Goal: Transaction & Acquisition: Purchase product/service

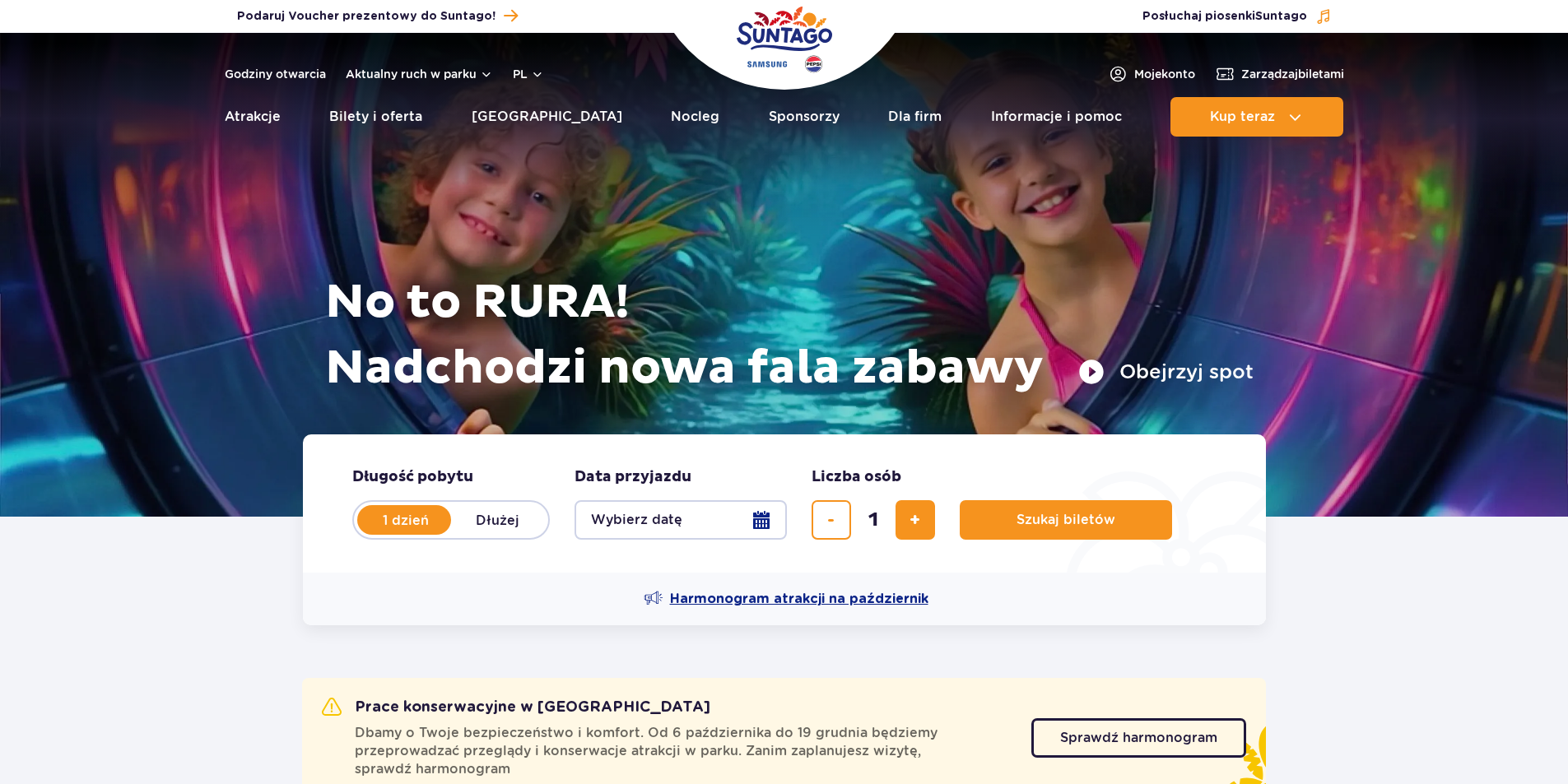
click at [789, 599] on span "Harmonogram atrakcji na październik" at bounding box center [799, 599] width 258 height 18
click at [695, 521] on button "Wybierz datę" at bounding box center [681, 520] width 213 height 39
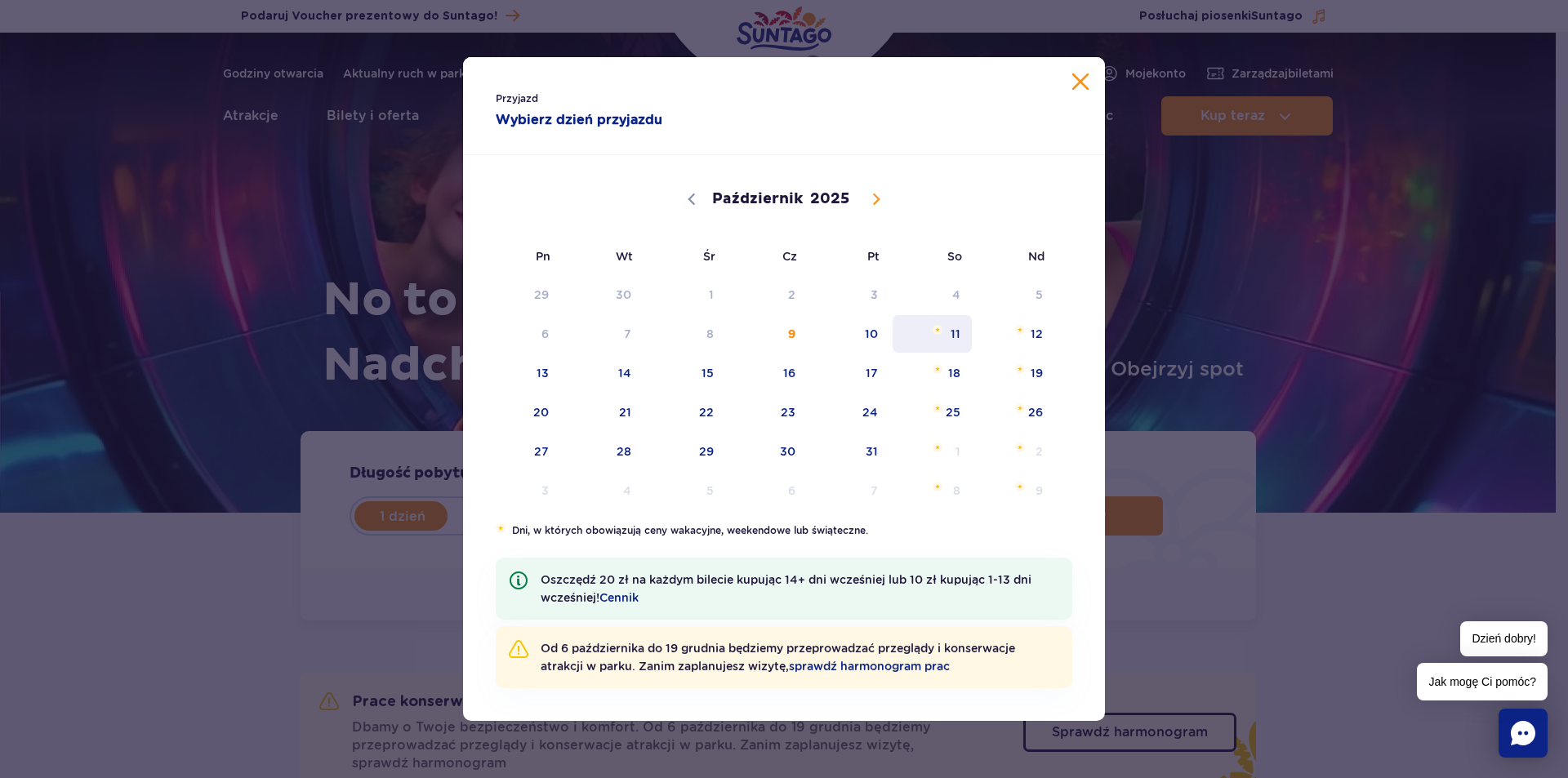
click at [959, 331] on span "11" at bounding box center [932, 333] width 82 height 37
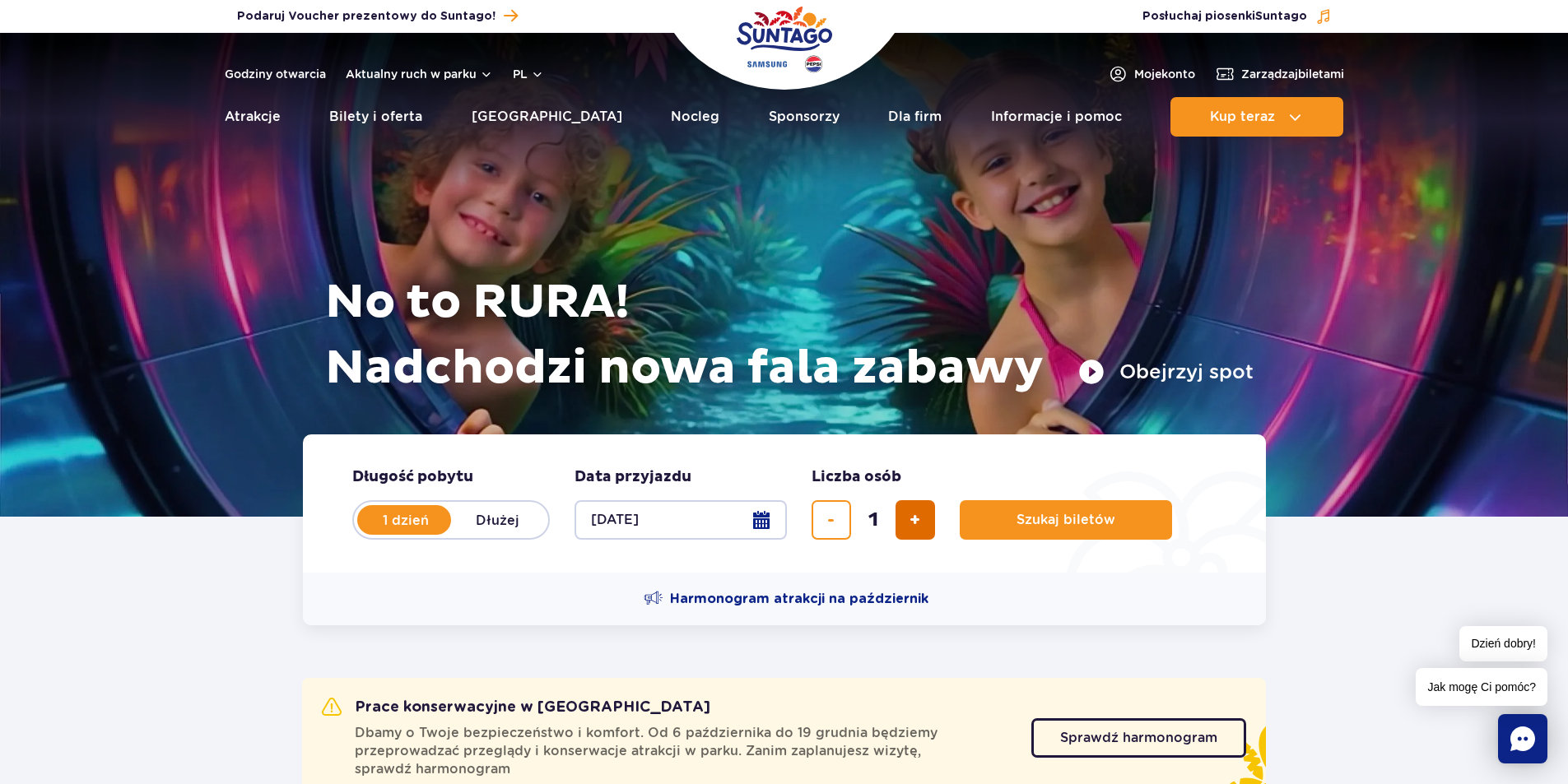
click at [918, 520] on span "dodaj bilet" at bounding box center [915, 520] width 11 height 0
type input "3"
click at [1033, 521] on span "Szukaj biletów" at bounding box center [1059, 519] width 99 height 15
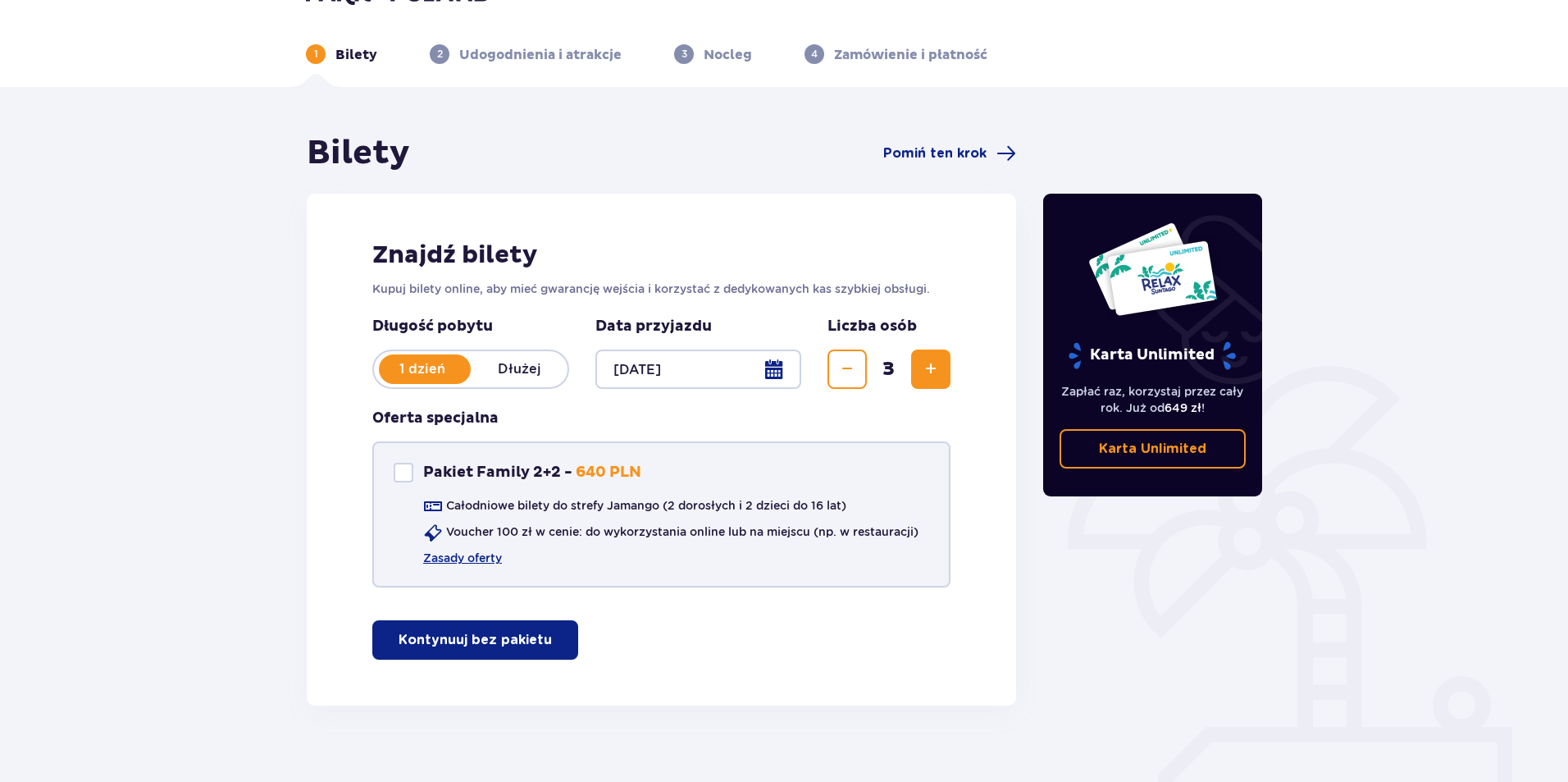
scroll to position [63, 0]
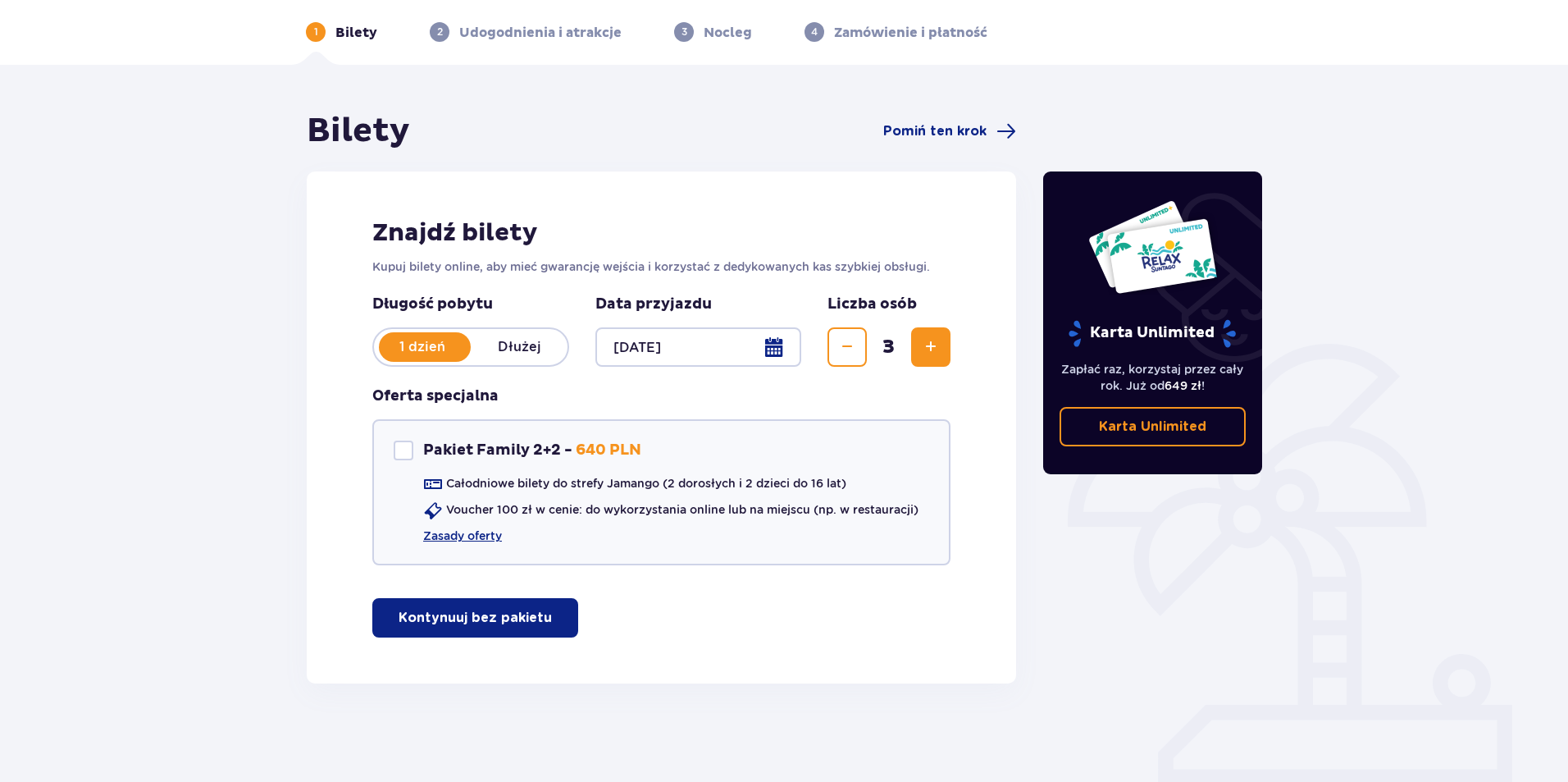
click at [546, 612] on span "button" at bounding box center [556, 618] width 20 height 20
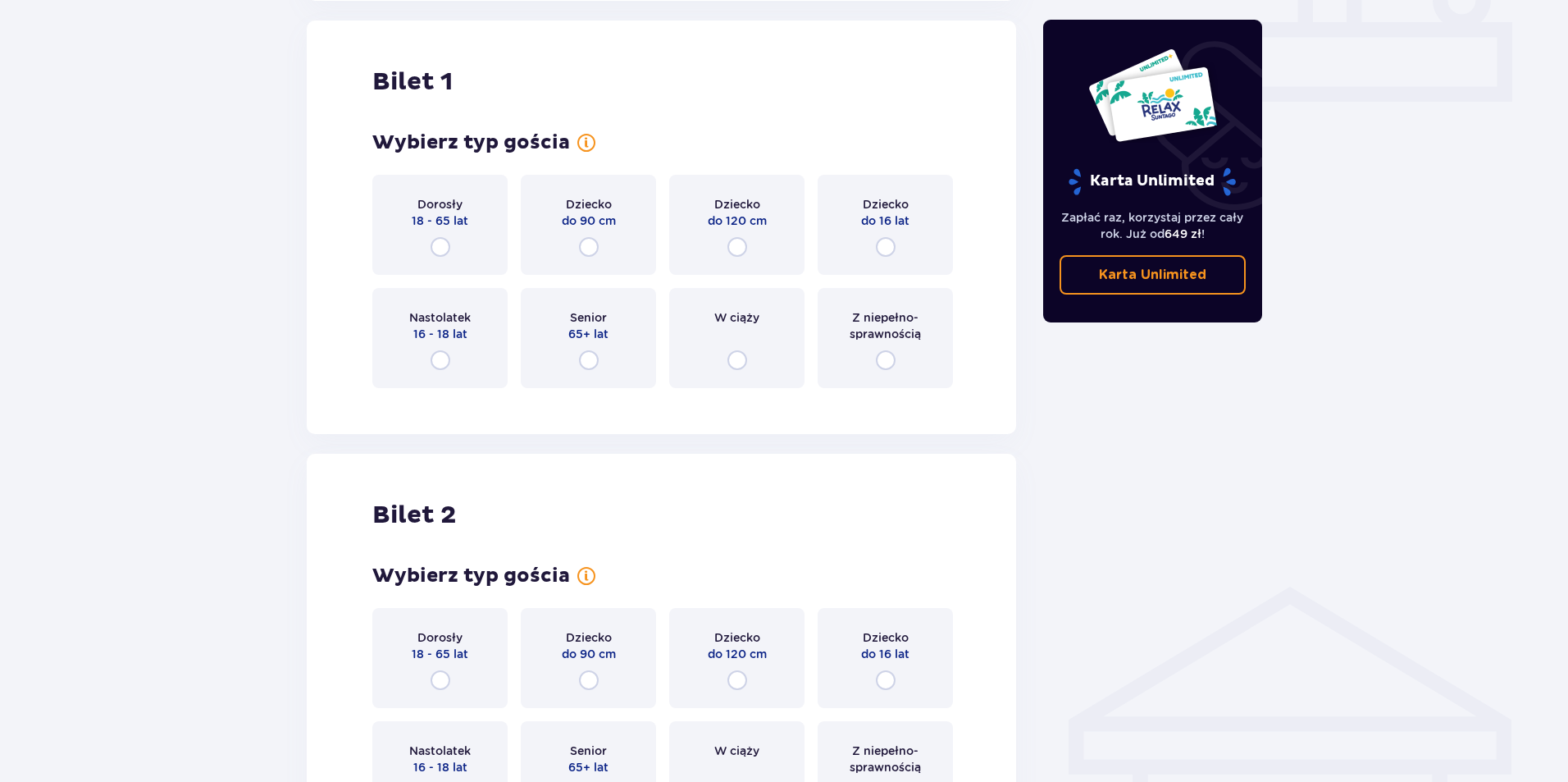
scroll to position [747, 0]
click at [882, 244] on input "radio" at bounding box center [886, 247] width 20 height 20
radio input "true"
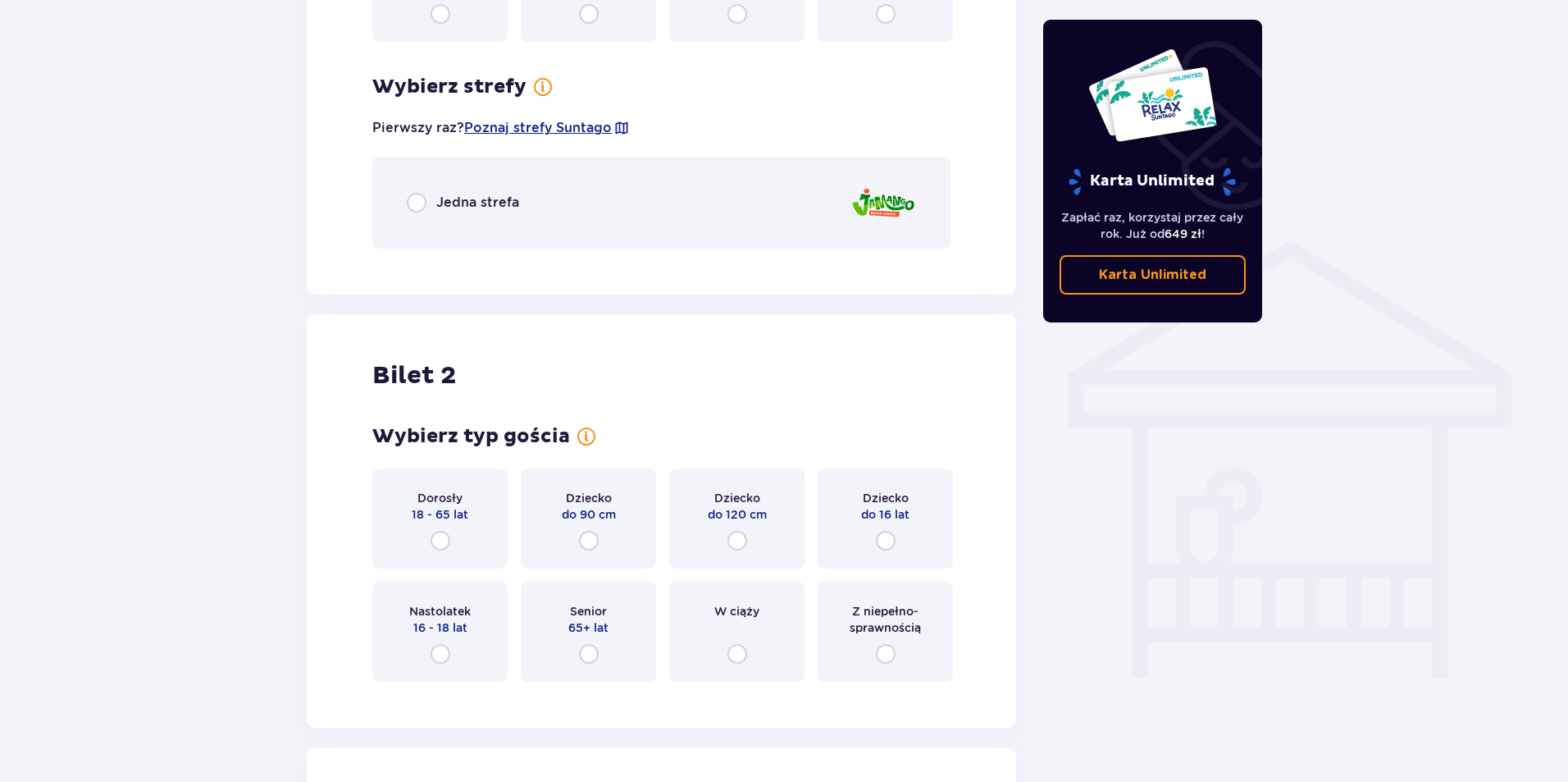
scroll to position [1065, 0]
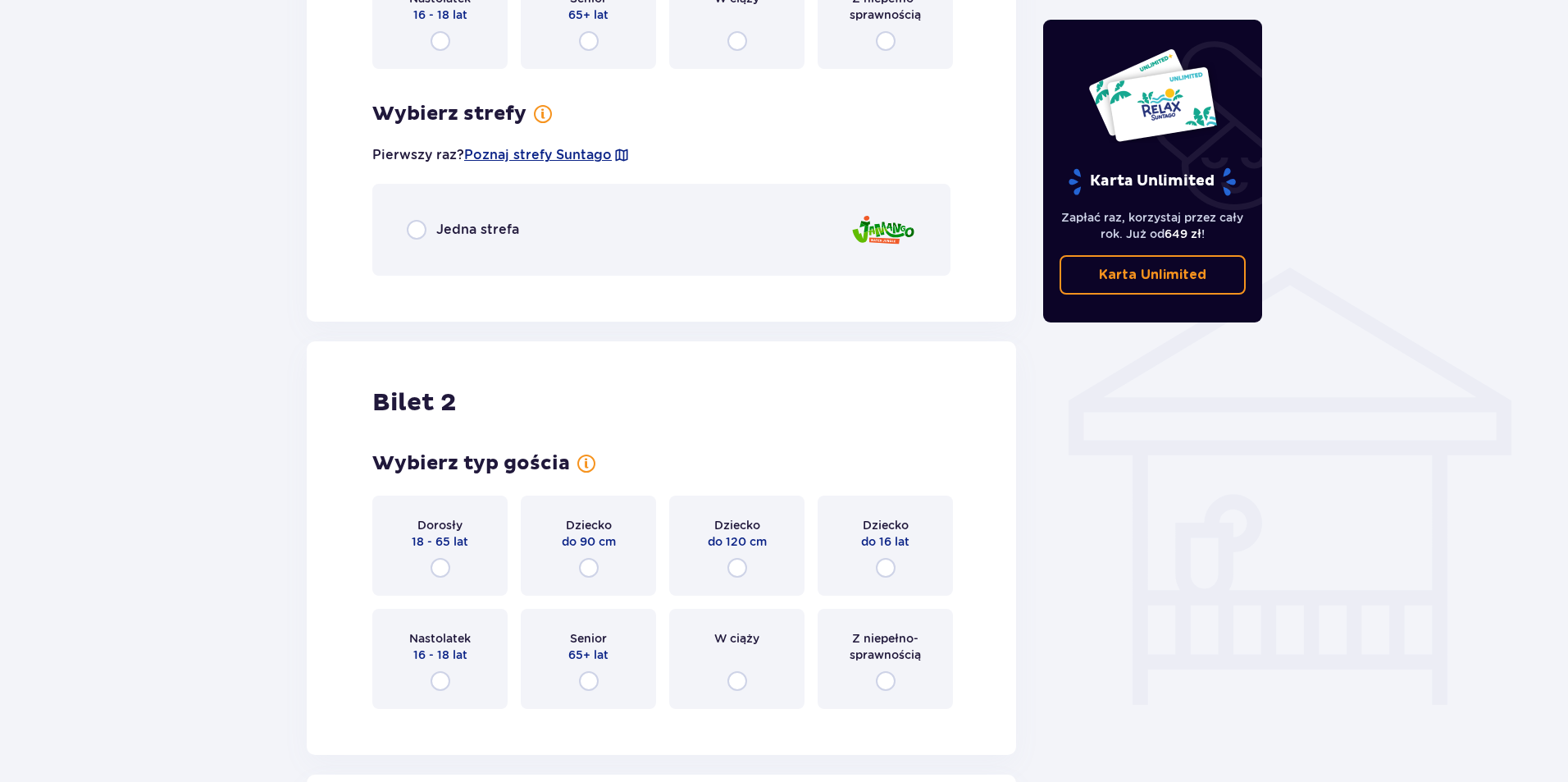
click at [419, 230] on input "radio" at bounding box center [416, 230] width 20 height 20
radio input "true"
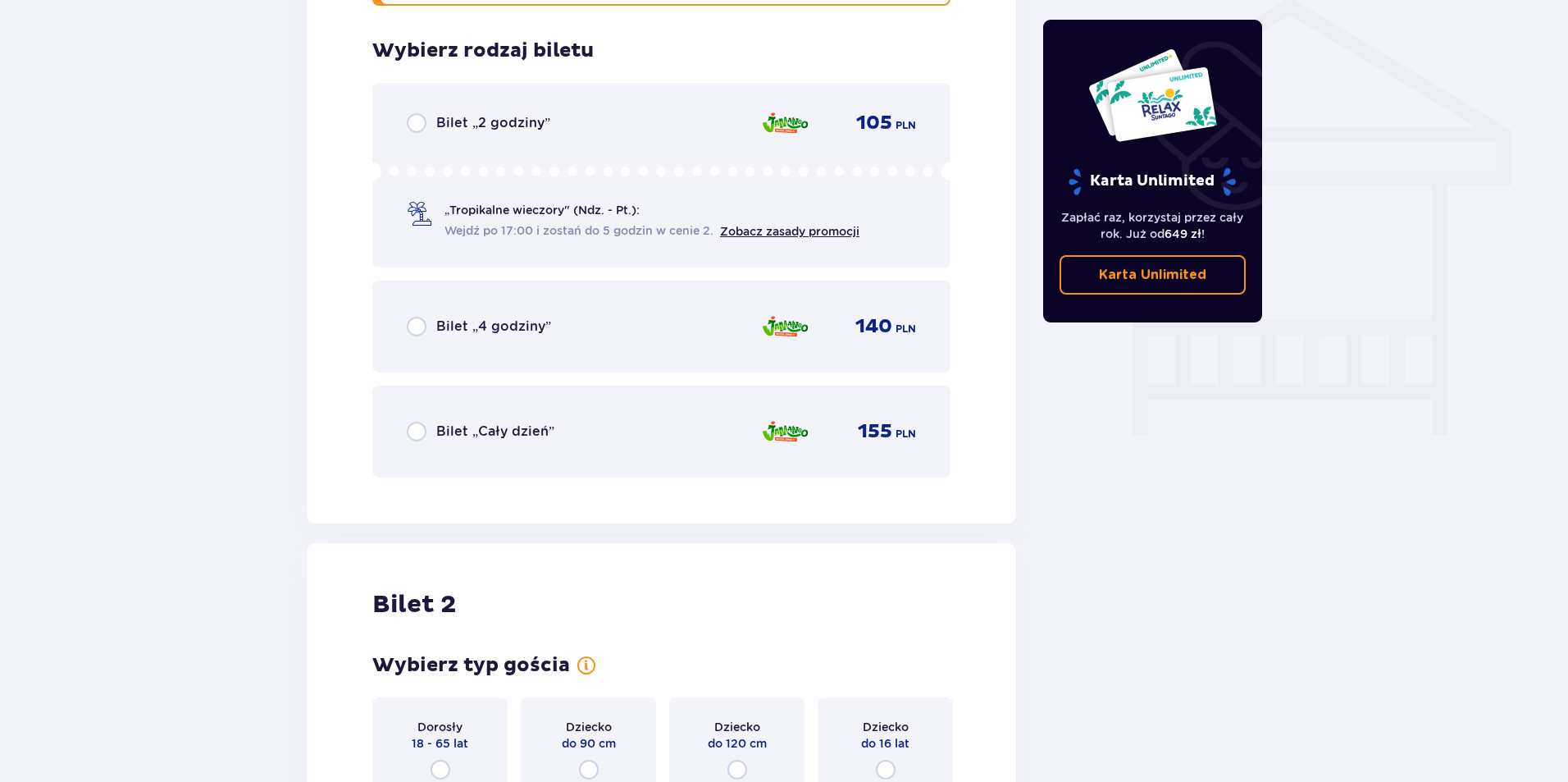
scroll to position [1354, 0]
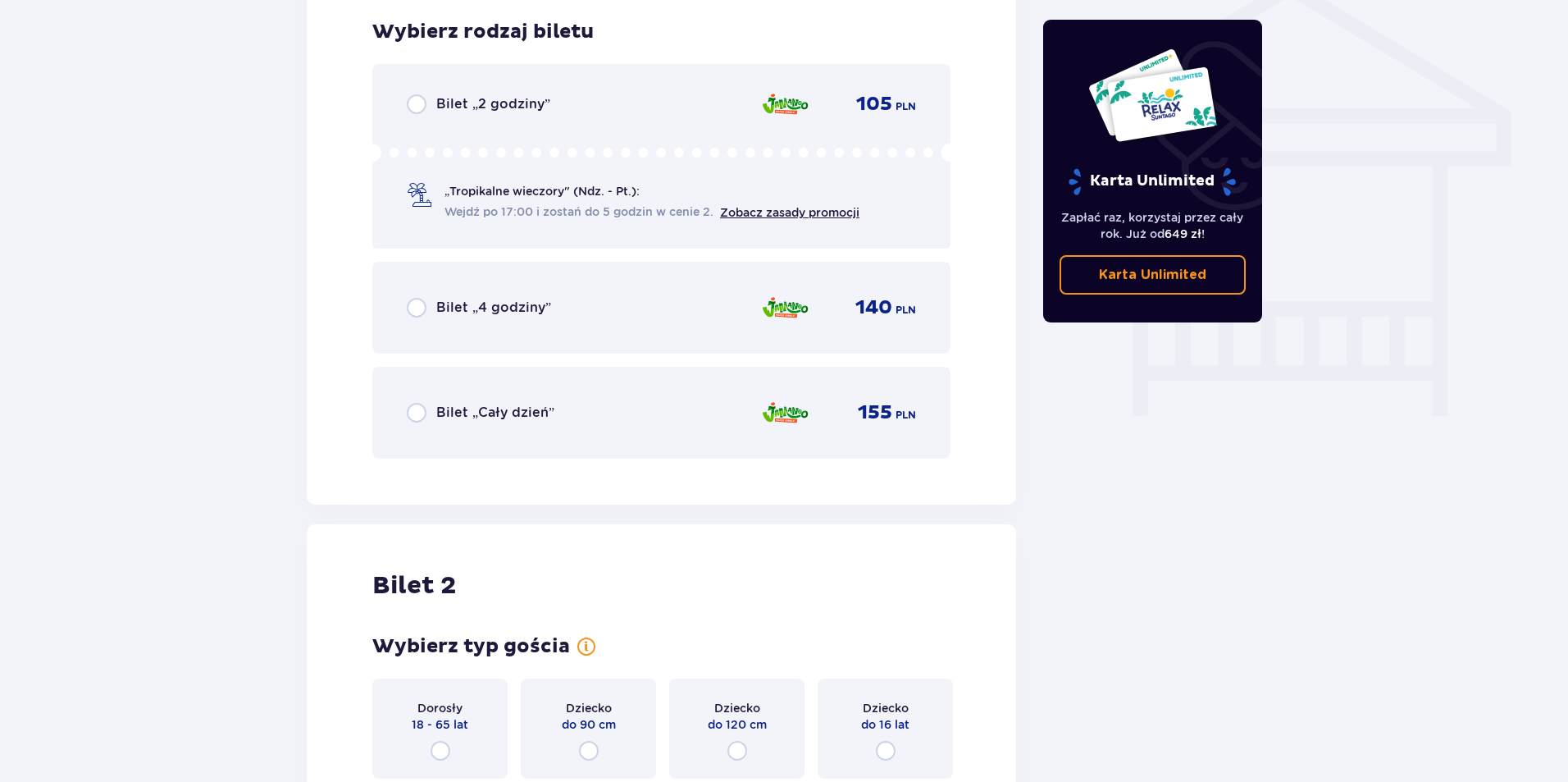
click at [416, 411] on input "radio" at bounding box center [416, 413] width 20 height 20
radio input "true"
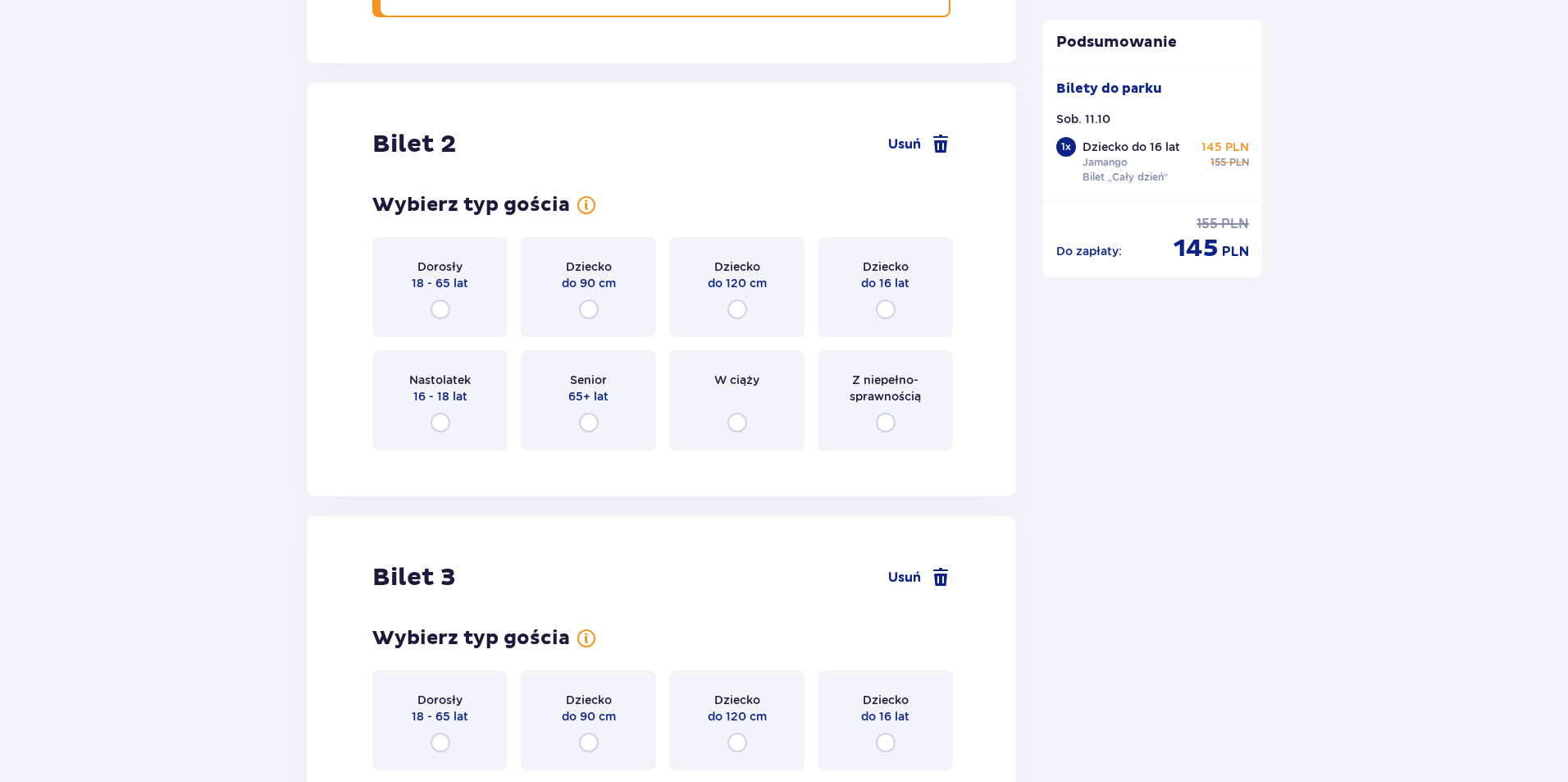
scroll to position [1859, 0]
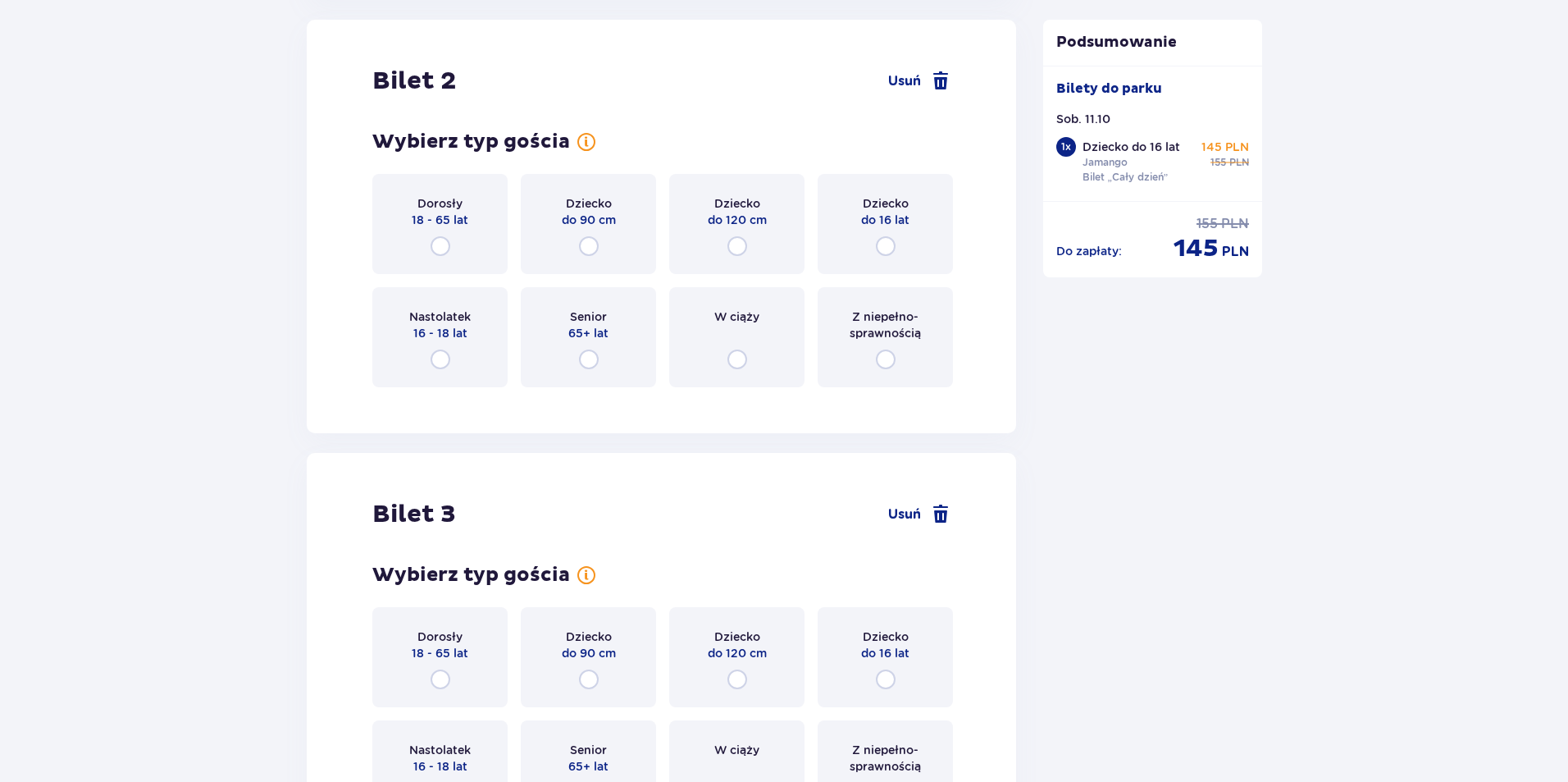
click at [441, 362] on input "radio" at bounding box center [441, 360] width 20 height 20
radio input "true"
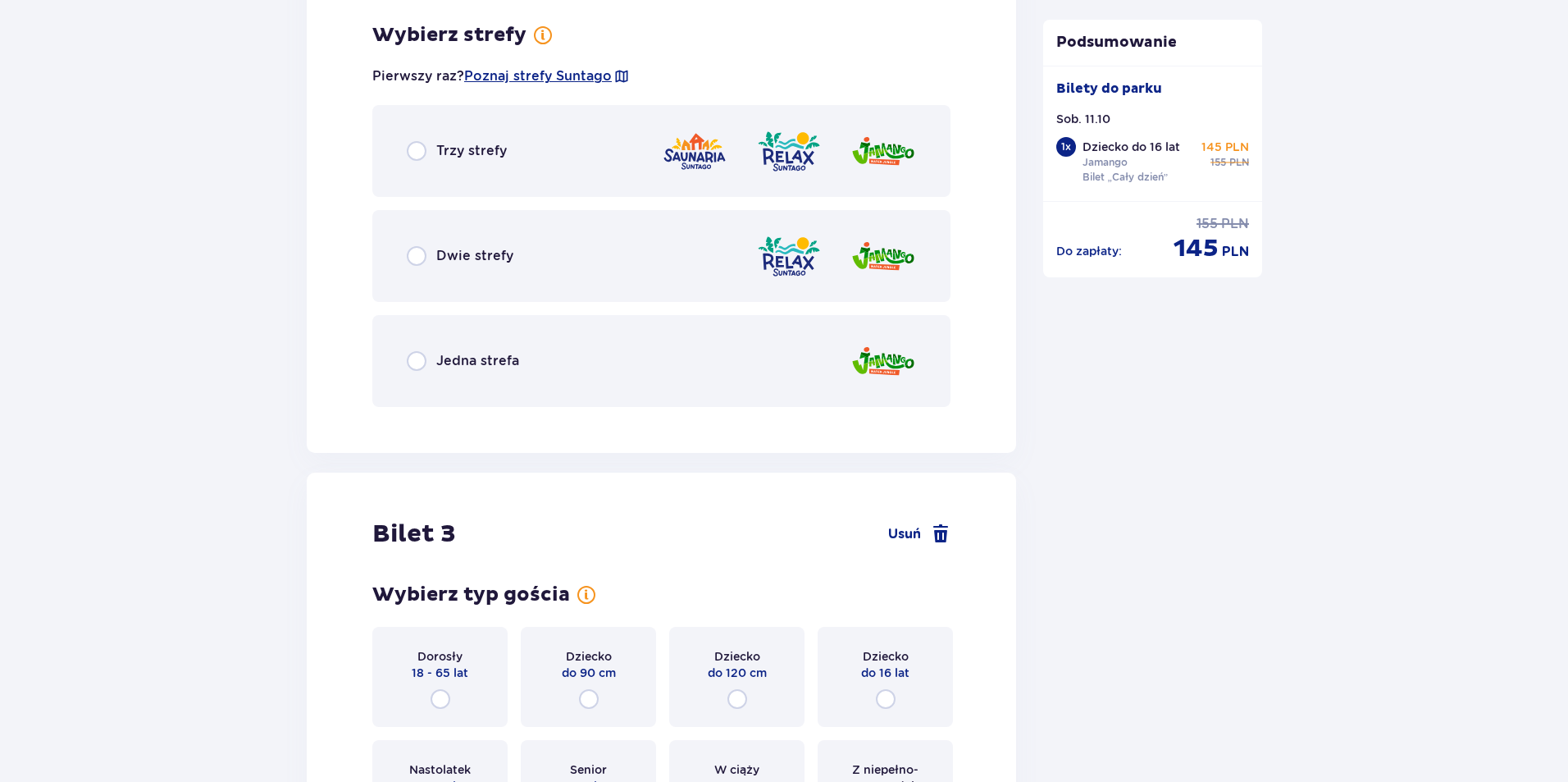
scroll to position [2260, 0]
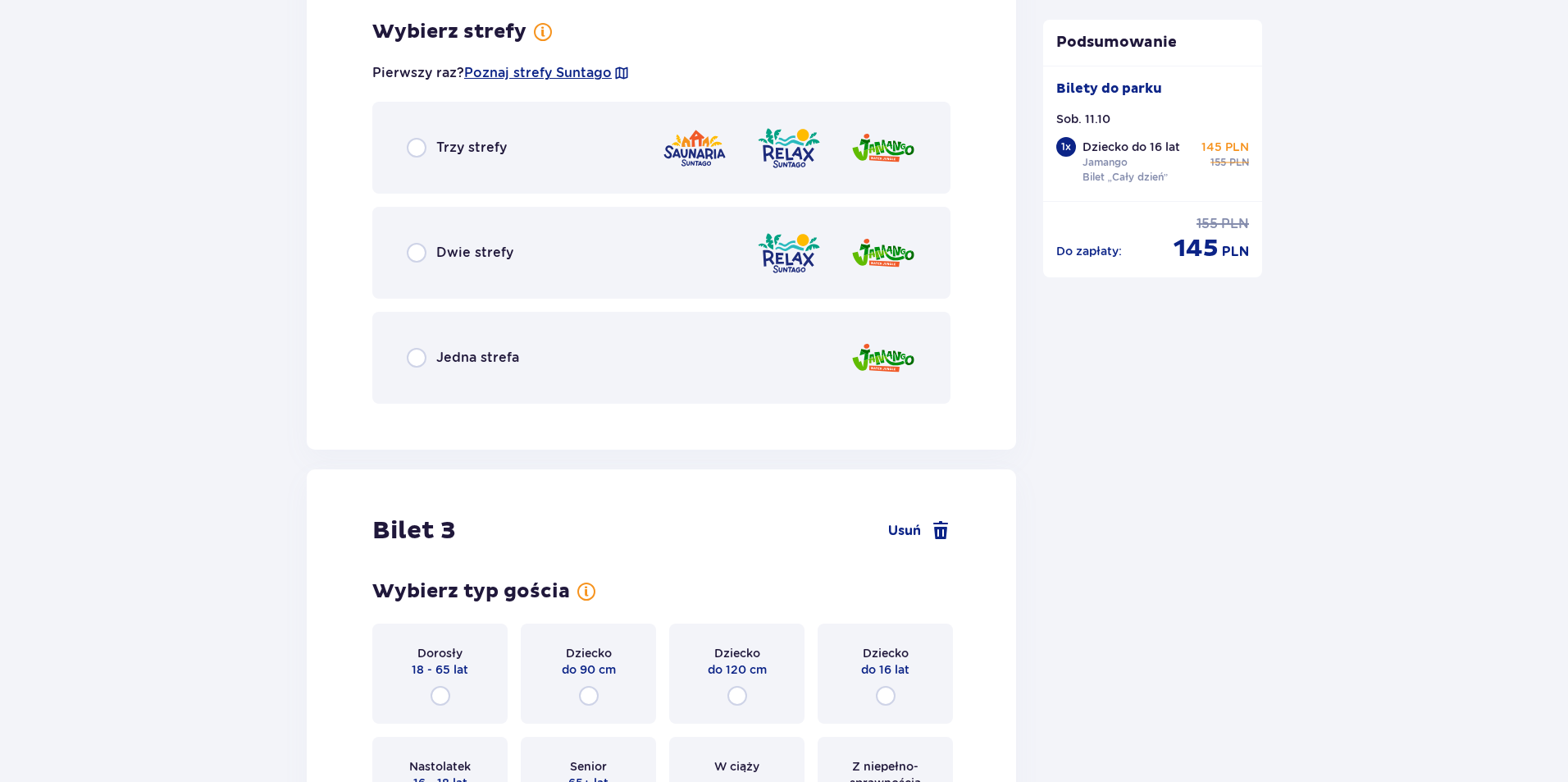
click at [417, 255] on input "radio" at bounding box center [416, 252] width 20 height 20
radio input "true"
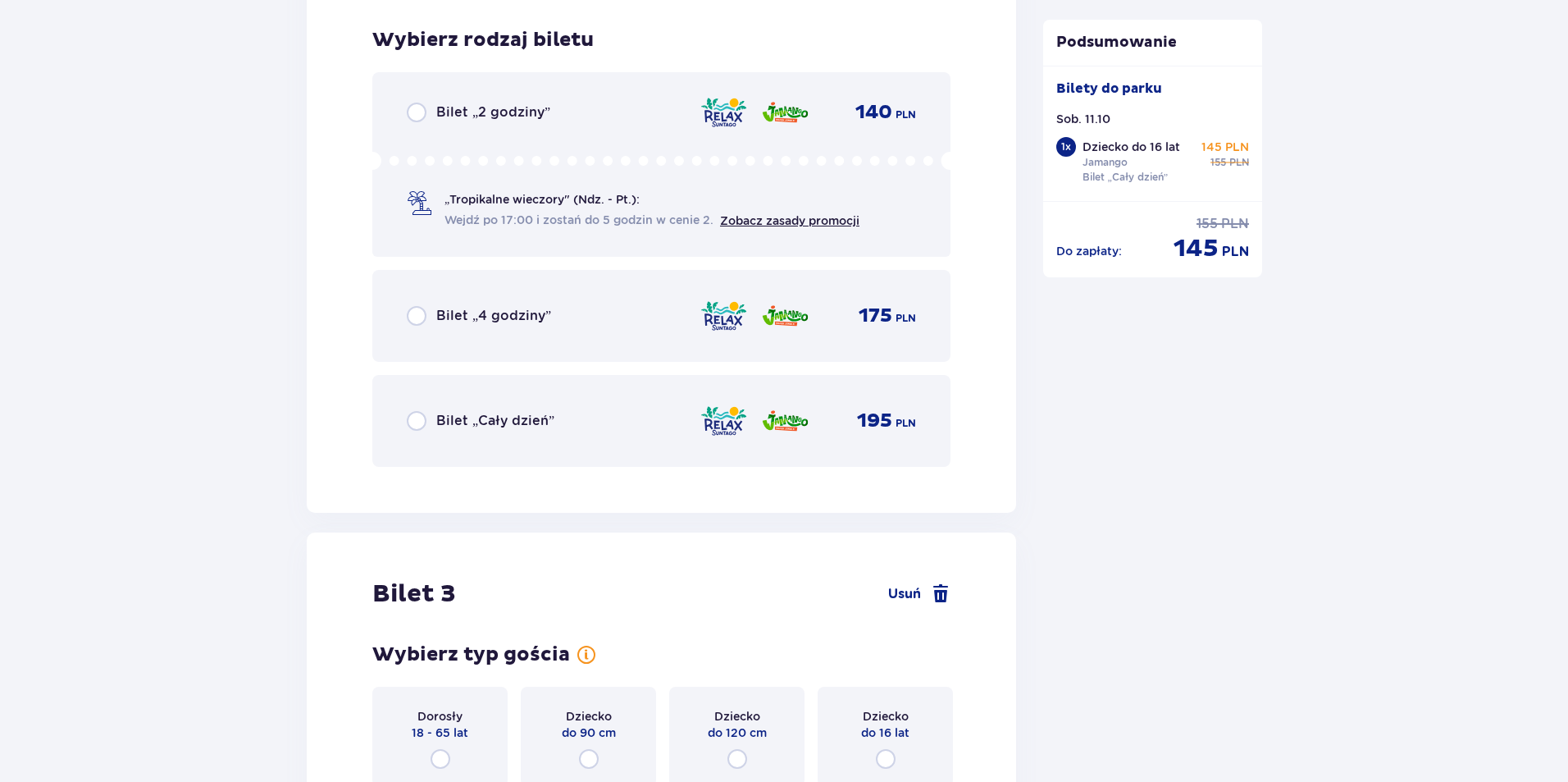
scroll to position [2676, 0]
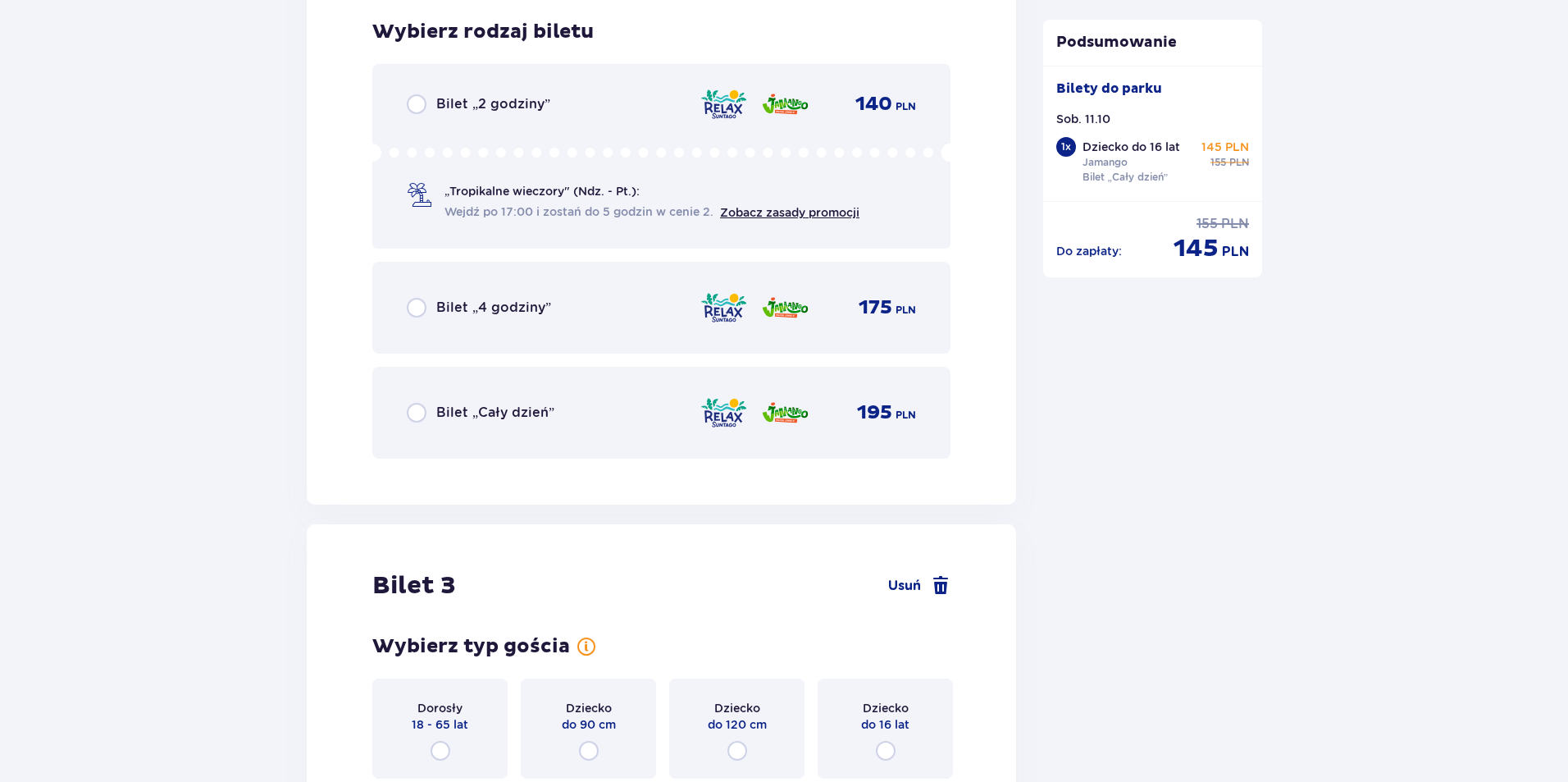
click at [414, 416] on input "radio" at bounding box center [416, 413] width 20 height 20
radio input "true"
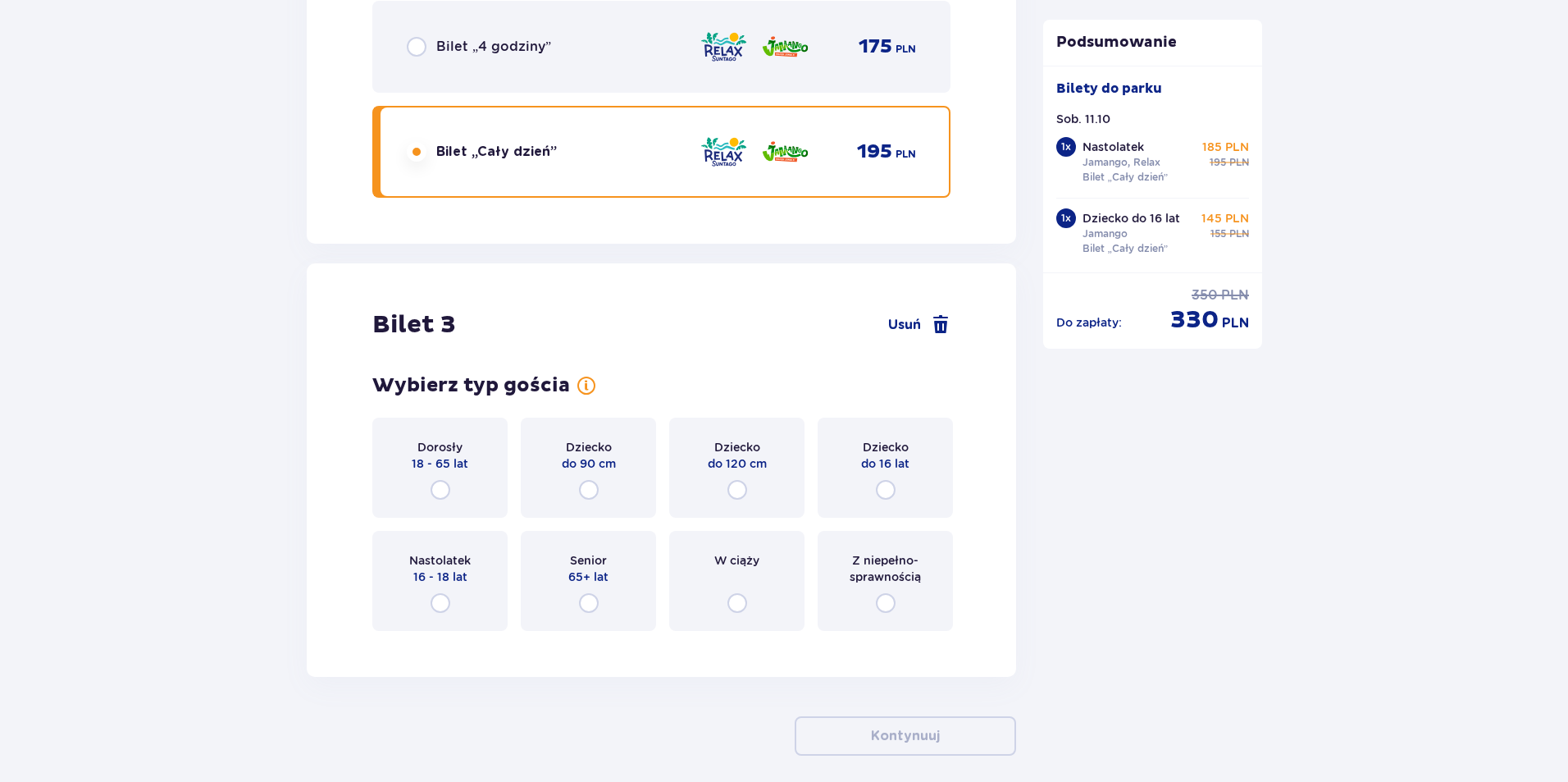
scroll to position [3009, 0]
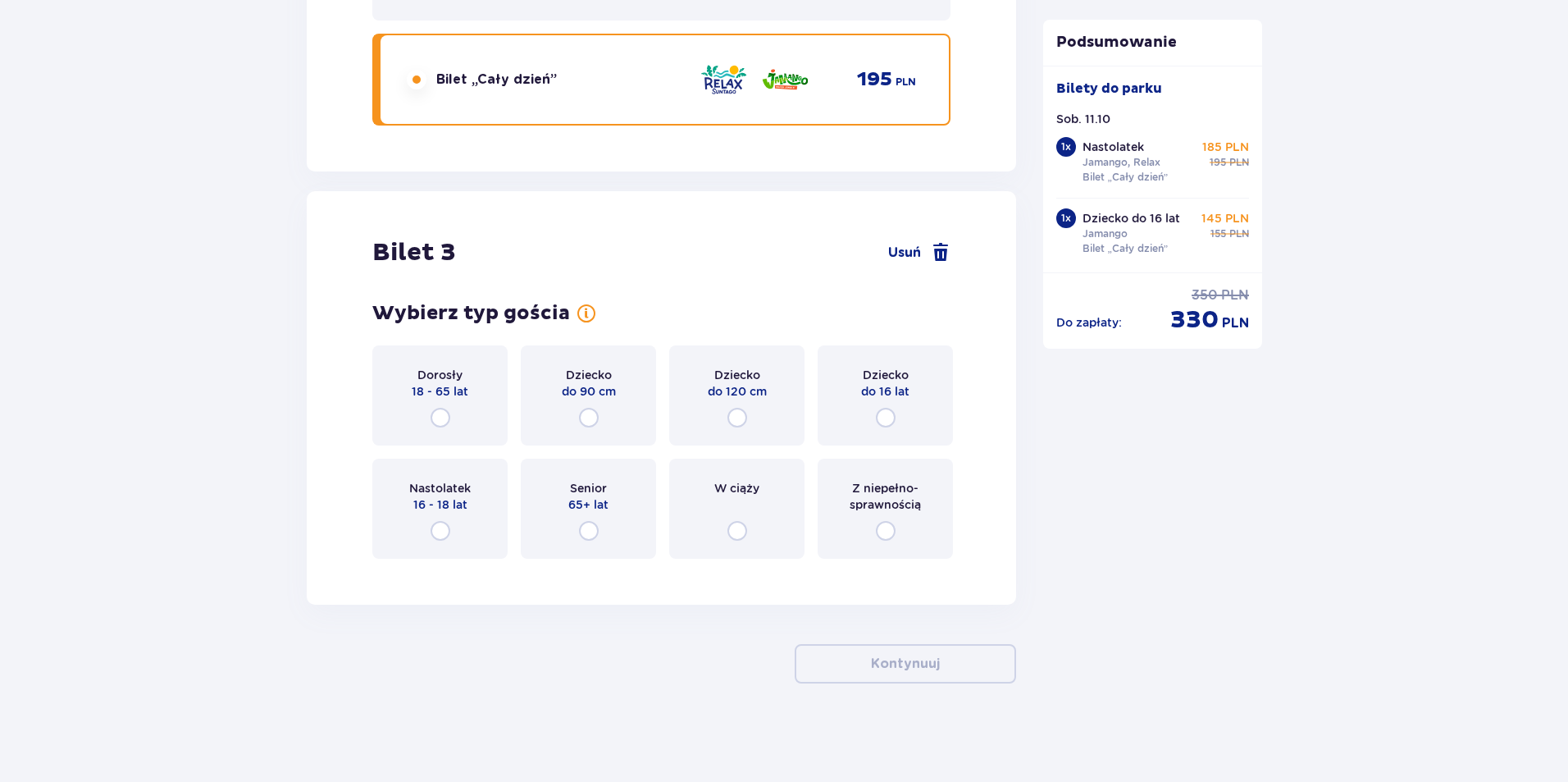
click at [438, 419] on input "radio" at bounding box center [441, 418] width 20 height 20
radio input "true"
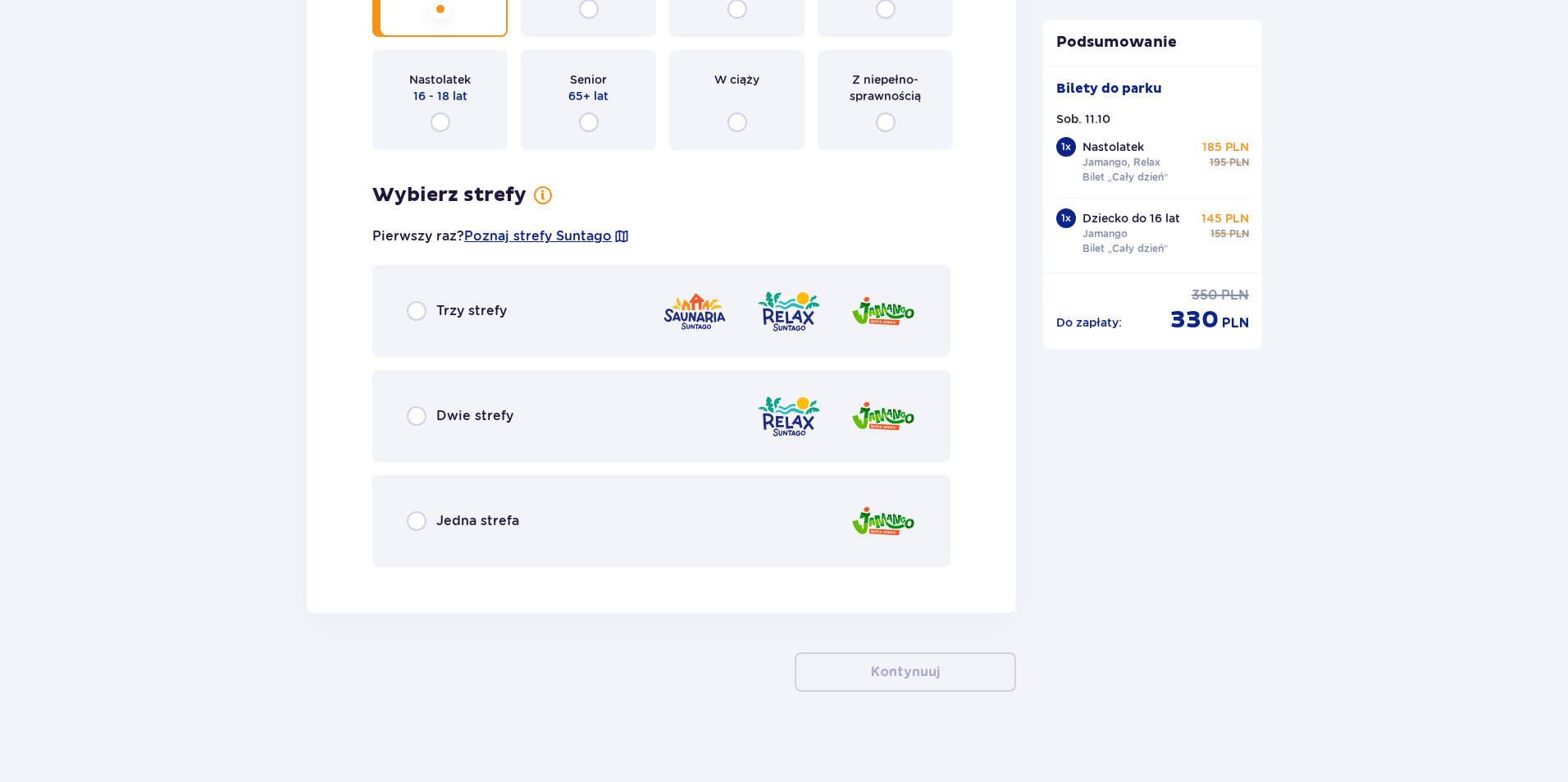
scroll to position [3427, 0]
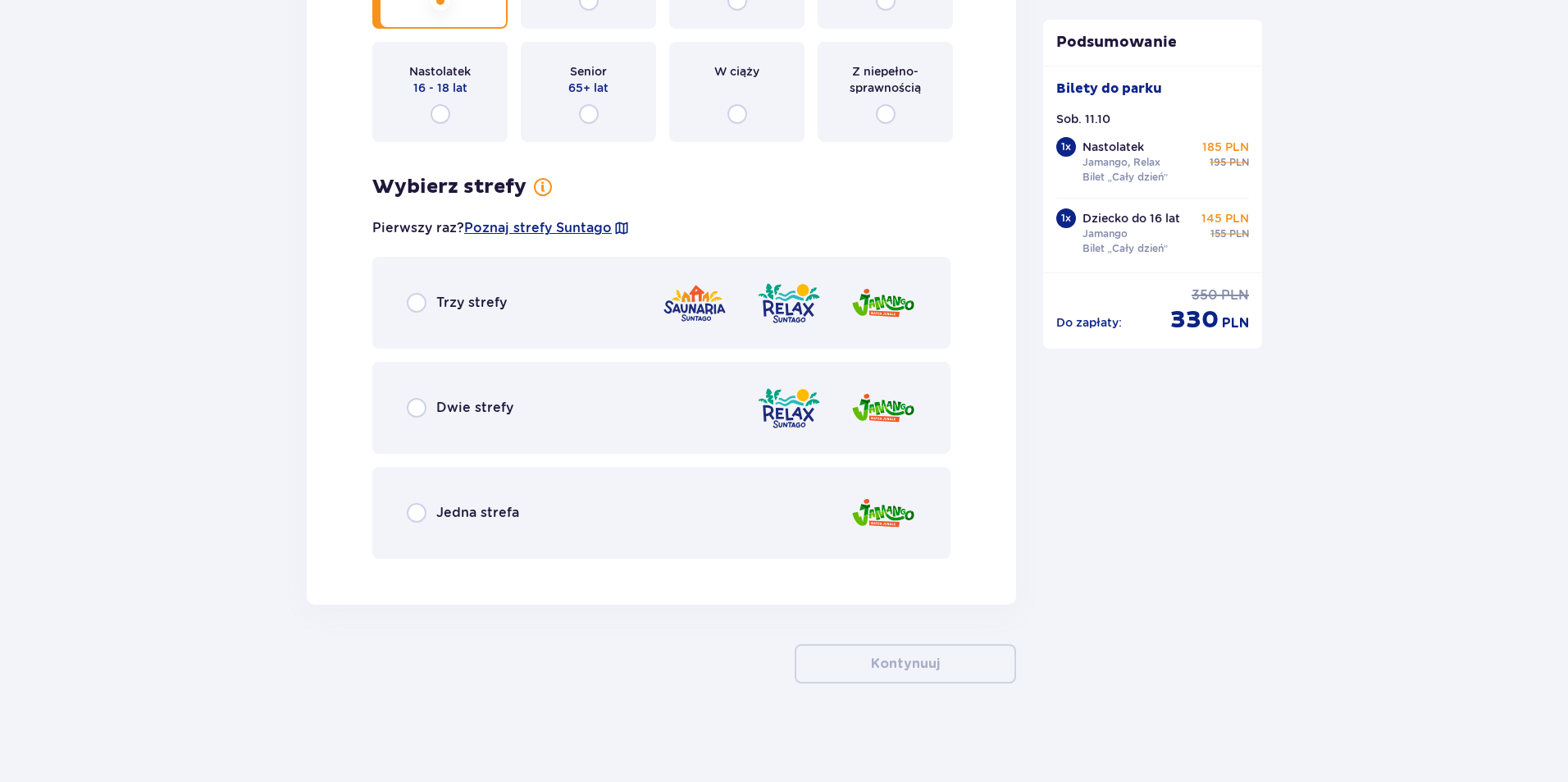
click at [421, 297] on input "radio" at bounding box center [416, 303] width 20 height 20
radio input "true"
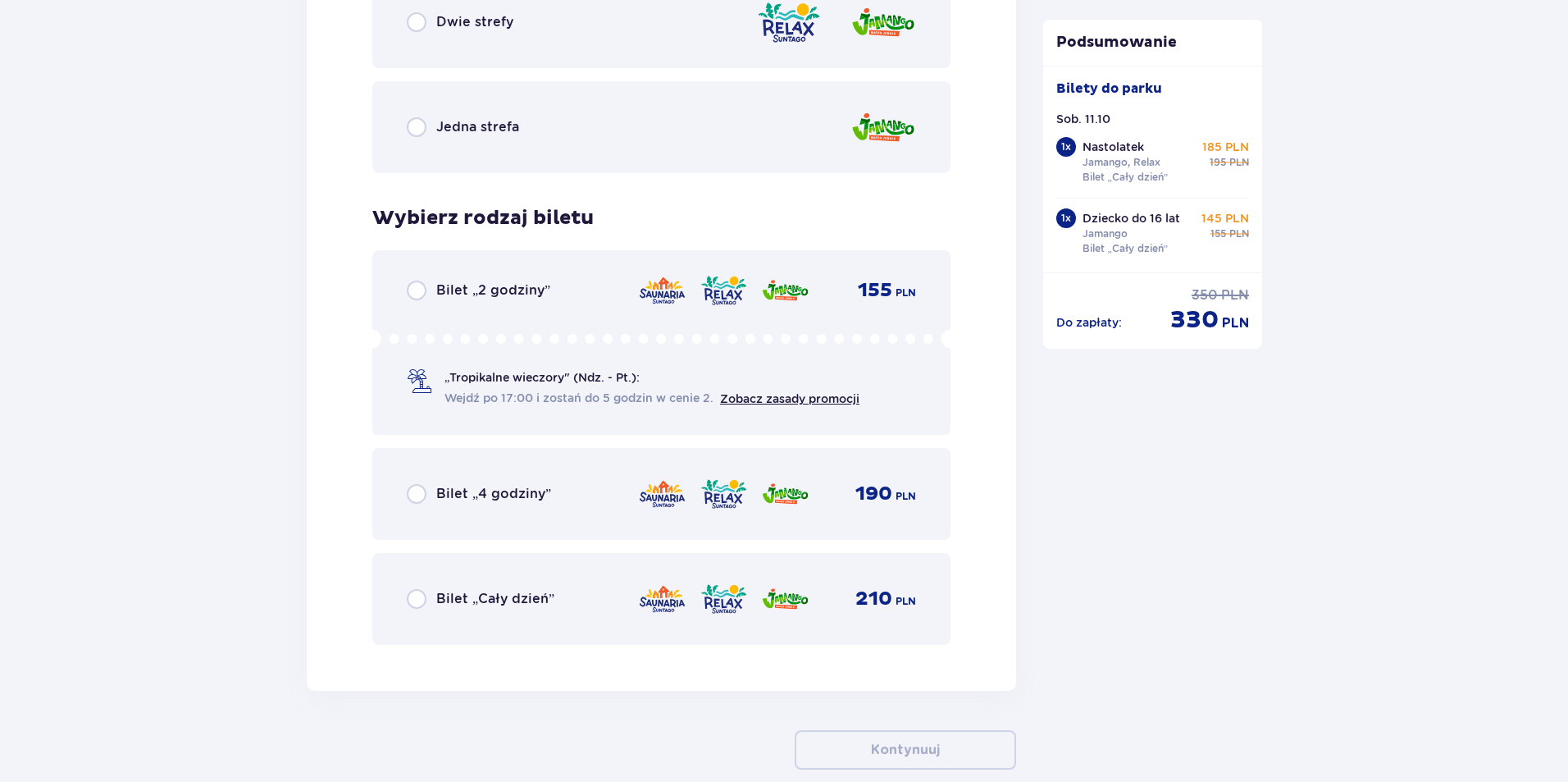
scroll to position [3898, 0]
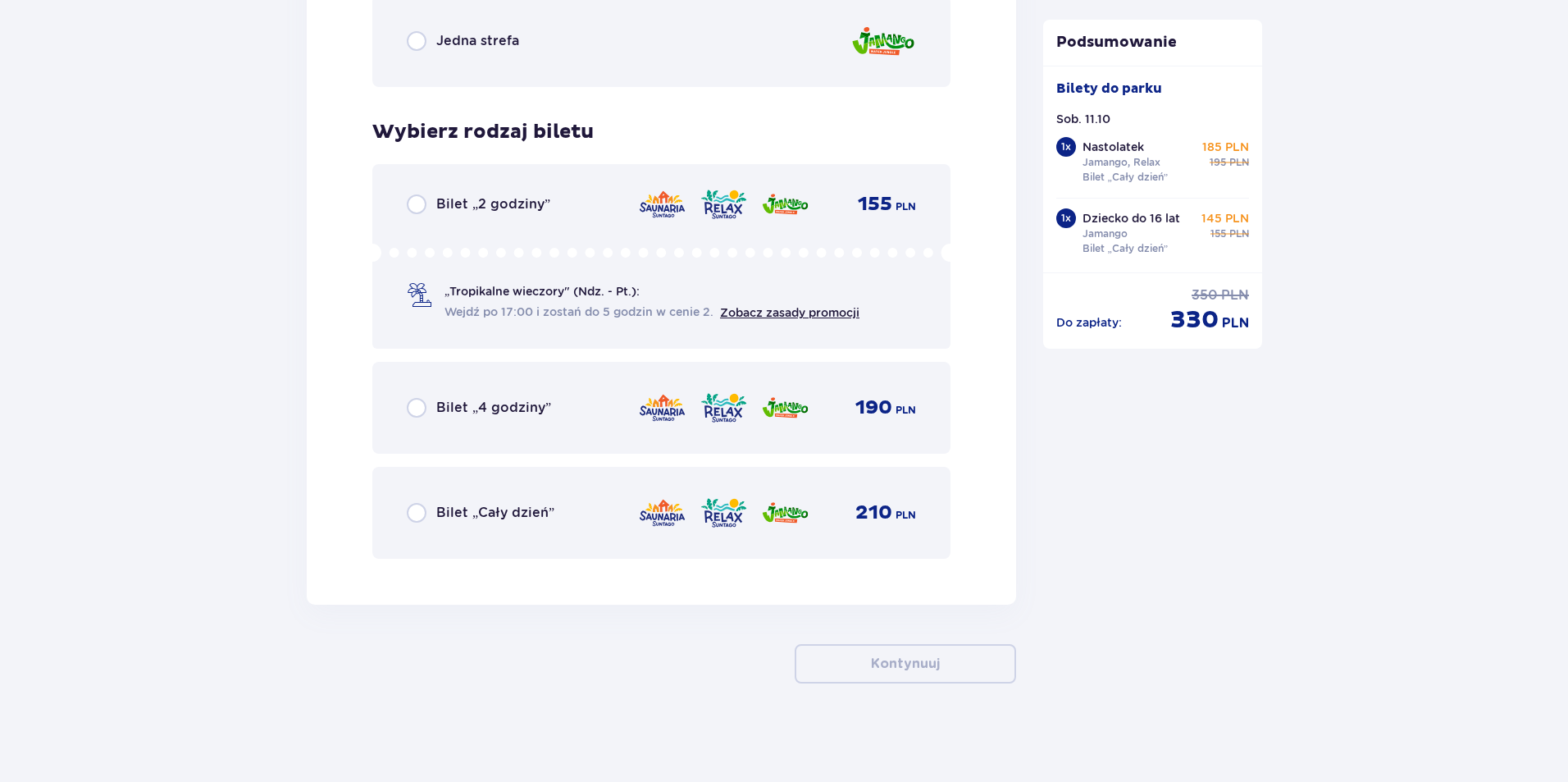
click at [417, 516] on input "radio" at bounding box center [416, 513] width 20 height 20
radio input "true"
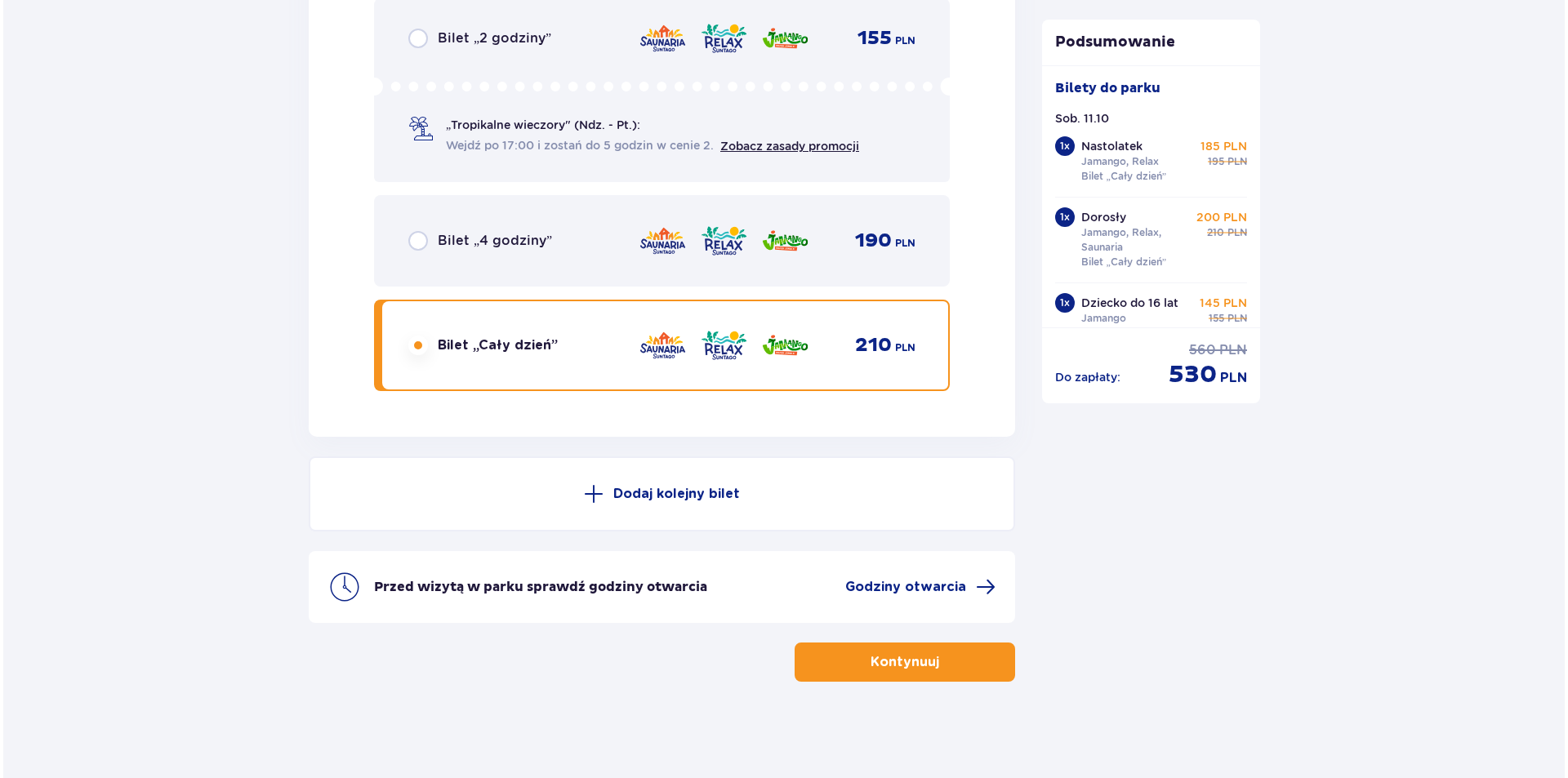
scroll to position [4044, 0]
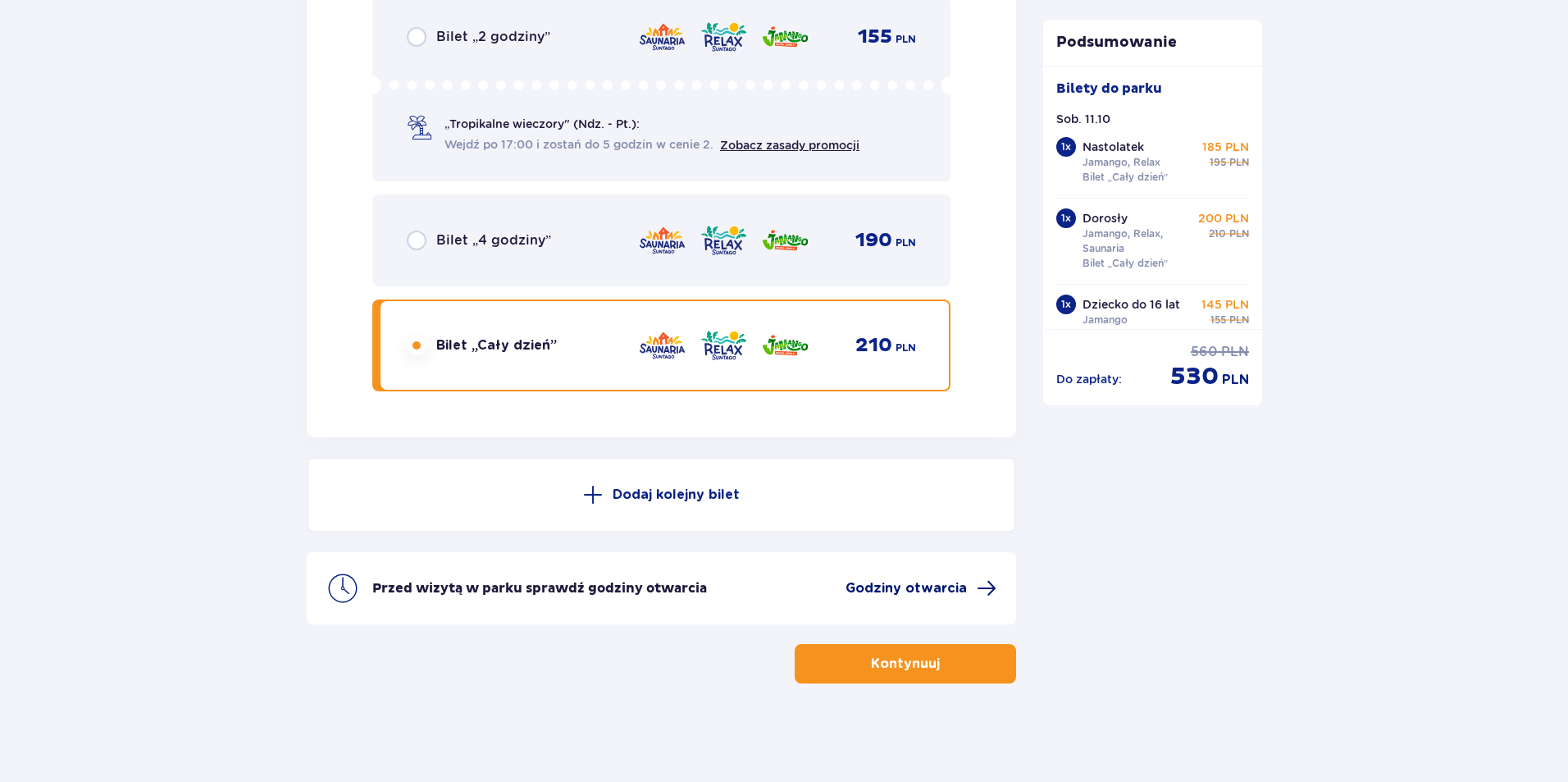
click at [923, 591] on span "Godziny otwarcia" at bounding box center [906, 588] width 122 height 18
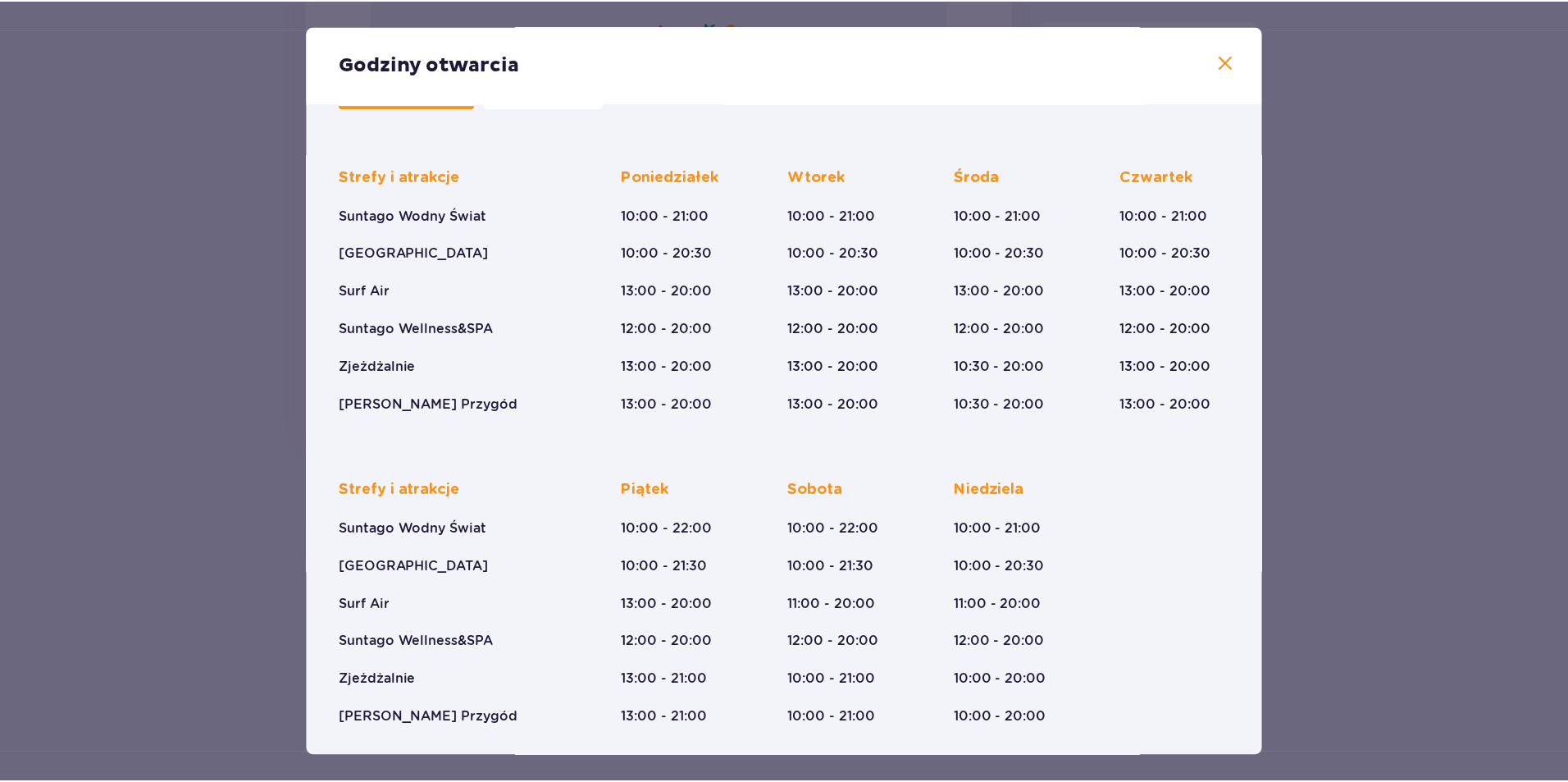
scroll to position [86, 0]
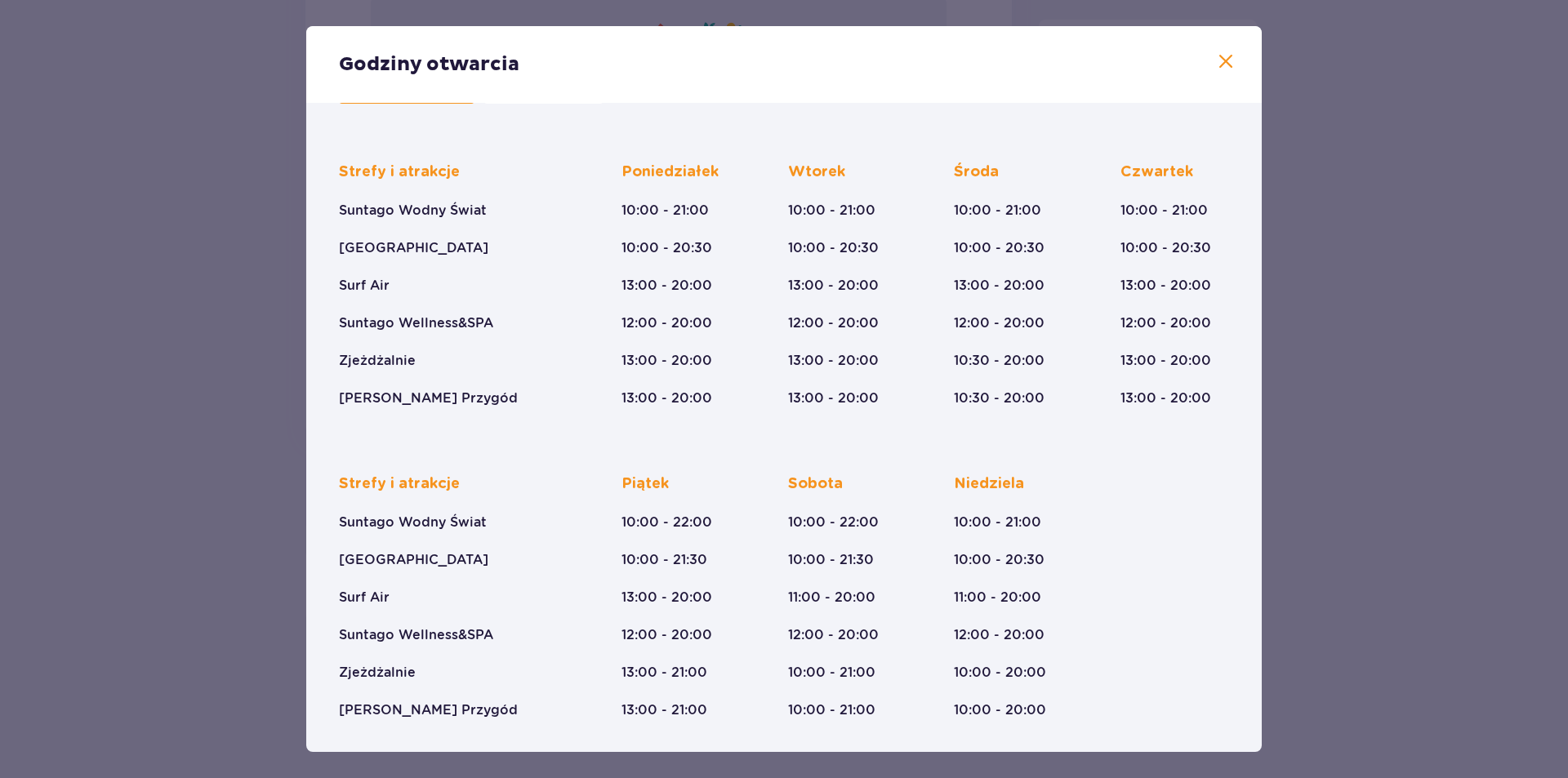
click at [1223, 65] on span at bounding box center [1226, 62] width 20 height 20
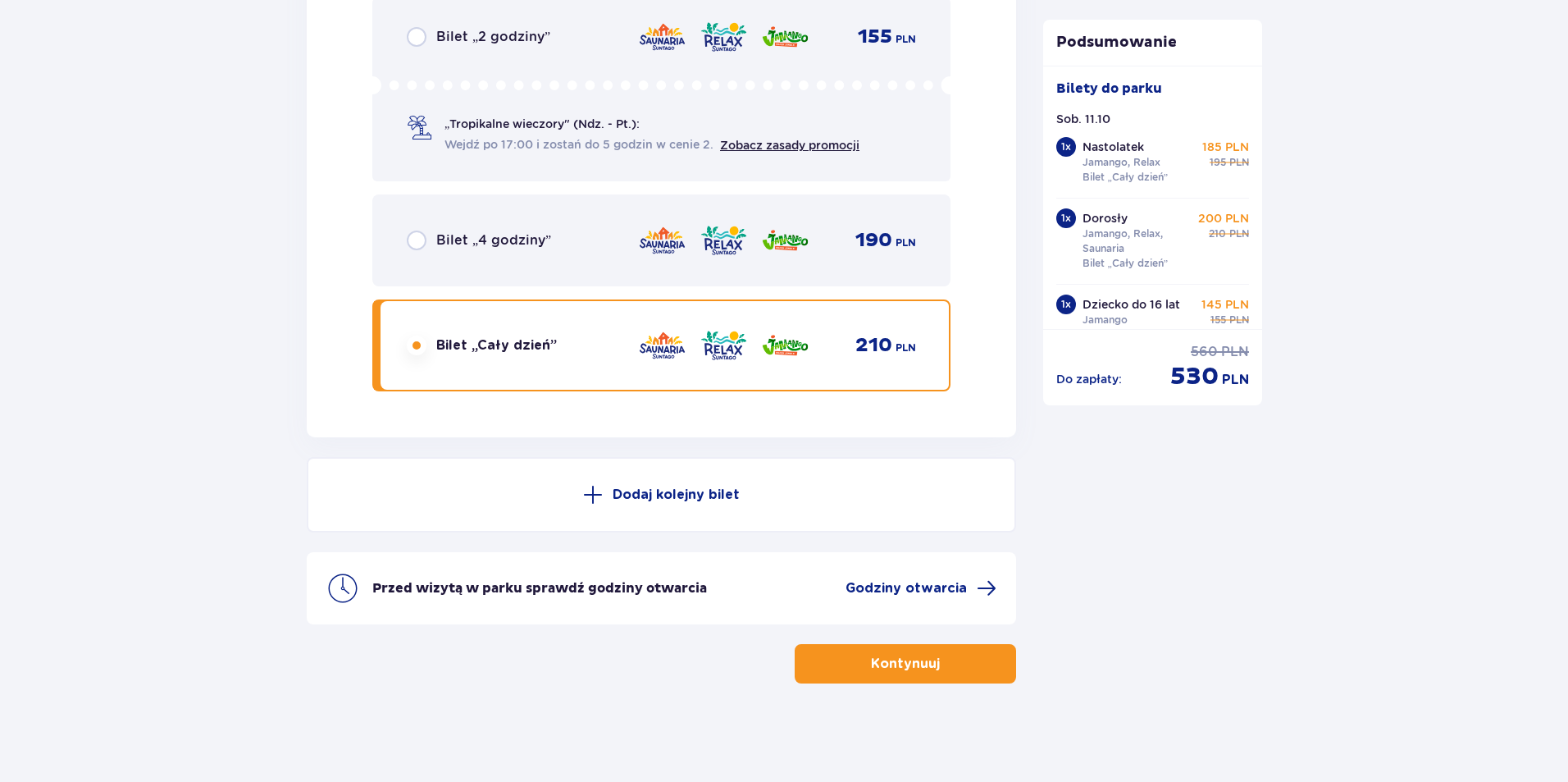
click at [852, 659] on button "Kontynuuj" at bounding box center [905, 664] width 222 height 39
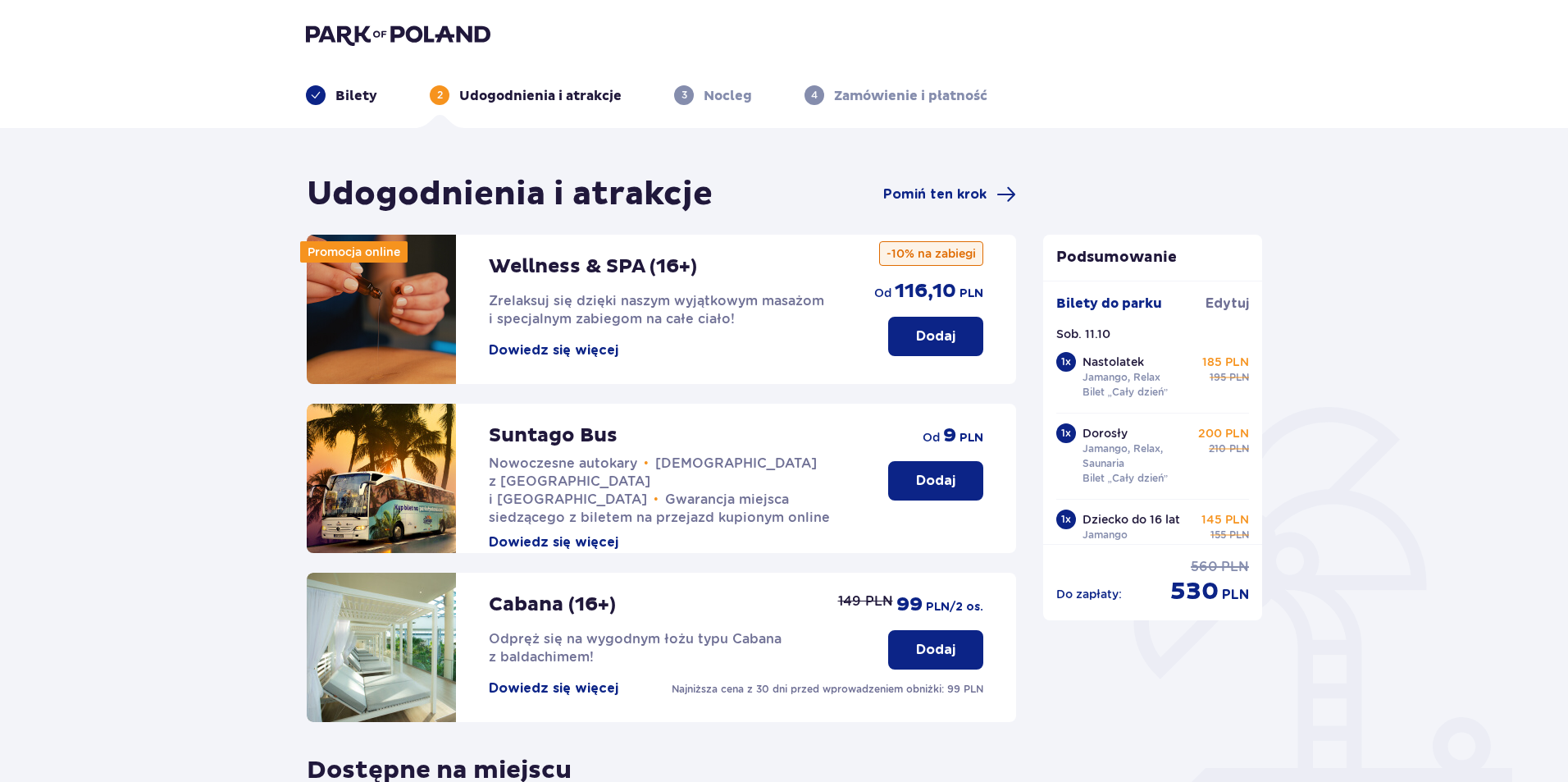
click at [1179, 591] on span "530" at bounding box center [1194, 591] width 48 height 31
drag, startPoint x: 1082, startPoint y: 590, endPoint x: 1183, endPoint y: 596, distance: 101.2
click at [1277, 601] on div "Udogodnienia i atrakcje Pomiń ten krok Promocja online Wellness & SPA (16+) Zre…" at bounding box center [784, 620] width 1568 height 984
click at [1168, 592] on div "Do zapłaty : cena regularna 560 PLN cena po obniżce 530 PLN" at bounding box center [1153, 583] width 193 height 49
click at [1121, 586] on div "Do zapłaty : cena regularna 560 PLN cena po obniżce 530 PLN" at bounding box center [1153, 583] width 193 height 49
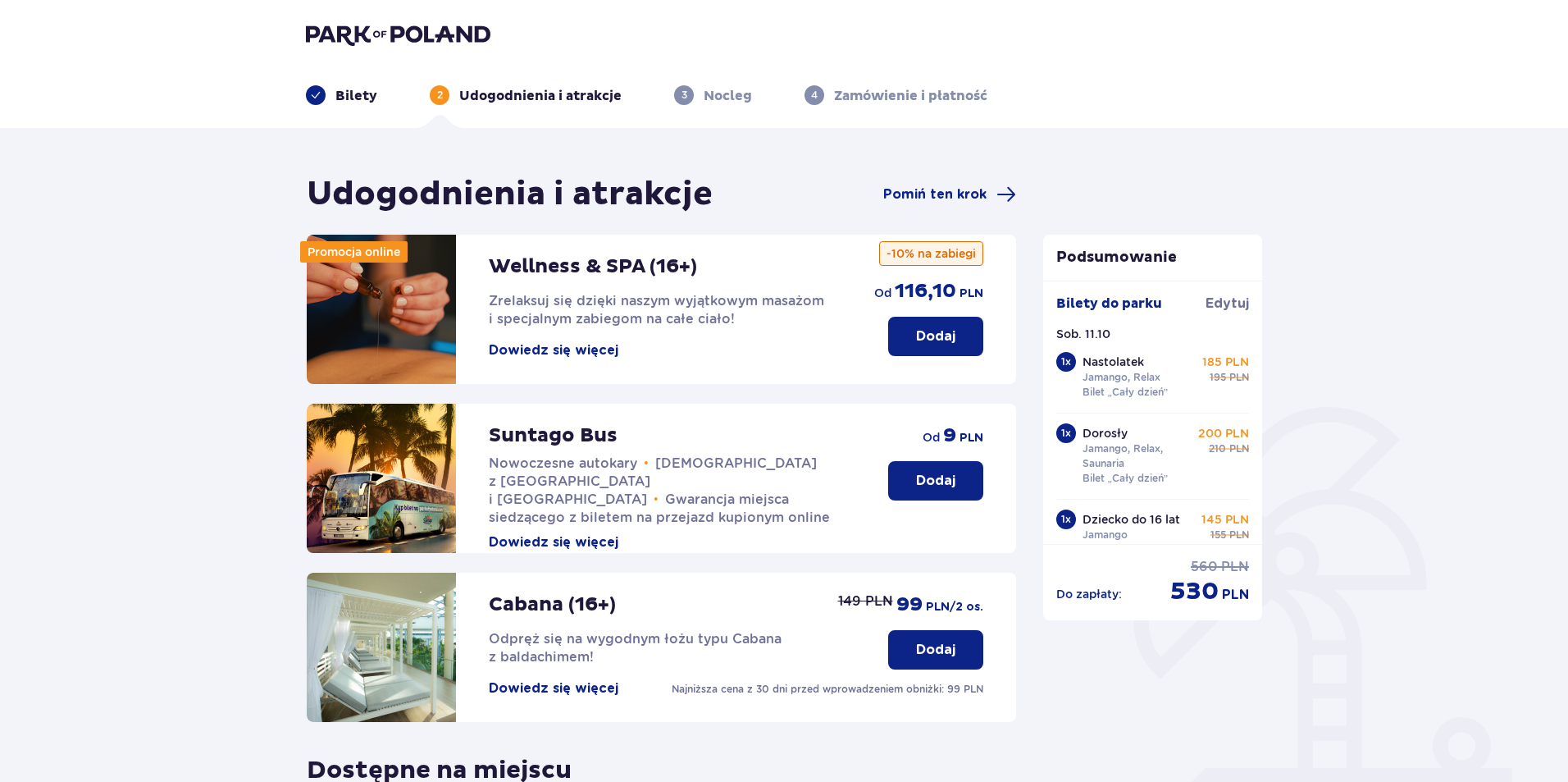
click at [521, 349] on button "Dowiedz się więcej" at bounding box center [554, 351] width 130 height 18
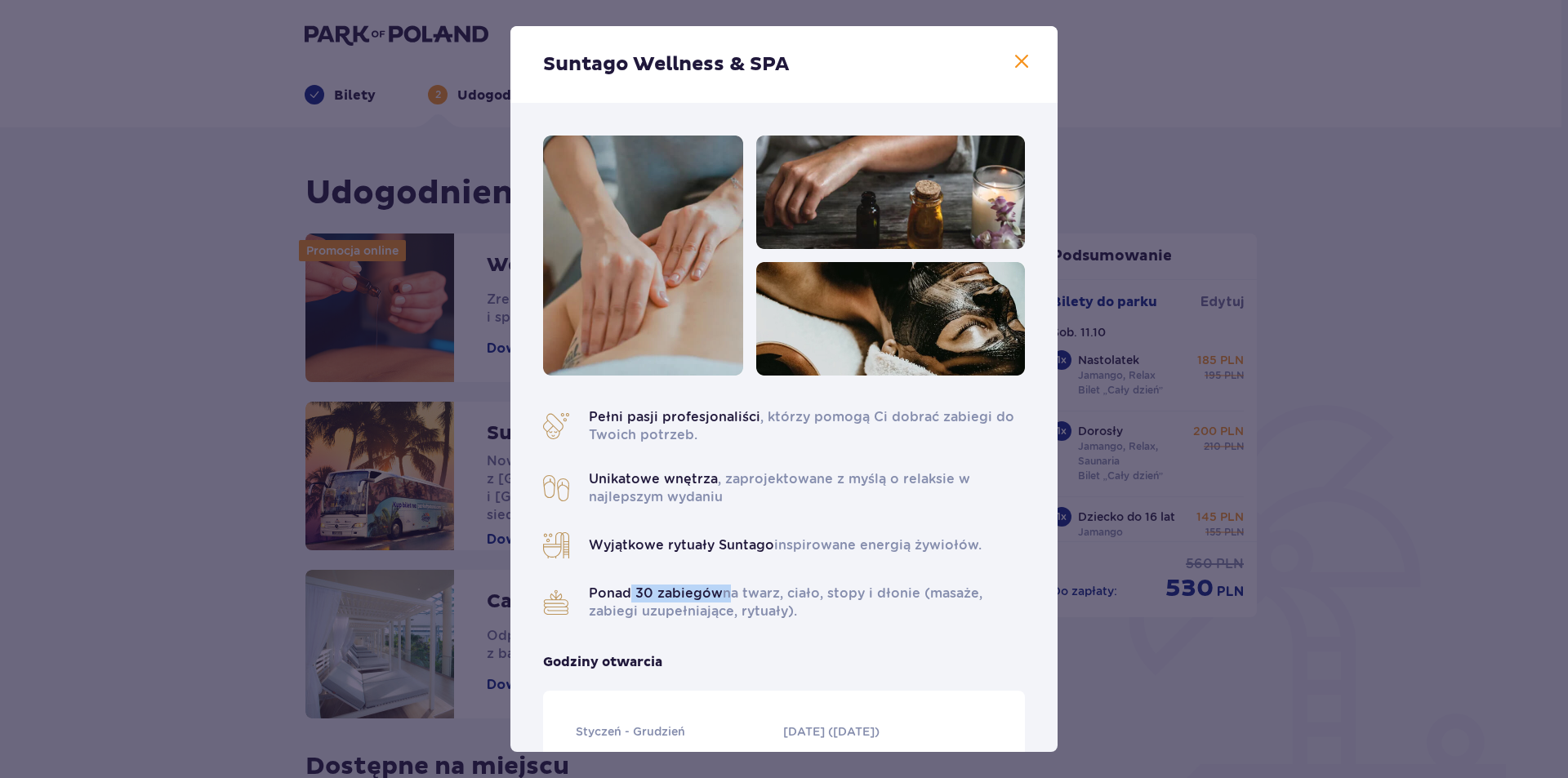
drag, startPoint x: 647, startPoint y: 589, endPoint x: 733, endPoint y: 592, distance: 86.1
click at [733, 592] on p "Ponad 30 zabiegów na twarz, ciało, stopy i dłonie (masaże, zabiegi uzupełniając…" at bounding box center [806, 602] width 436 height 36
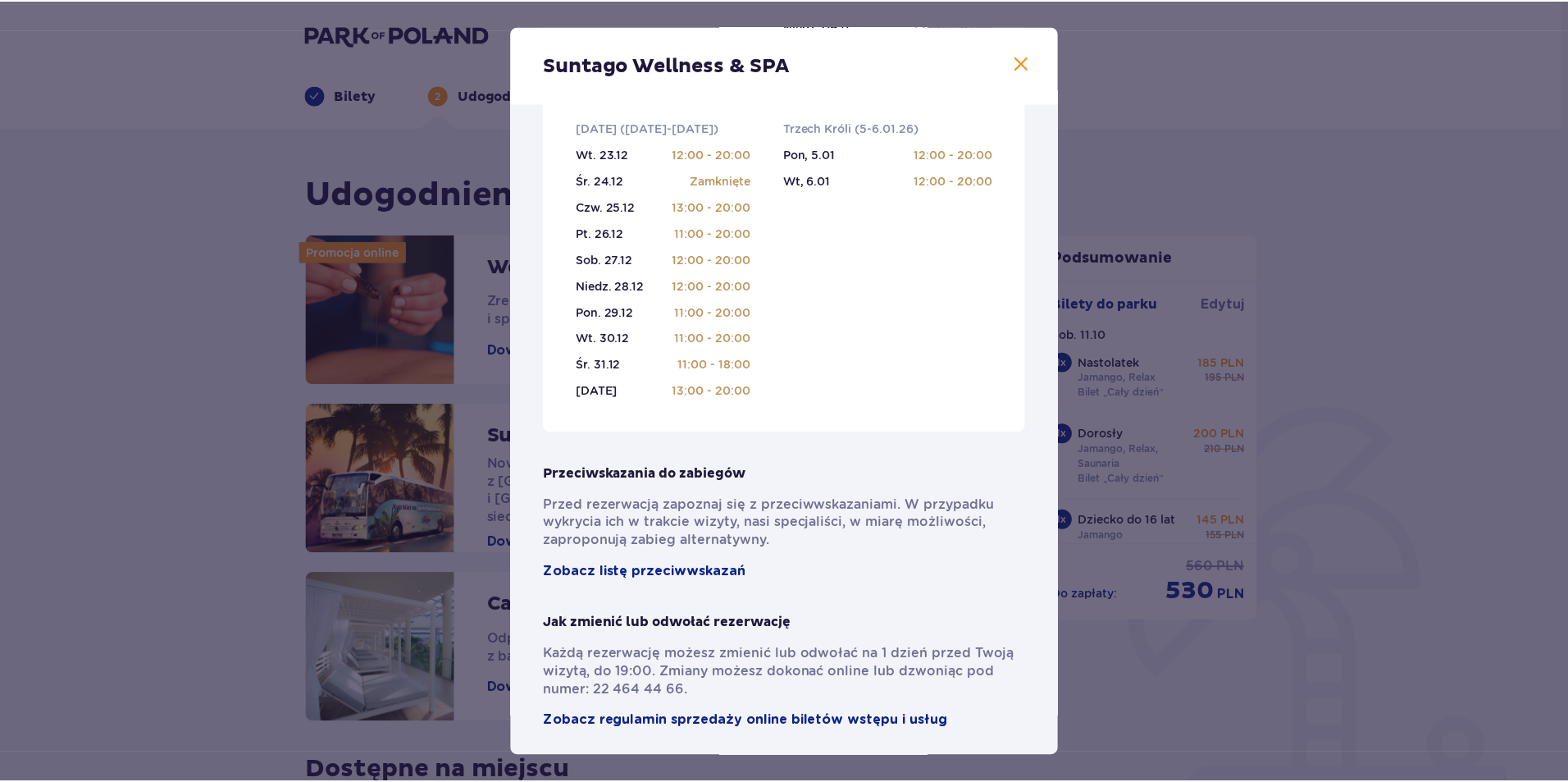
scroll to position [992, 0]
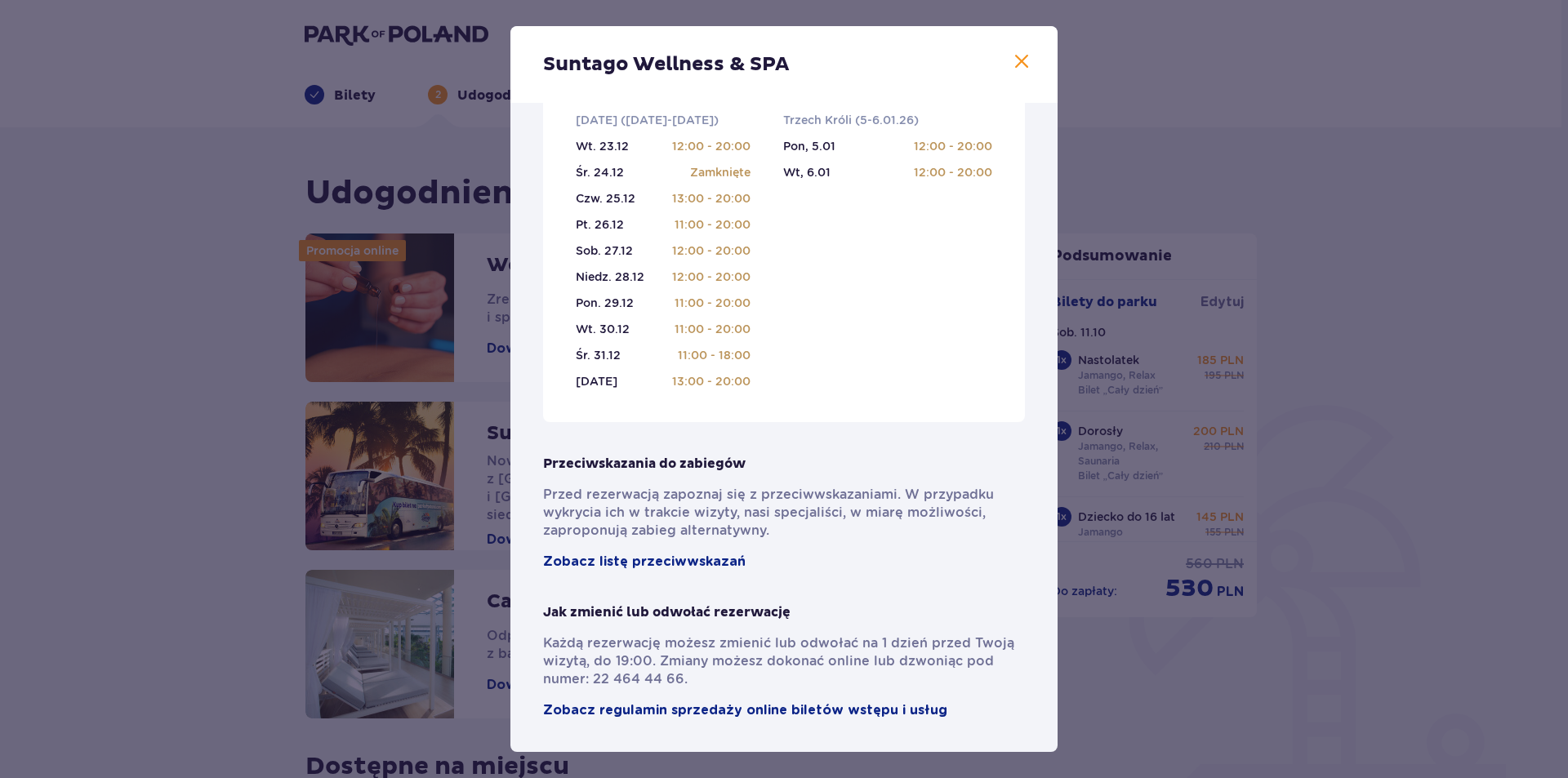
click at [1020, 56] on span at bounding box center [1022, 62] width 20 height 20
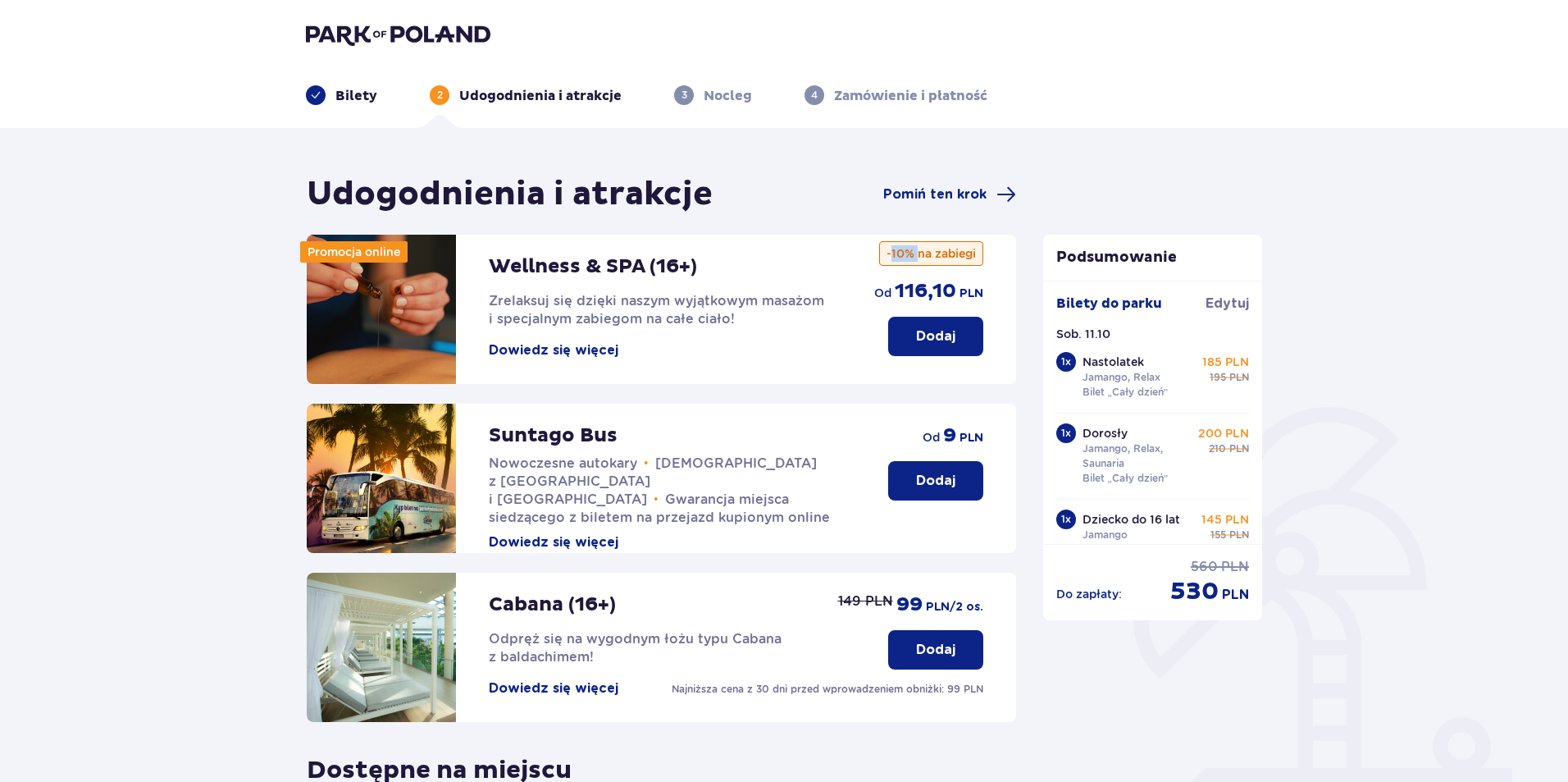
drag, startPoint x: 897, startPoint y: 253, endPoint x: 914, endPoint y: 248, distance: 17.7
click at [914, 248] on p "-10% na zabiegi" at bounding box center [932, 253] width 104 height 25
click at [1134, 583] on div "Do zapłaty : cena regularna 560 PLN cena po obniżce 530 PLN" at bounding box center [1153, 583] width 193 height 49
drag, startPoint x: 1159, startPoint y: 584, endPoint x: 1075, endPoint y: 581, distance: 84.1
click at [1075, 581] on div "Do zapłaty : cena regularna 560 PLN cena po obniżce 530 PLN" at bounding box center [1153, 583] width 193 height 49
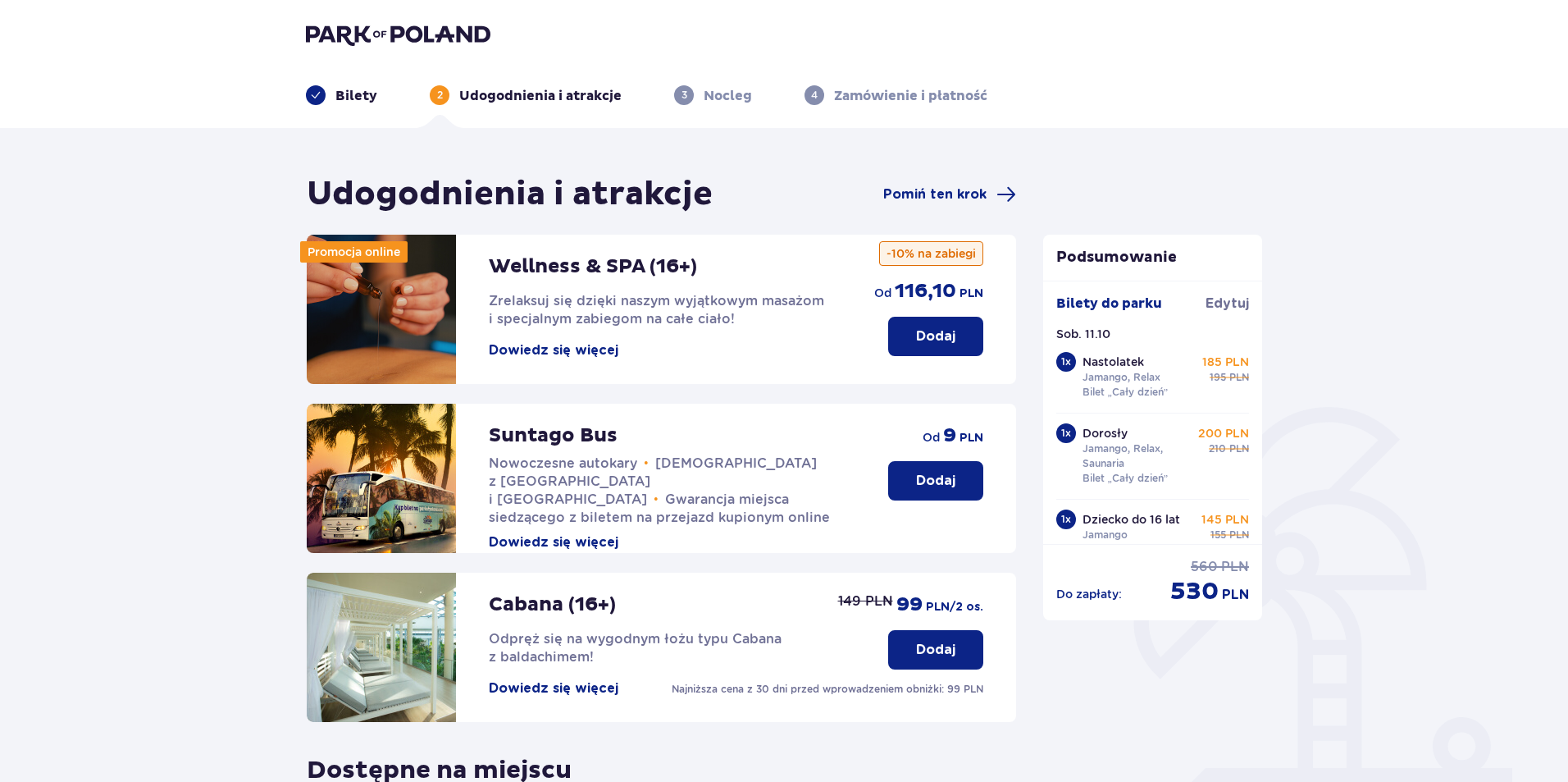
click at [127, 166] on div "Udogodnienia i atrakcje Pomiń ten krok Promocja online Wellness & SPA (16+) Zre…" at bounding box center [784, 620] width 1568 height 984
click at [711, 91] on p "Nocleg" at bounding box center [728, 96] width 48 height 18
click at [964, 195] on span "Pomiń ten krok" at bounding box center [935, 195] width 103 height 18
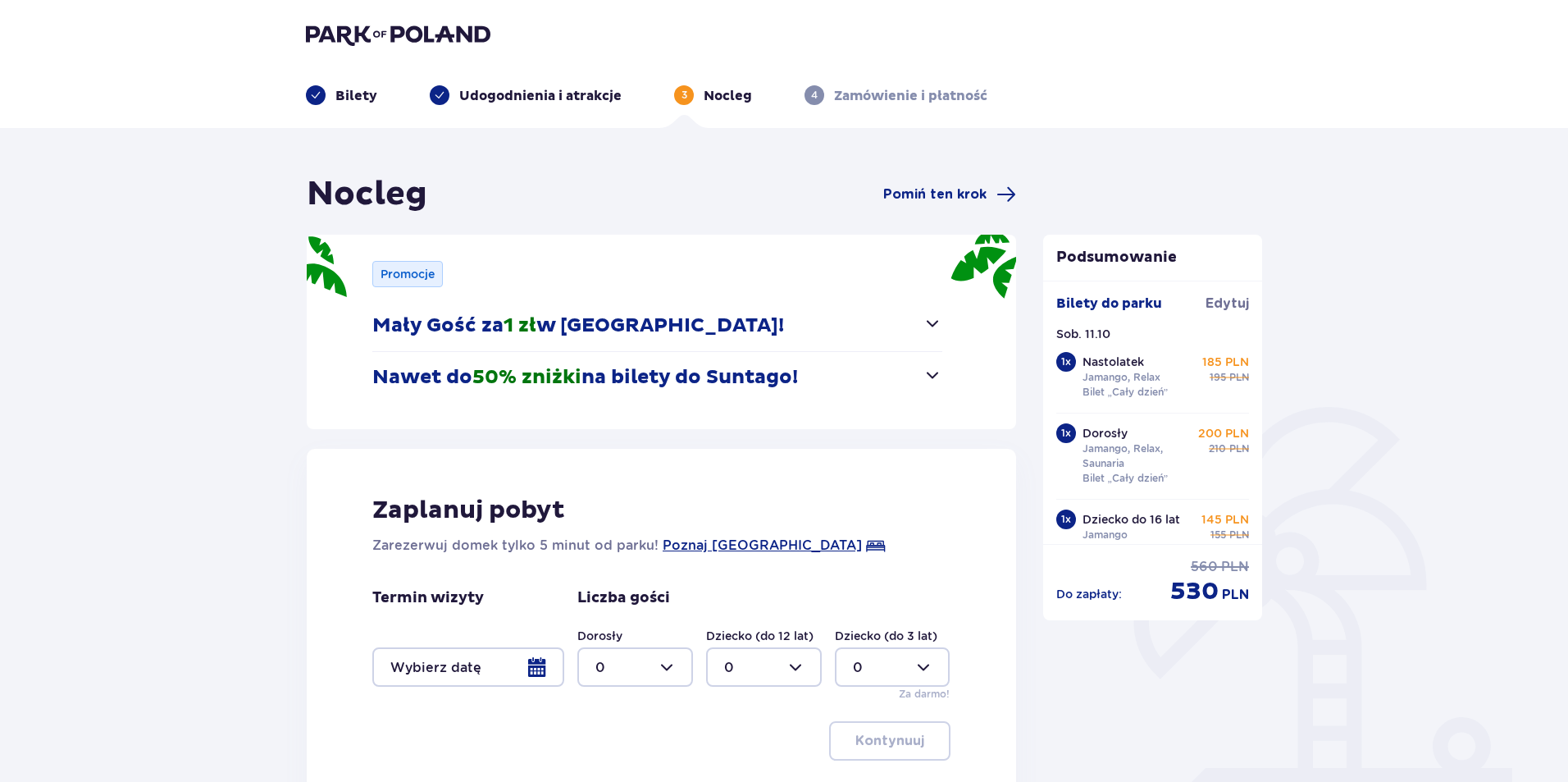
click at [928, 321] on span "button" at bounding box center [933, 323] width 20 height 20
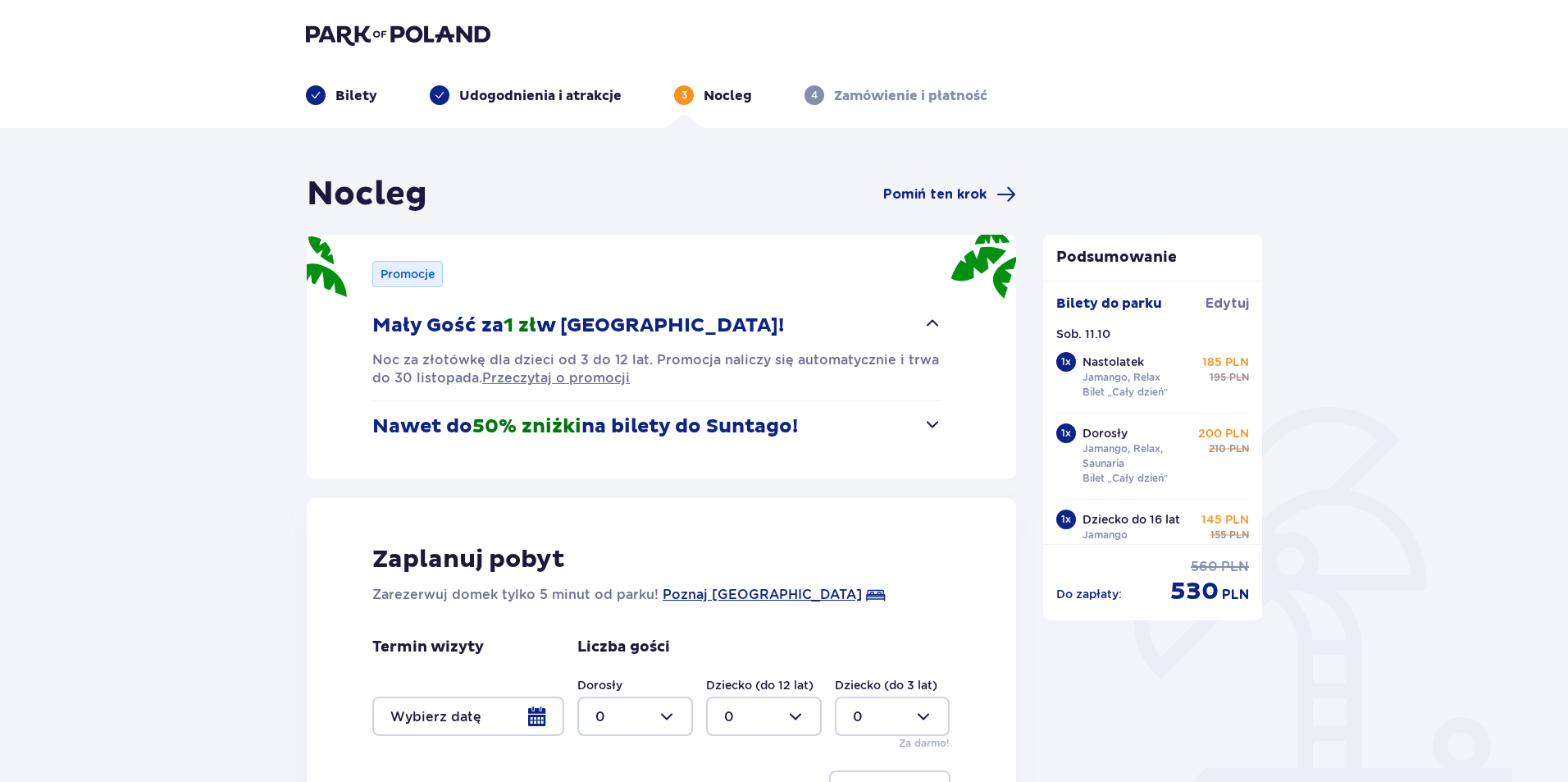
click at [931, 422] on span "button" at bounding box center [933, 424] width 20 height 20
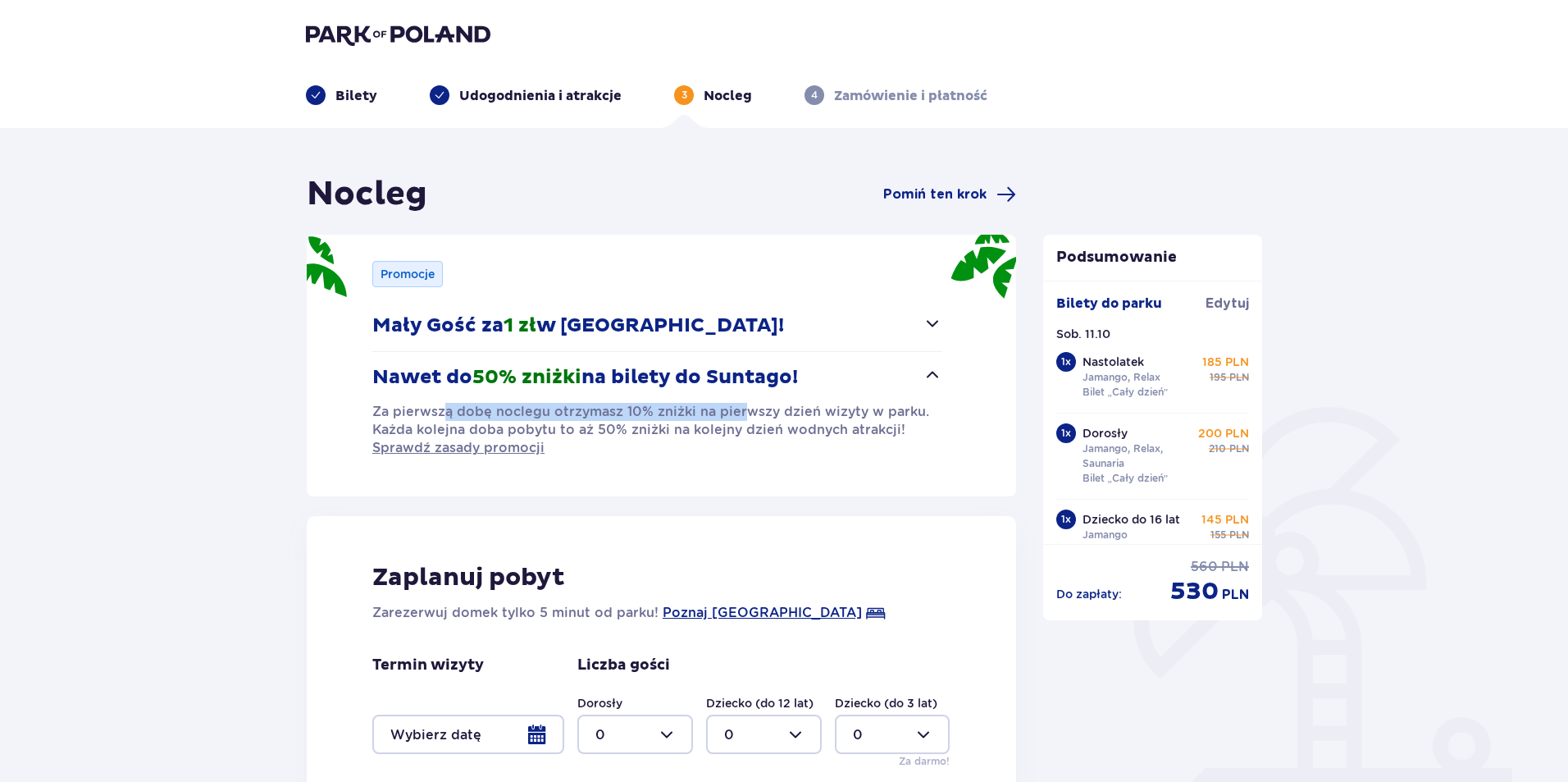
drag, startPoint x: 447, startPoint y: 414, endPoint x: 739, endPoint y: 409, distance: 292.0
click at [739, 409] on p "Za pierwszą dobę noclegu otrzymasz 10% zniżki na pierwszy dzień wizyty w parku.…" at bounding box center [657, 429] width 570 height 54
drag, startPoint x: 507, startPoint y: 422, endPoint x: 756, endPoint y: 426, distance: 249.0
click at [756, 426] on p "Za pierwszą dobę noclegu otrzymasz 10% zniżki na pierwszy dzień wizyty w parku.…" at bounding box center [657, 429] width 570 height 54
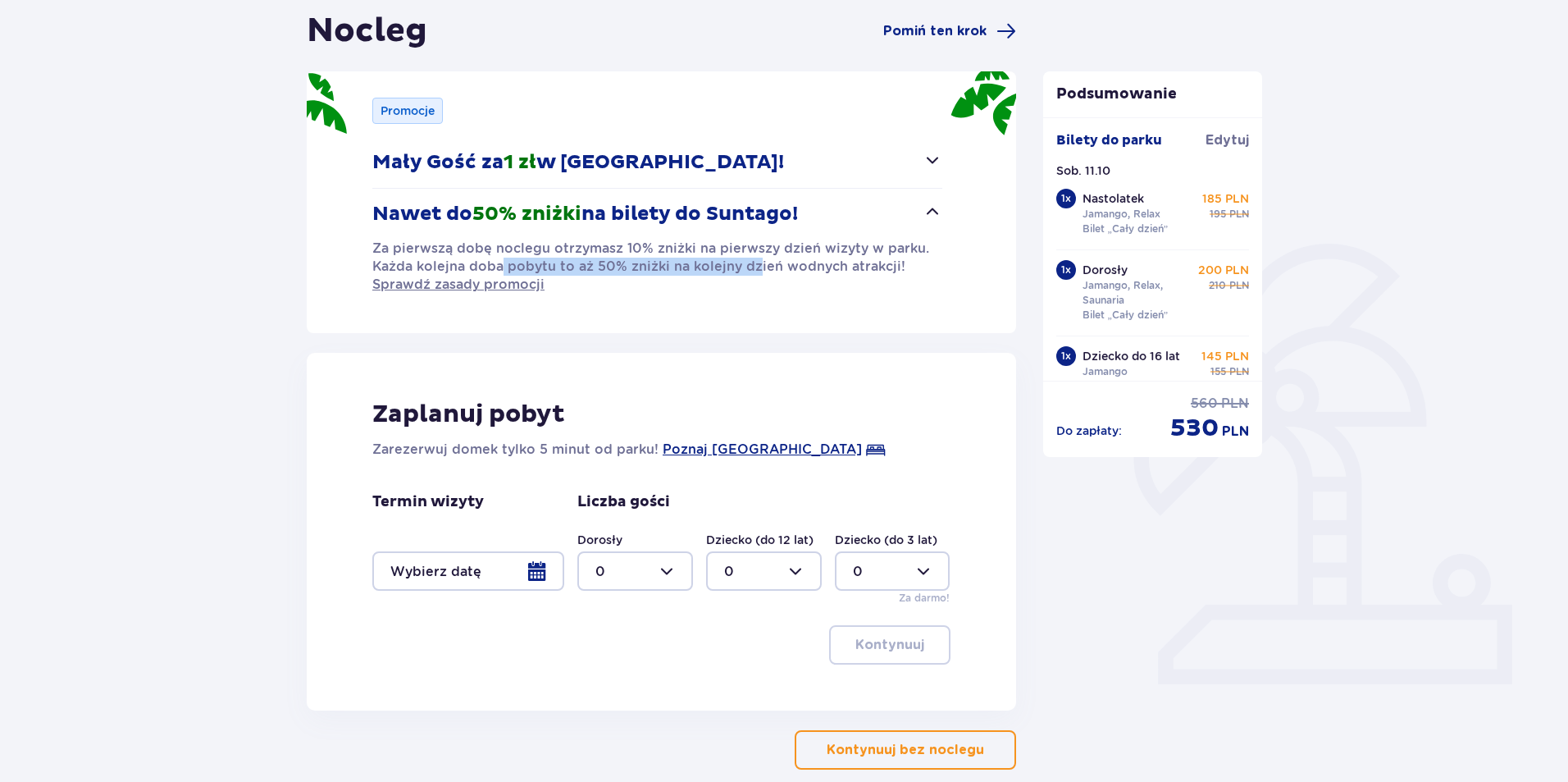
scroll to position [164, 0]
click at [668, 570] on div at bounding box center [635, 571] width 116 height 39
click at [618, 685] on div "2" at bounding box center [634, 690] width 80 height 18
type input "2"
click at [647, 569] on div at bounding box center [635, 571] width 116 height 39
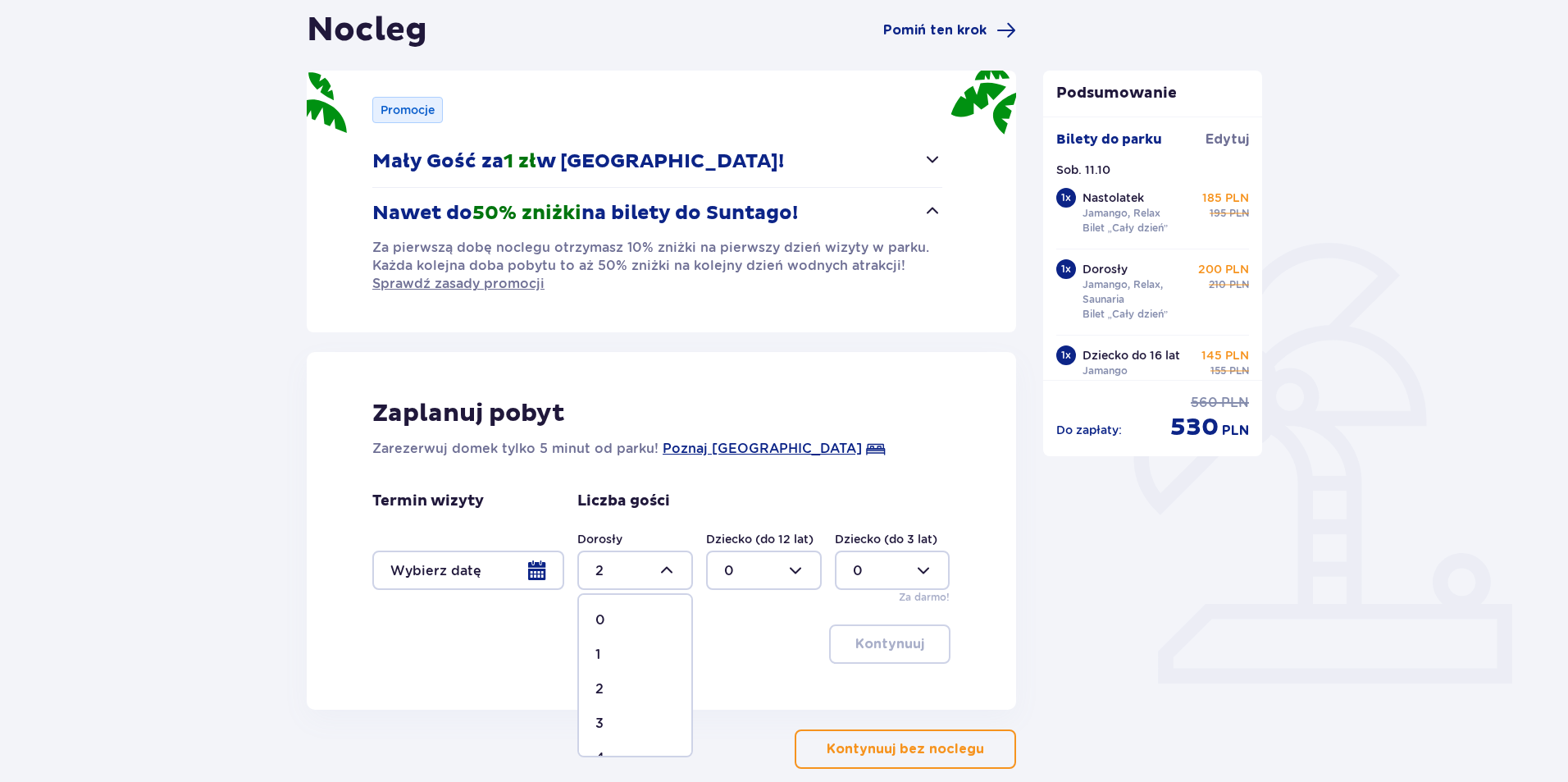
click at [738, 568] on div at bounding box center [764, 571] width 116 height 39
click at [625, 571] on div at bounding box center [635, 571] width 116 height 39
click at [770, 562] on div at bounding box center [764, 571] width 116 height 39
click at [742, 657] on div "1" at bounding box center [764, 654] width 80 height 18
type input "1"
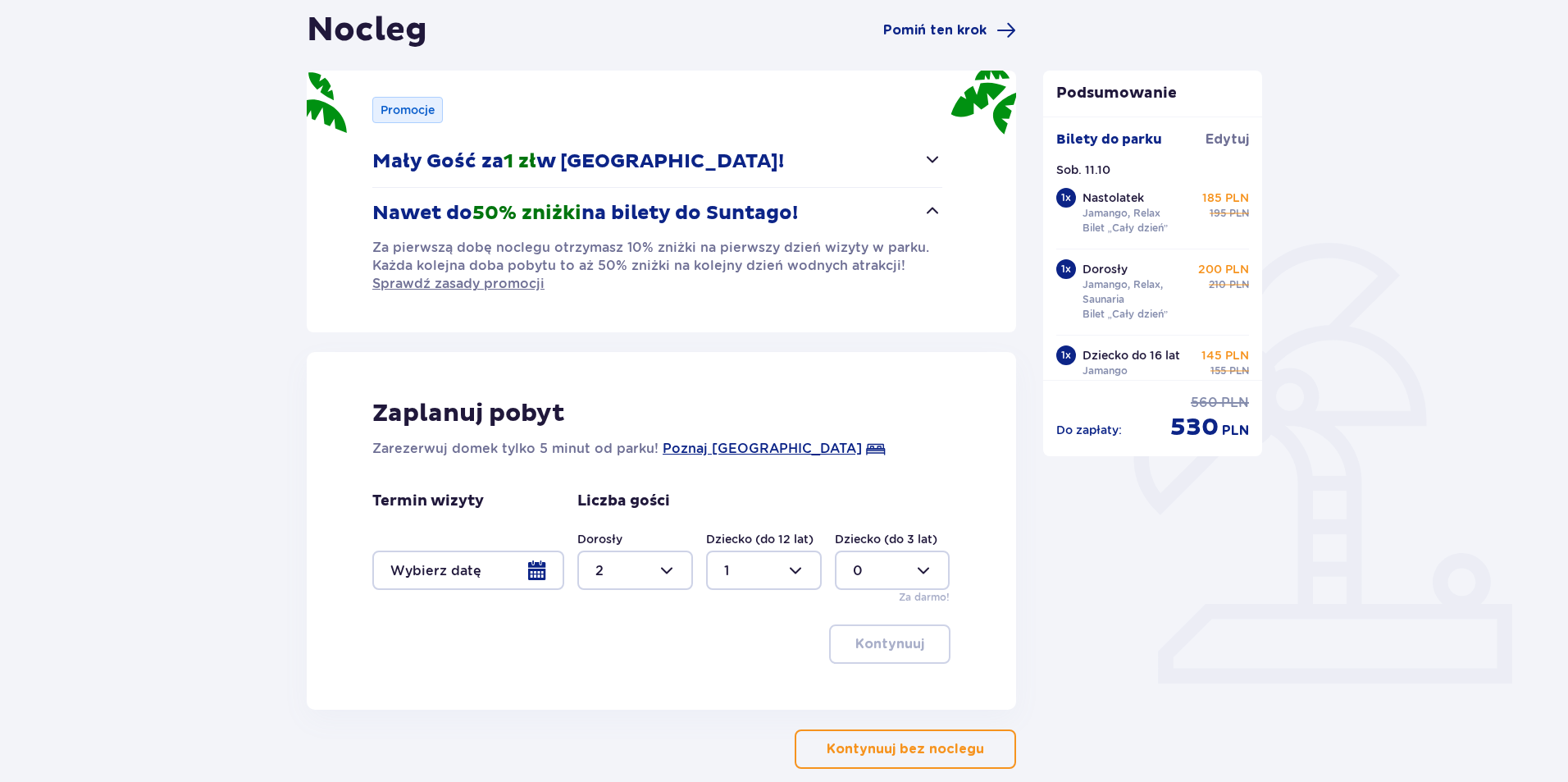
click at [438, 571] on div at bounding box center [467, 571] width 191 height 39
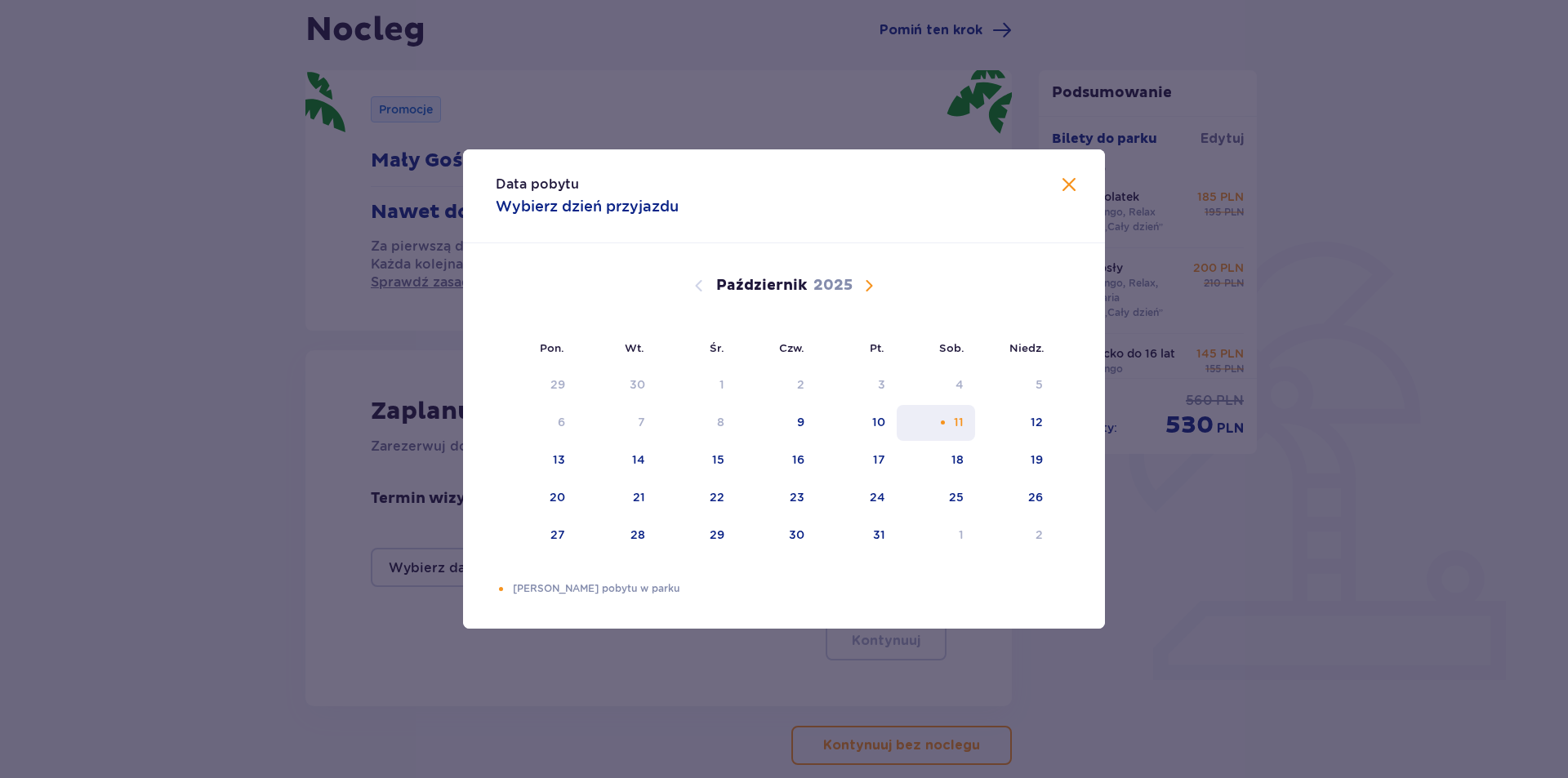
click at [956, 424] on div "11" at bounding box center [959, 422] width 10 height 17
click at [1029, 422] on div "12" at bounding box center [1014, 422] width 79 height 36
type input "11.10.25 - 12.10.25"
type input "0"
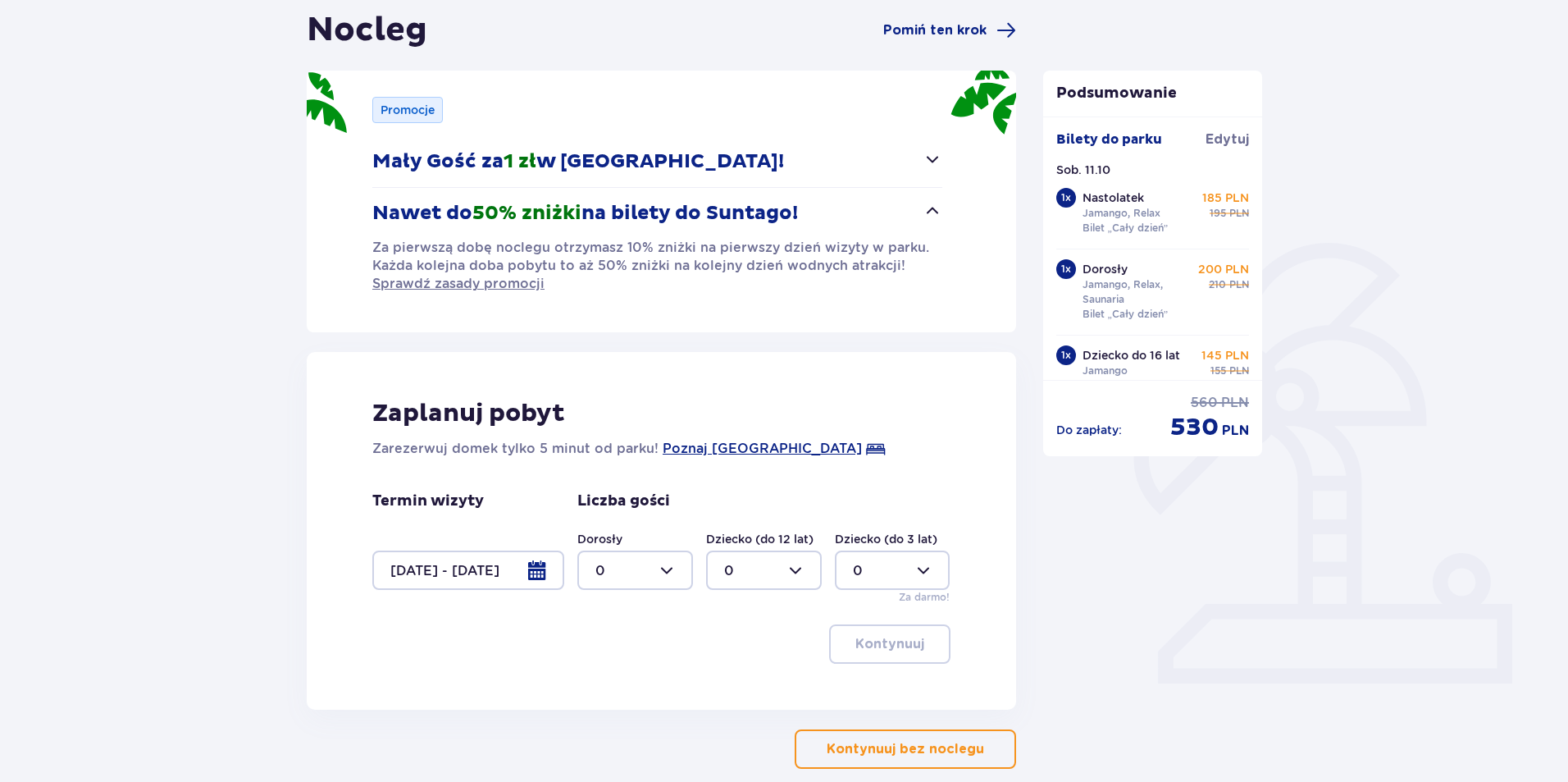
click at [651, 577] on div at bounding box center [635, 571] width 116 height 39
click at [632, 686] on div "2" at bounding box center [634, 690] width 80 height 18
type input "2"
click at [760, 570] on div at bounding box center [764, 571] width 116 height 39
click at [748, 659] on div "1" at bounding box center [764, 654] width 80 height 18
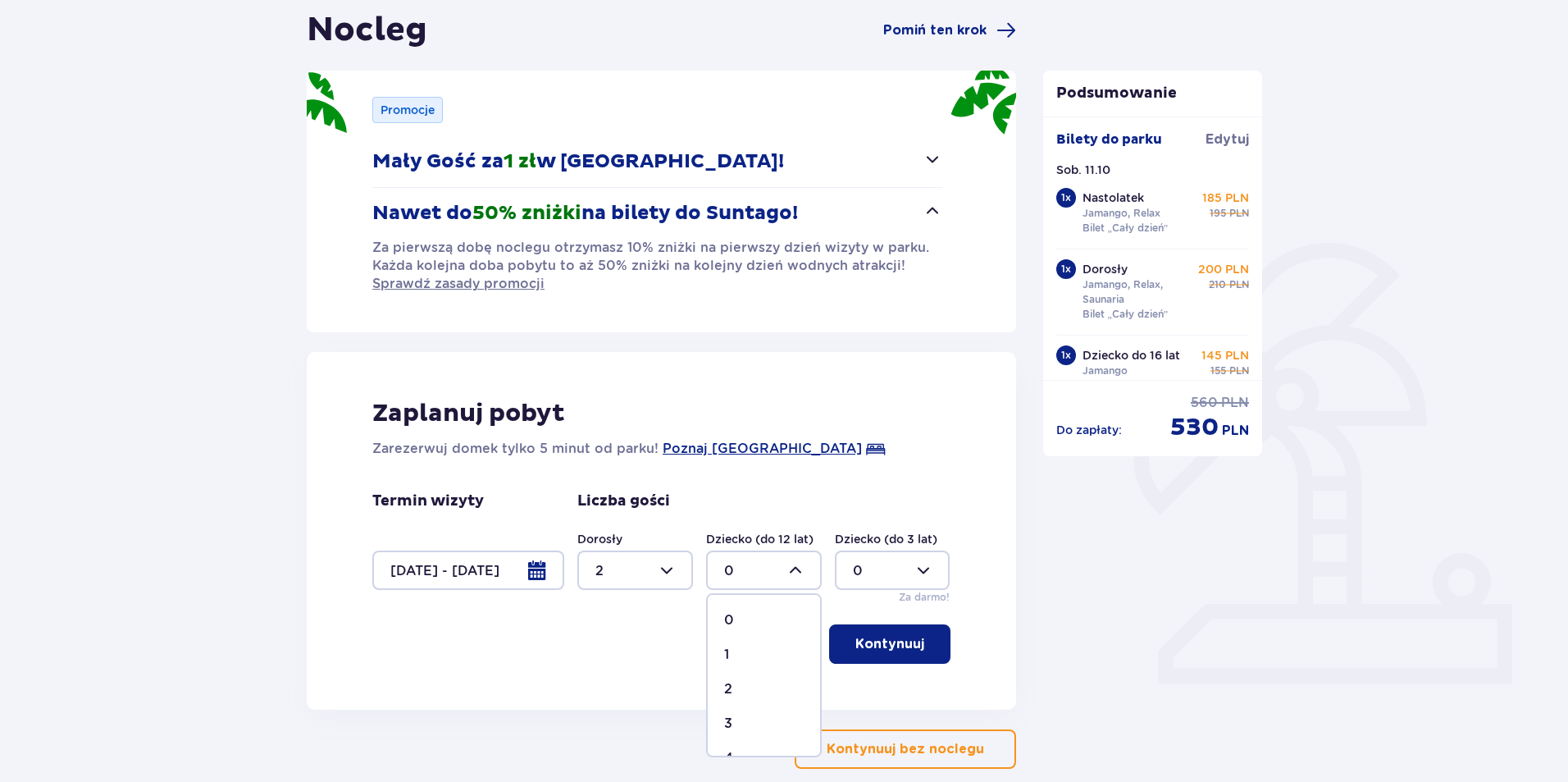
type input "1"
click at [905, 642] on p "Kontynuuj" at bounding box center [890, 644] width 69 height 18
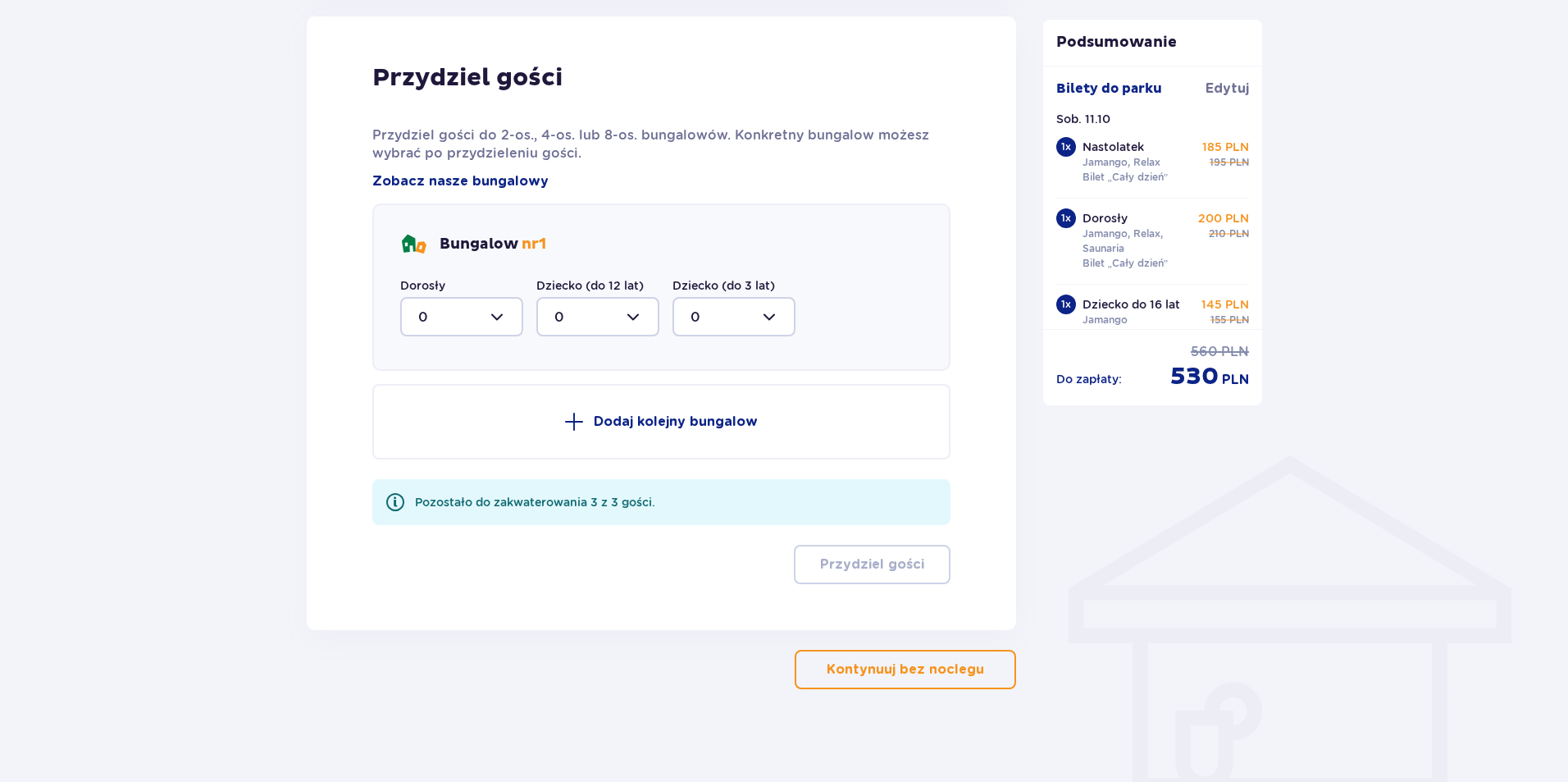
scroll to position [883, 0]
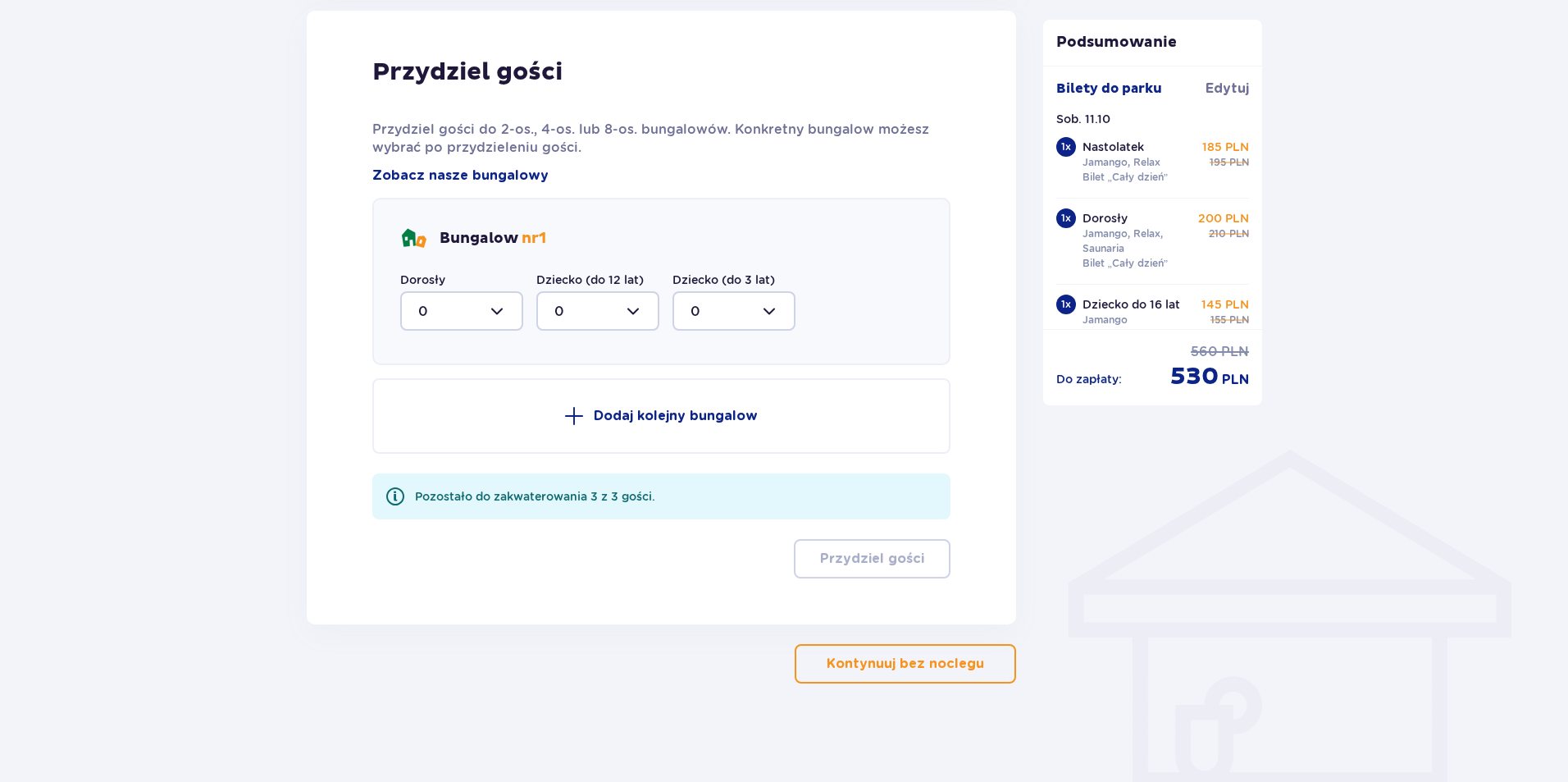
click at [481, 311] on div at bounding box center [461, 311] width 123 height 39
click at [460, 391] on div "1" at bounding box center [461, 395] width 87 height 18
click at [592, 316] on div at bounding box center [597, 311] width 123 height 39
click at [494, 319] on div at bounding box center [461, 311] width 123 height 39
click at [460, 422] on div "2" at bounding box center [461, 430] width 87 height 18
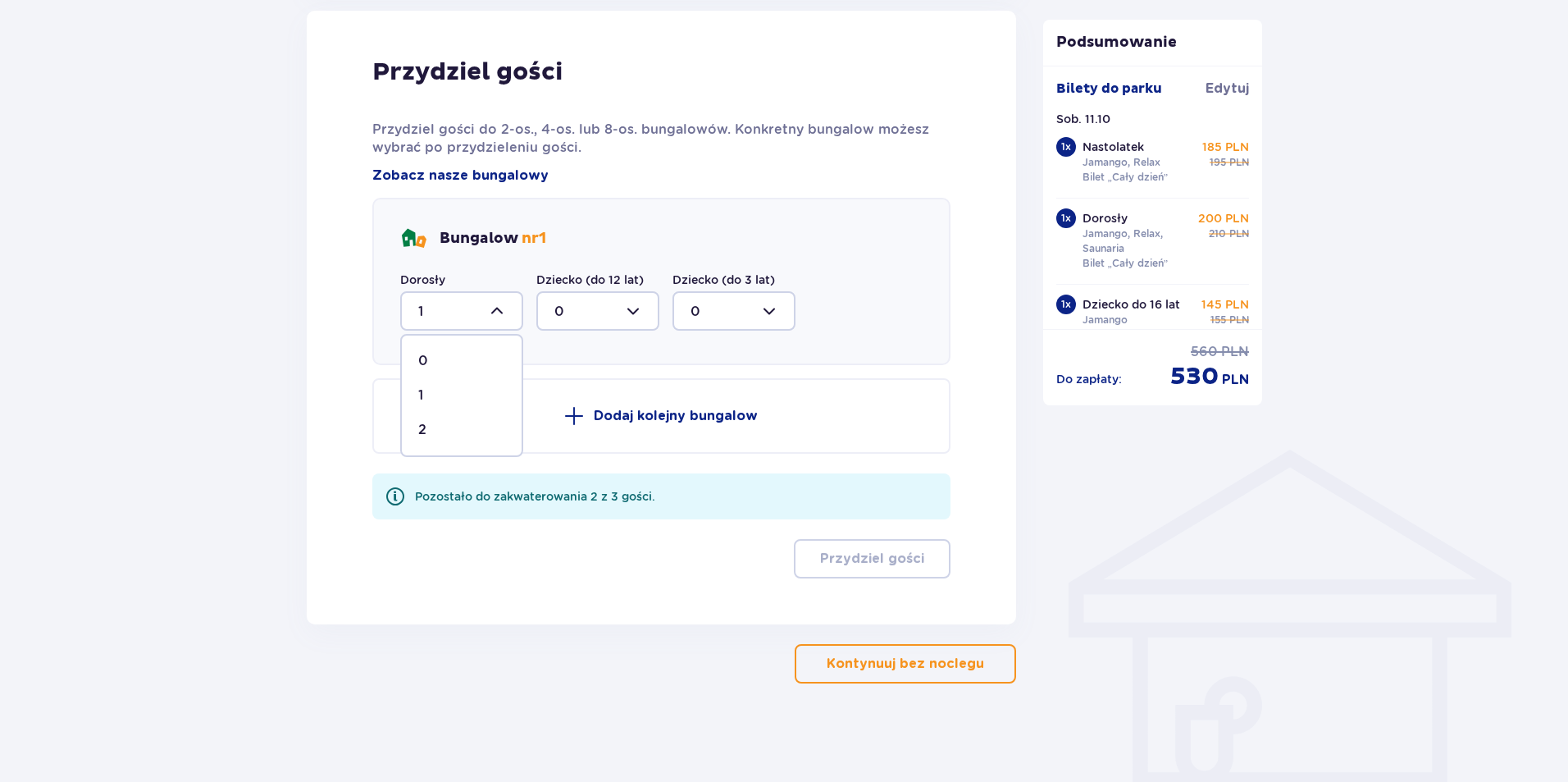
type input "2"
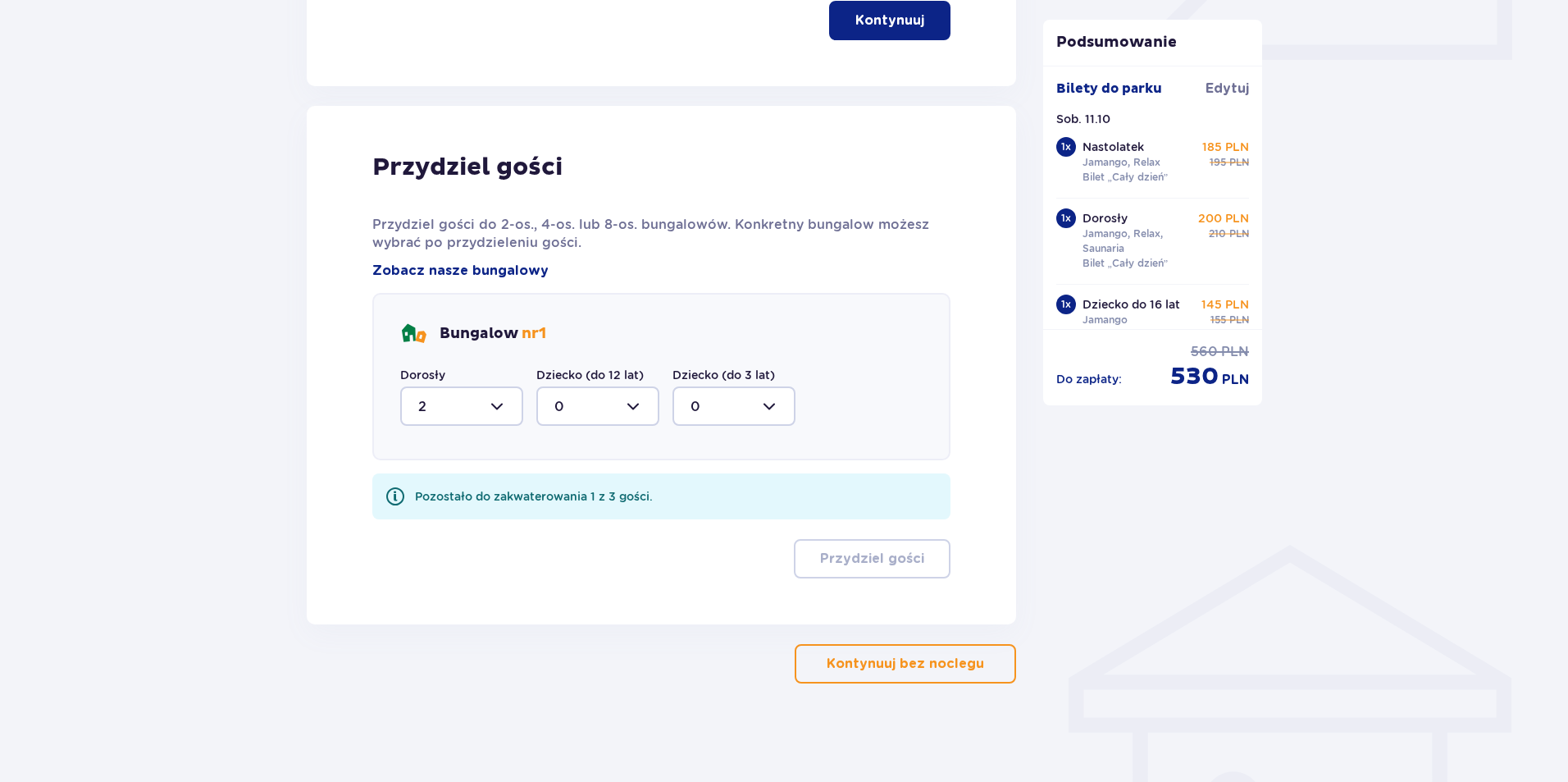
scroll to position [788, 0]
click at [596, 404] on div at bounding box center [597, 406] width 123 height 39
click at [572, 498] on div "1" at bounding box center [598, 490] width 87 height 18
type input "1"
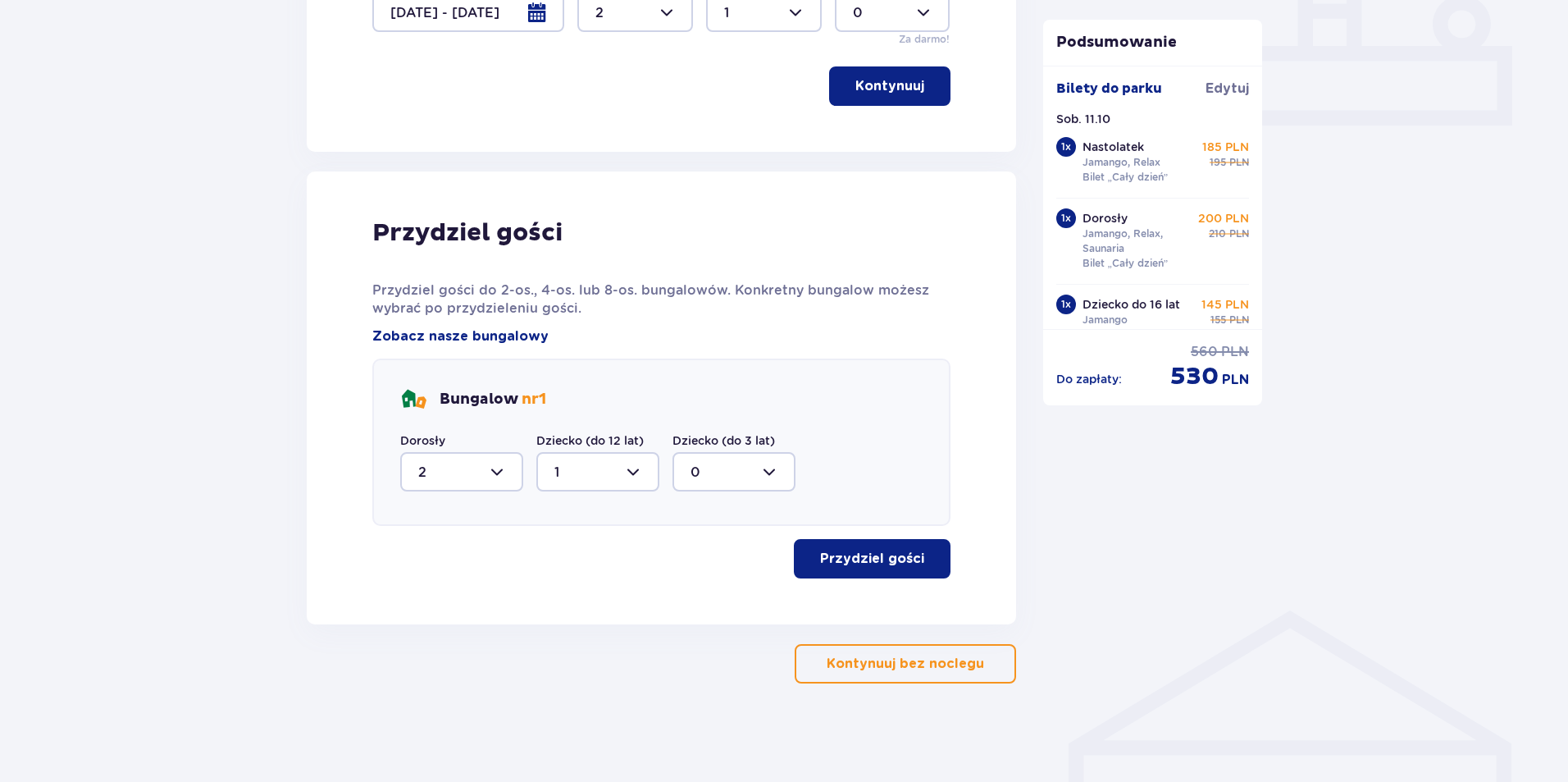
click at [894, 561] on p "Przydziel gości" at bounding box center [872, 559] width 104 height 18
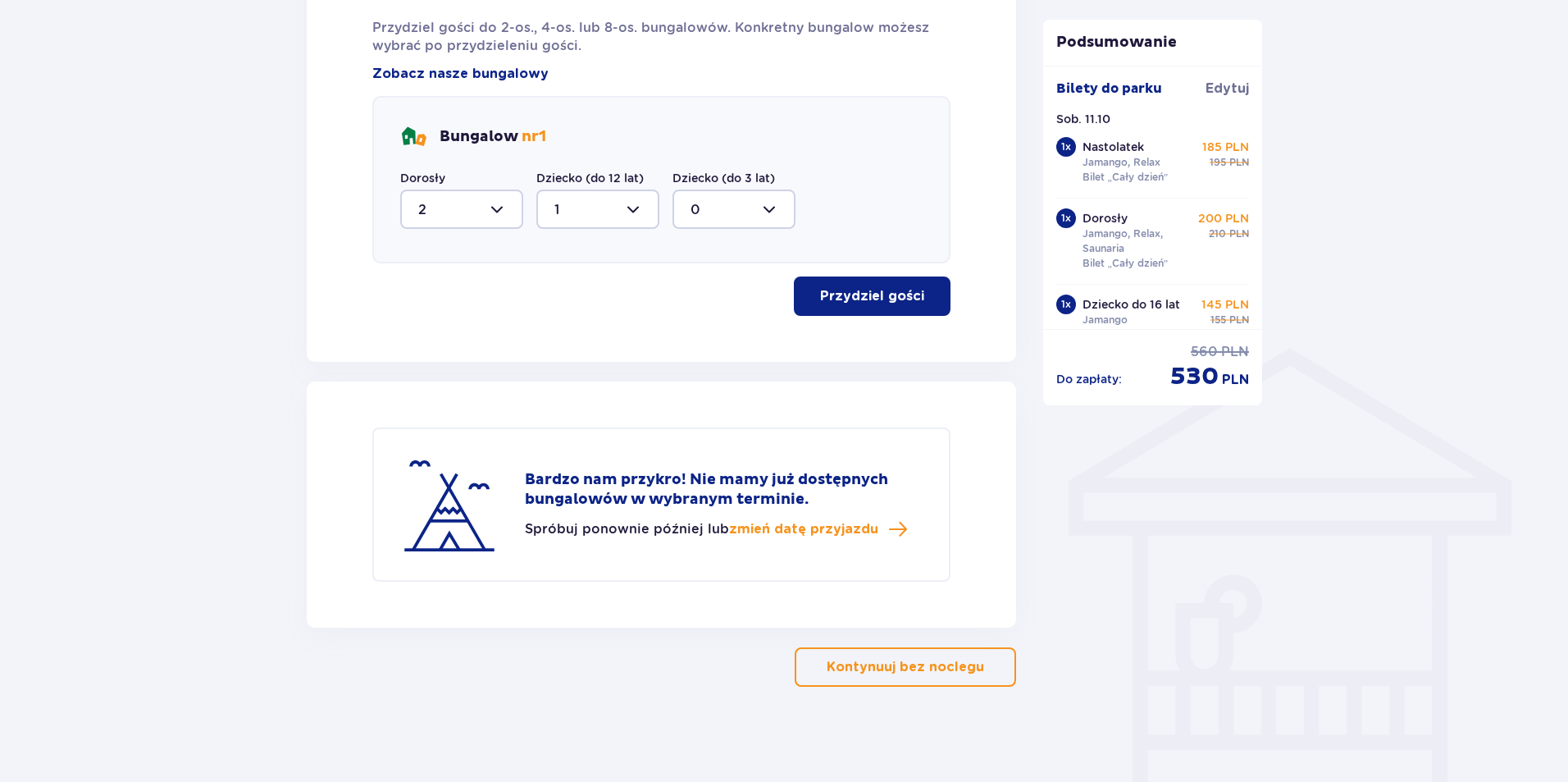
scroll to position [988, 0]
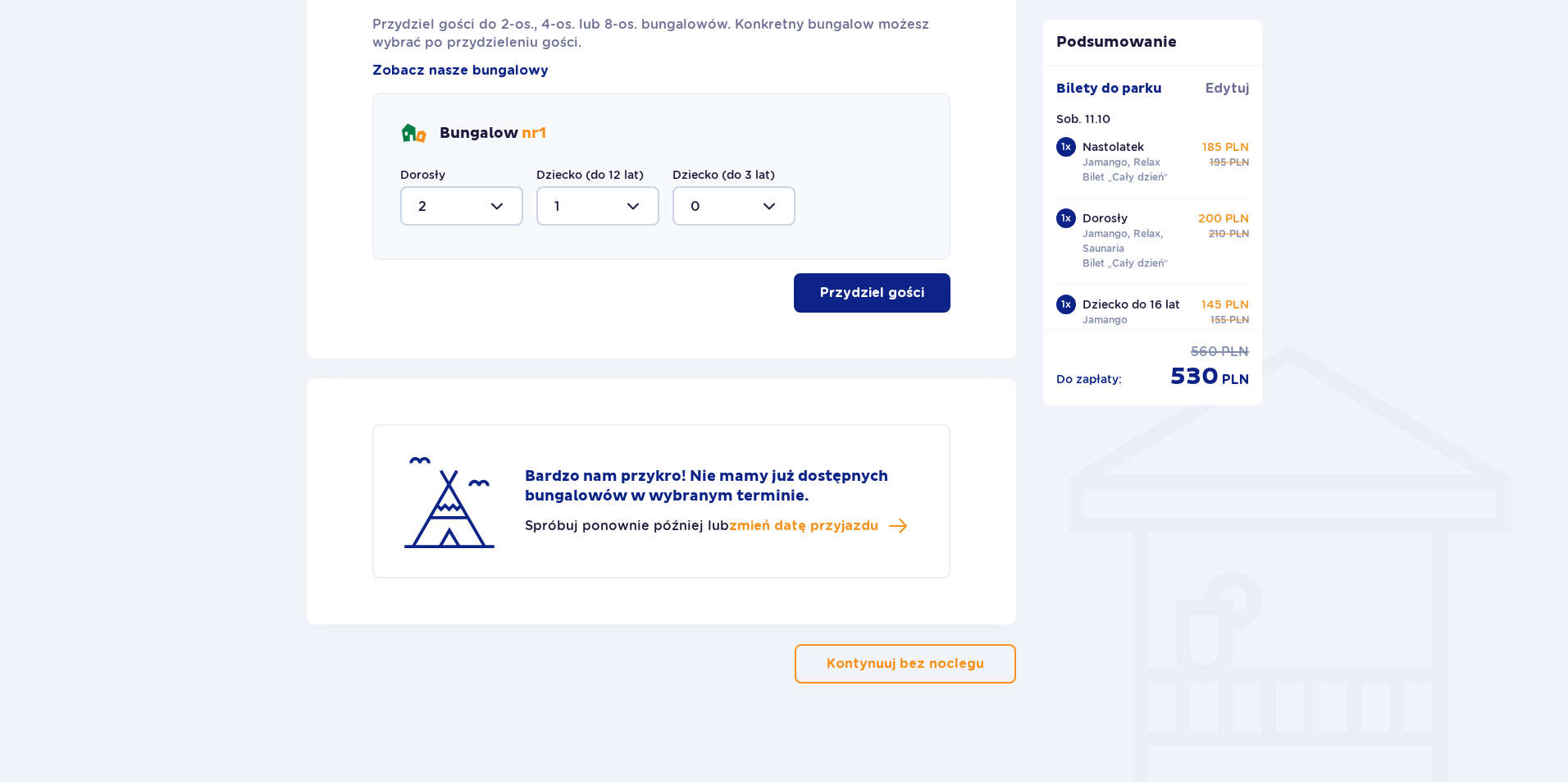
click at [911, 659] on p "Kontynuuj bez noclegu" at bounding box center [905, 664] width 157 height 18
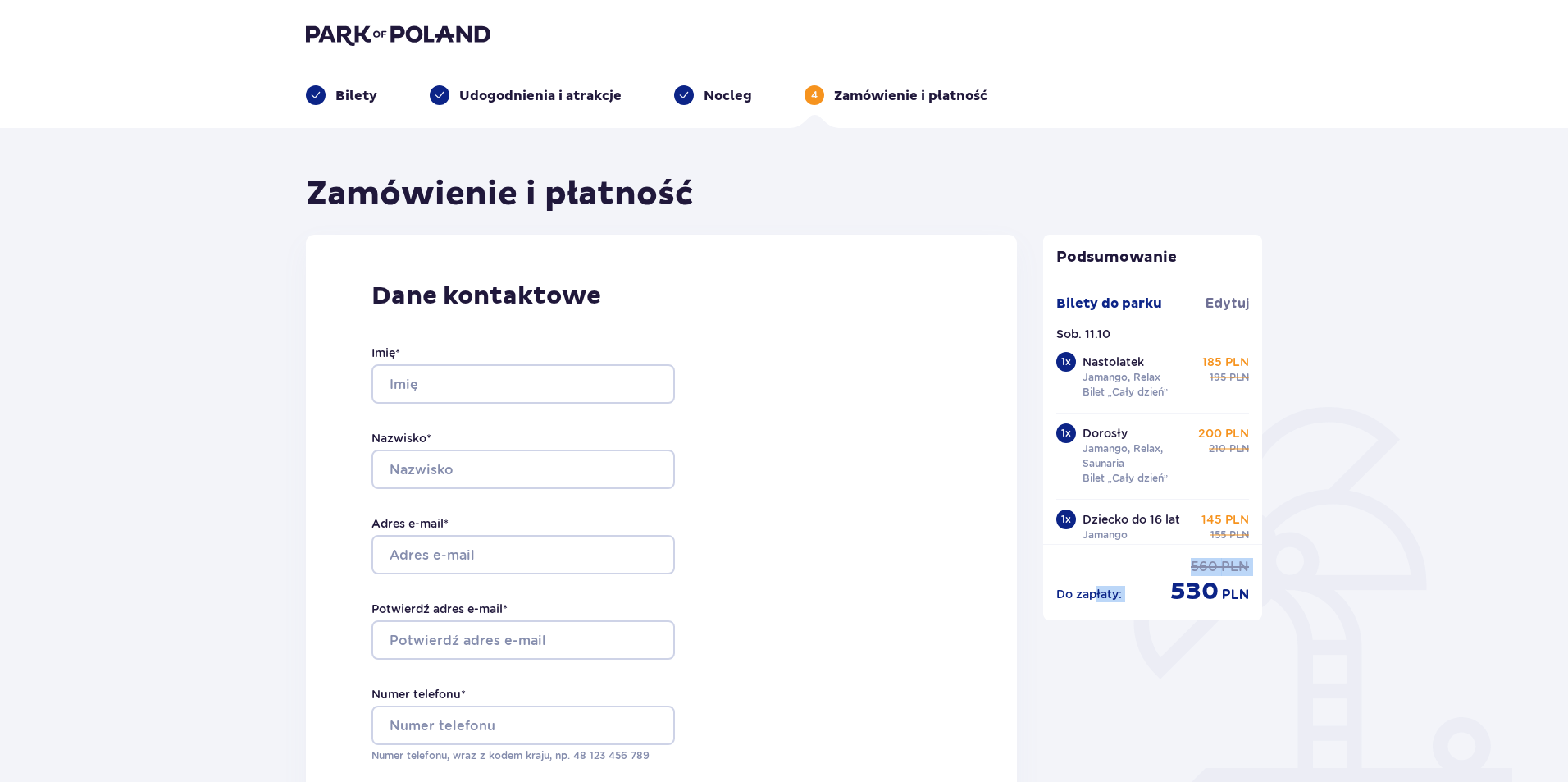
drag, startPoint x: 1172, startPoint y: 596, endPoint x: 1094, endPoint y: 665, distance: 104.1
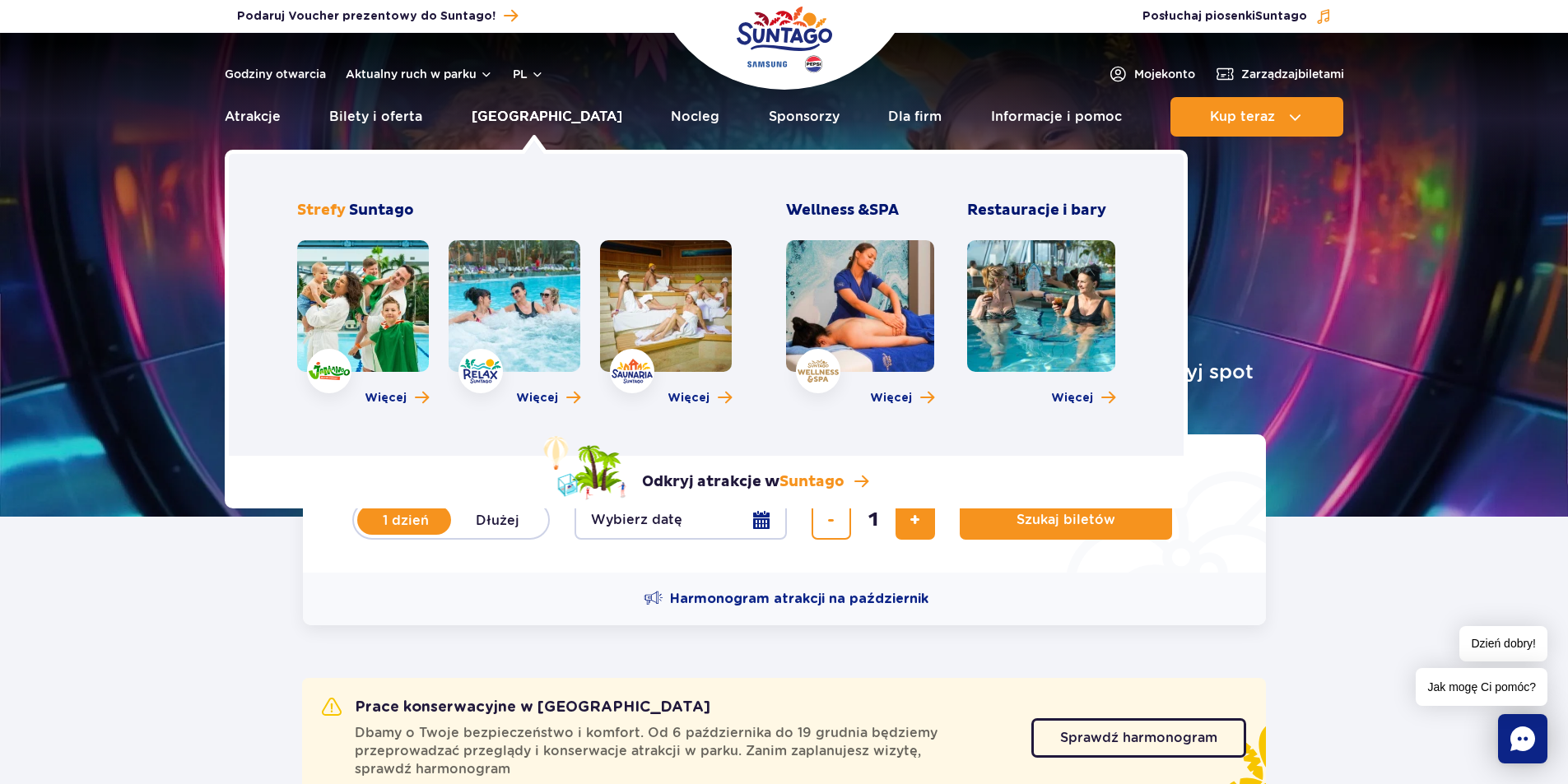
click at [517, 117] on link "[GEOGRAPHIC_DATA]" at bounding box center [547, 117] width 151 height 39
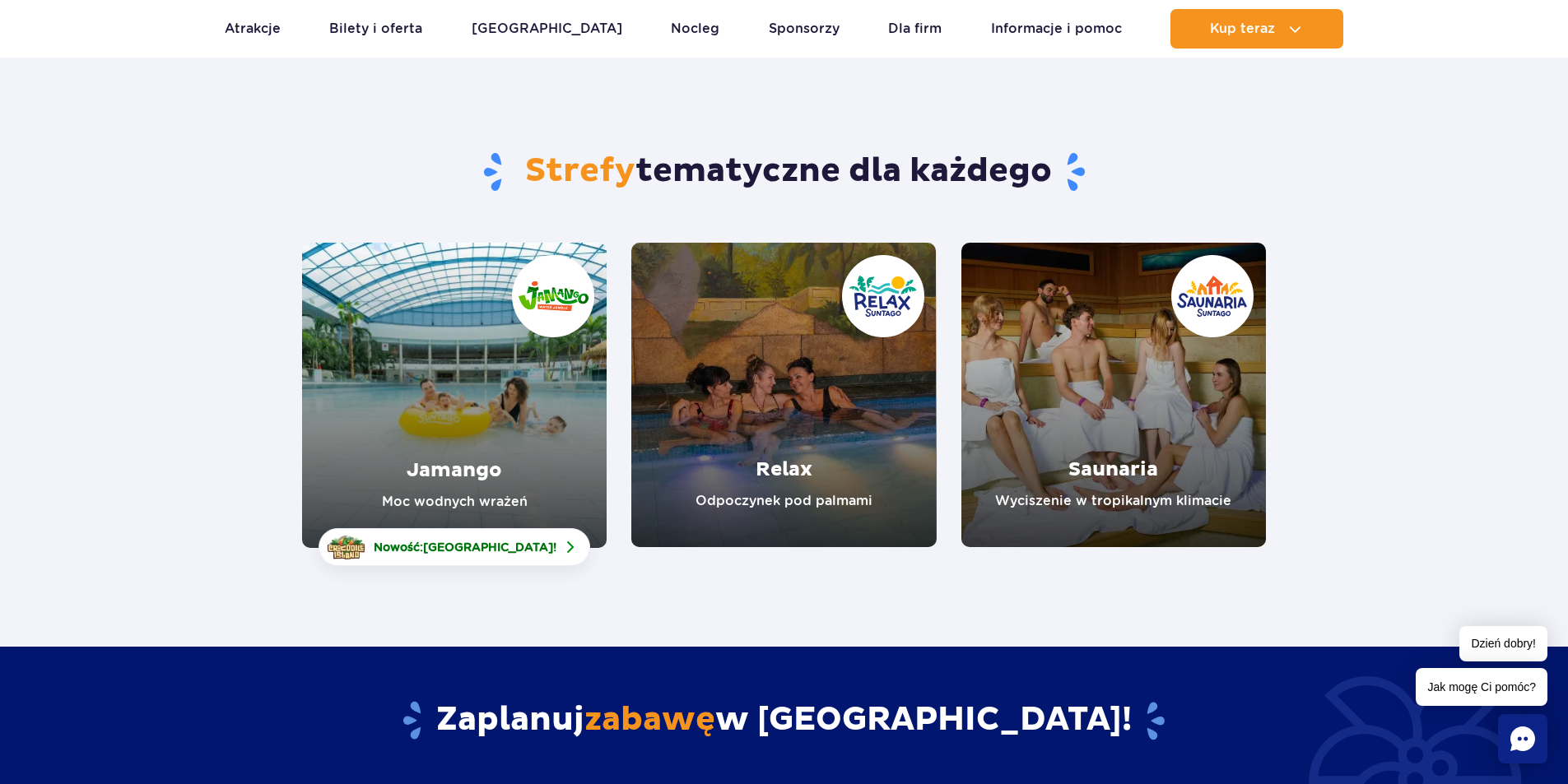
scroll to position [83, 0]
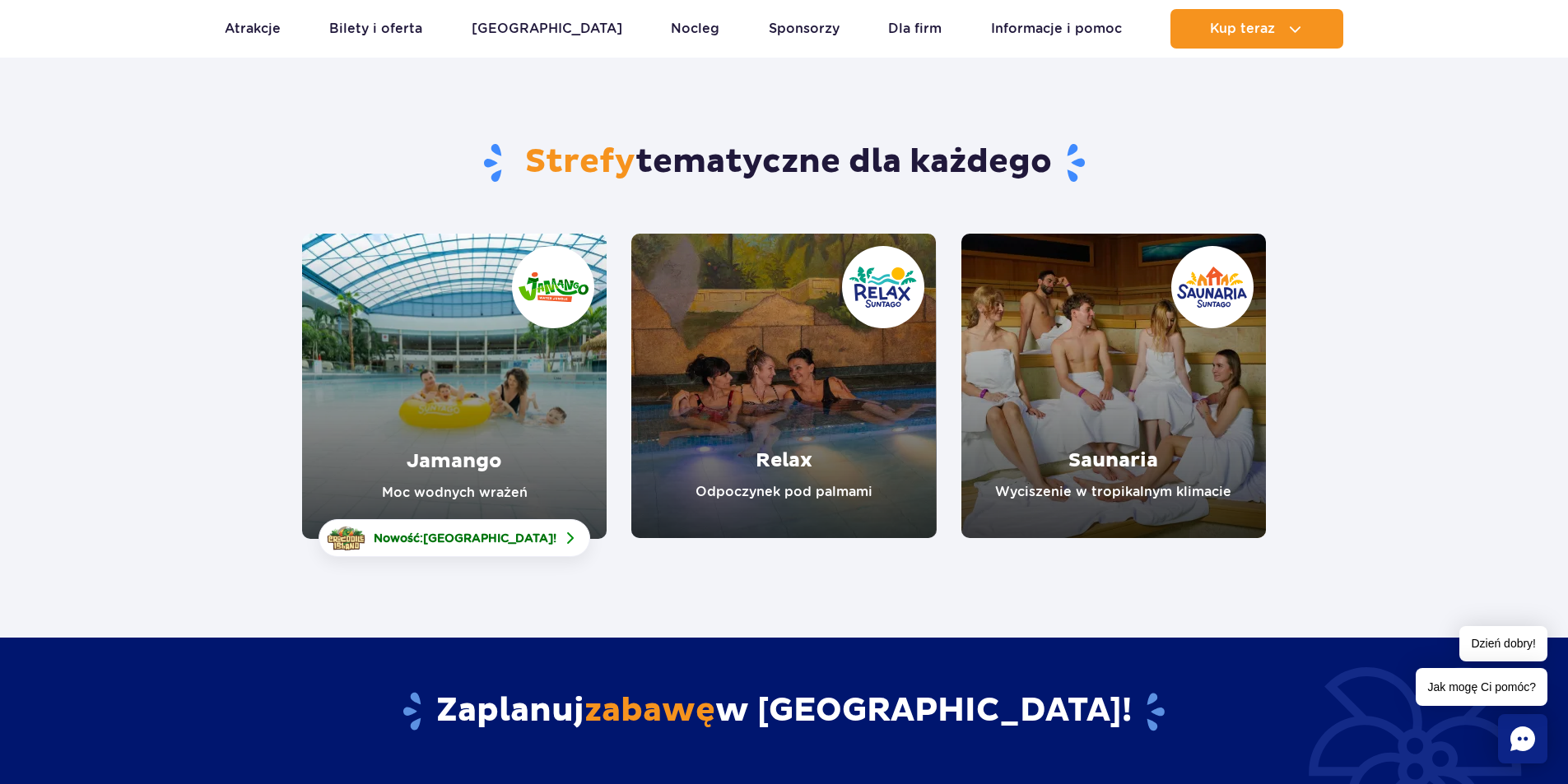
click at [779, 463] on link "Relax" at bounding box center [784, 385] width 305 height 304
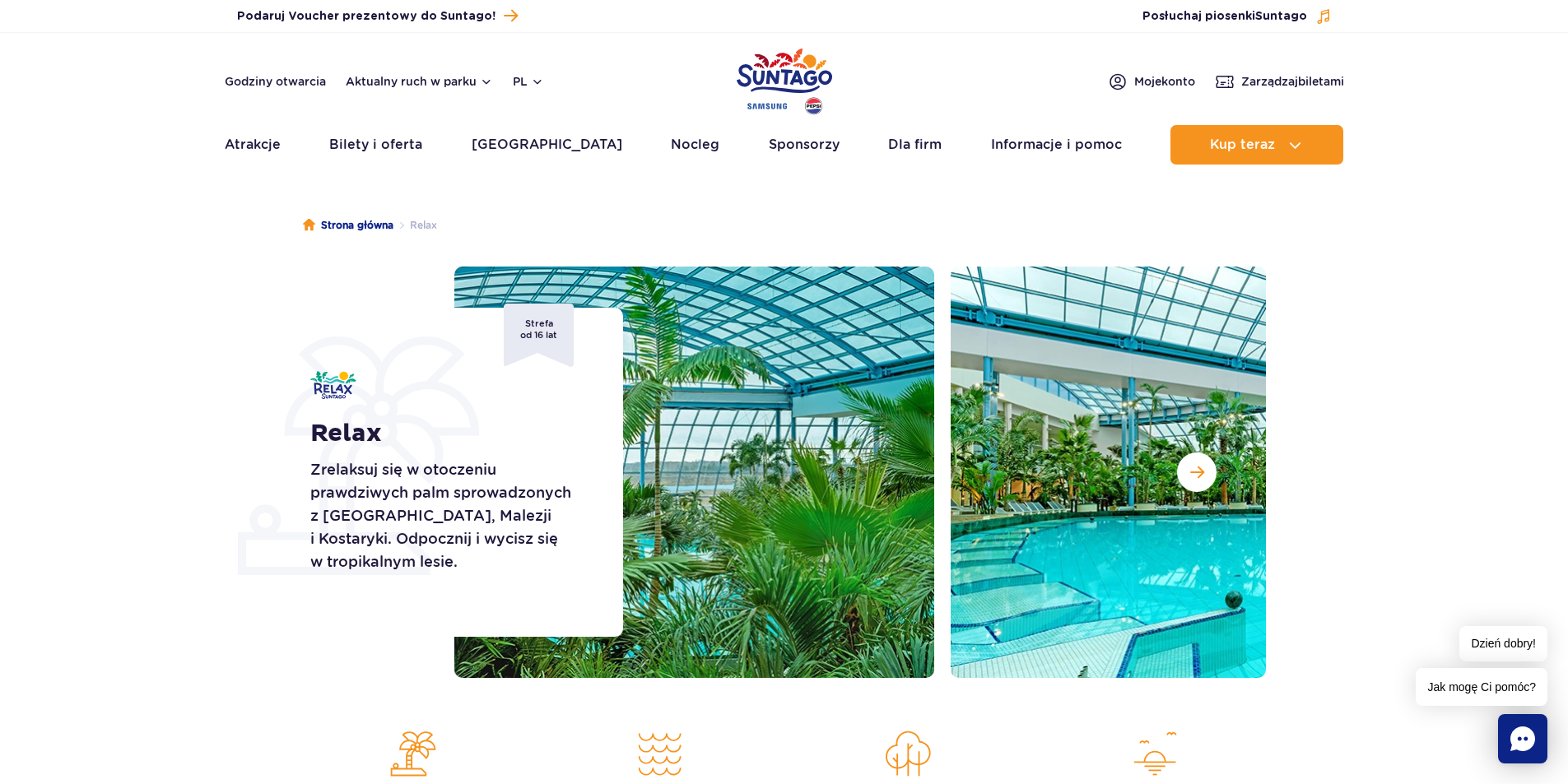
click at [763, 423] on img at bounding box center [577, 473] width 717 height 412
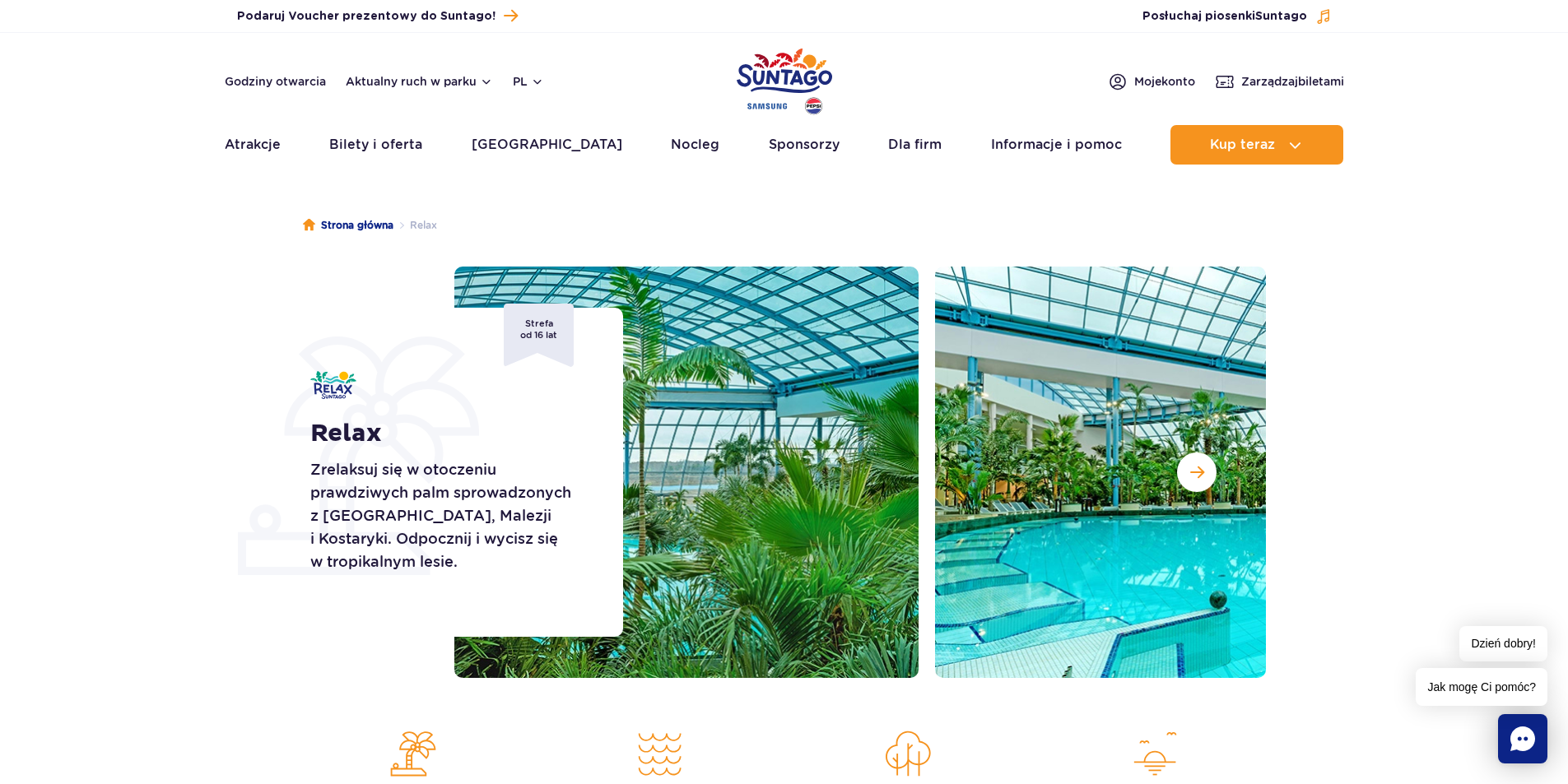
click at [627, 441] on img at bounding box center [561, 473] width 717 height 412
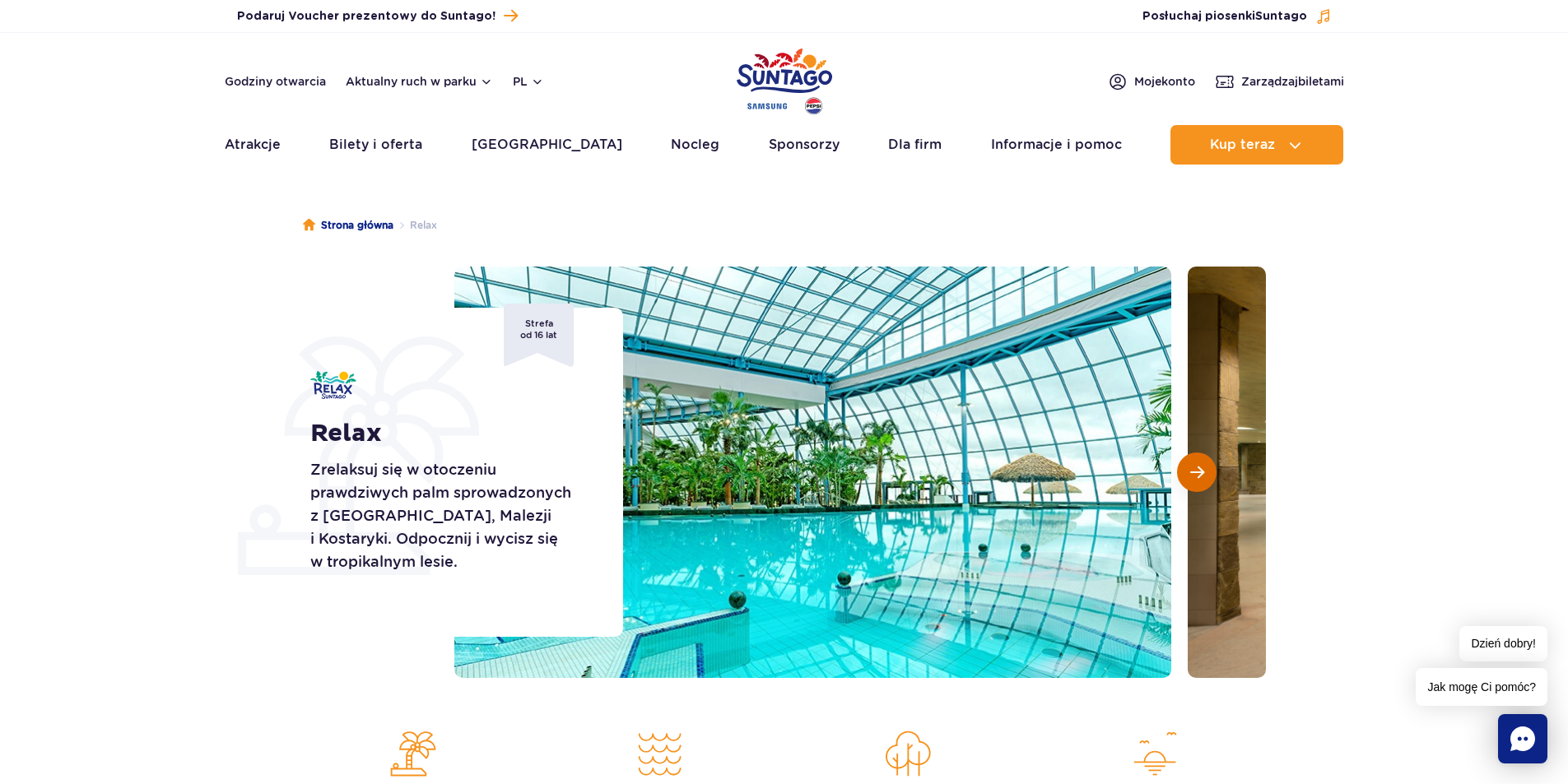
click at [1199, 478] on span "Następny slajd" at bounding box center [1197, 472] width 14 height 15
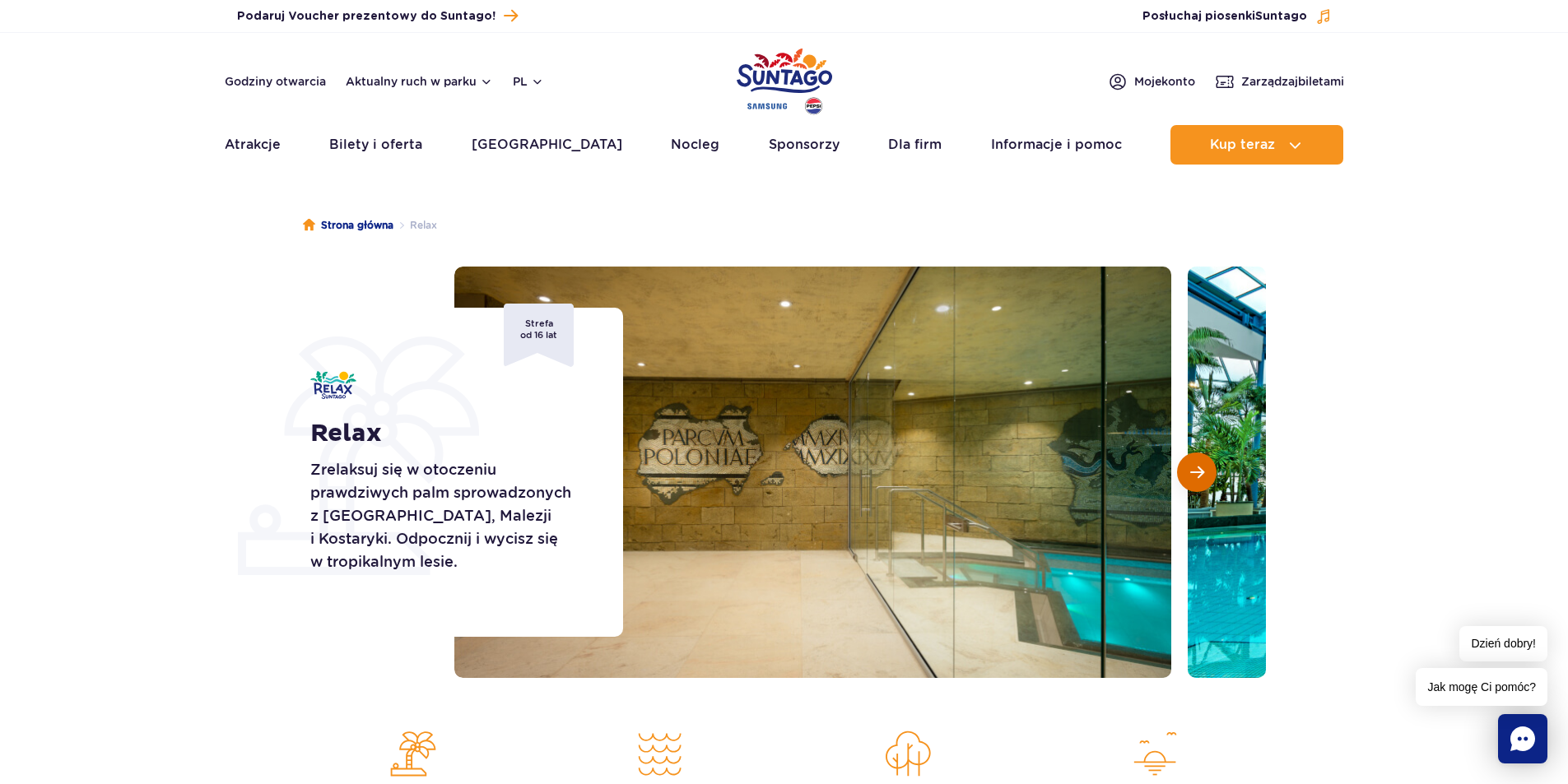
click at [1199, 478] on span "Następny slajd" at bounding box center [1197, 472] width 14 height 15
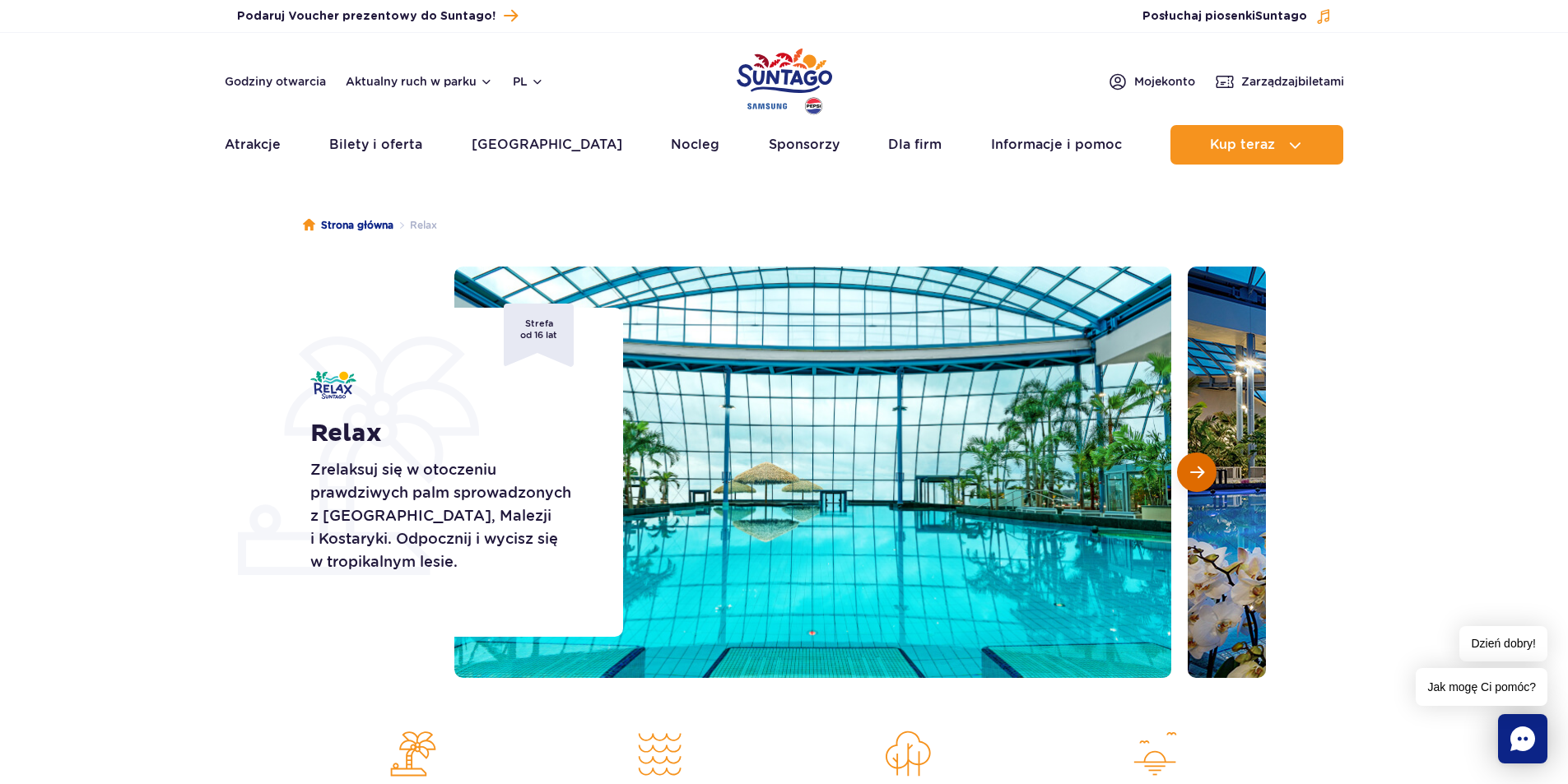
click at [1199, 478] on span "Następny slajd" at bounding box center [1197, 472] width 14 height 15
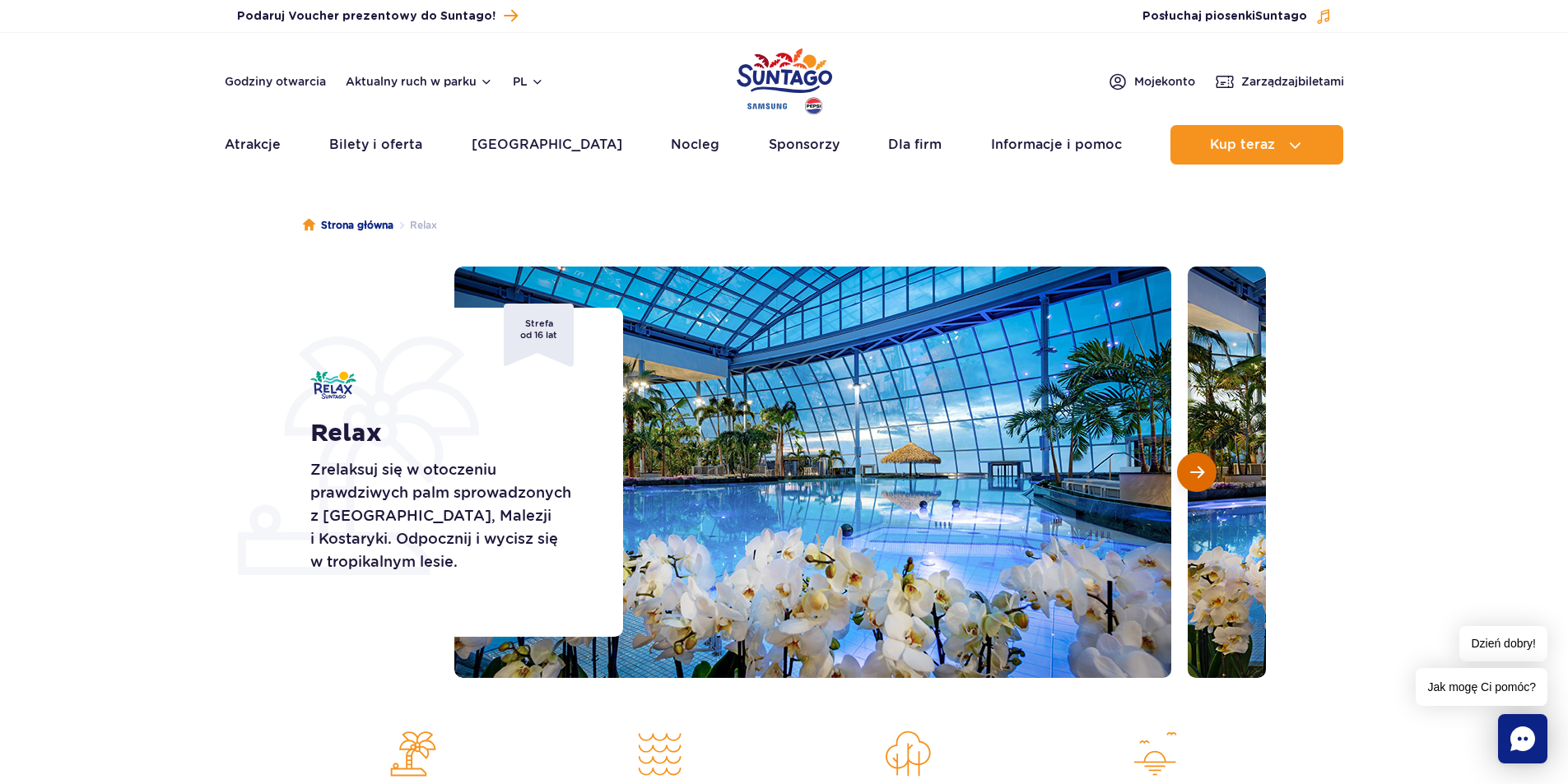
click at [1199, 478] on span "Następny slajd" at bounding box center [1197, 472] width 14 height 15
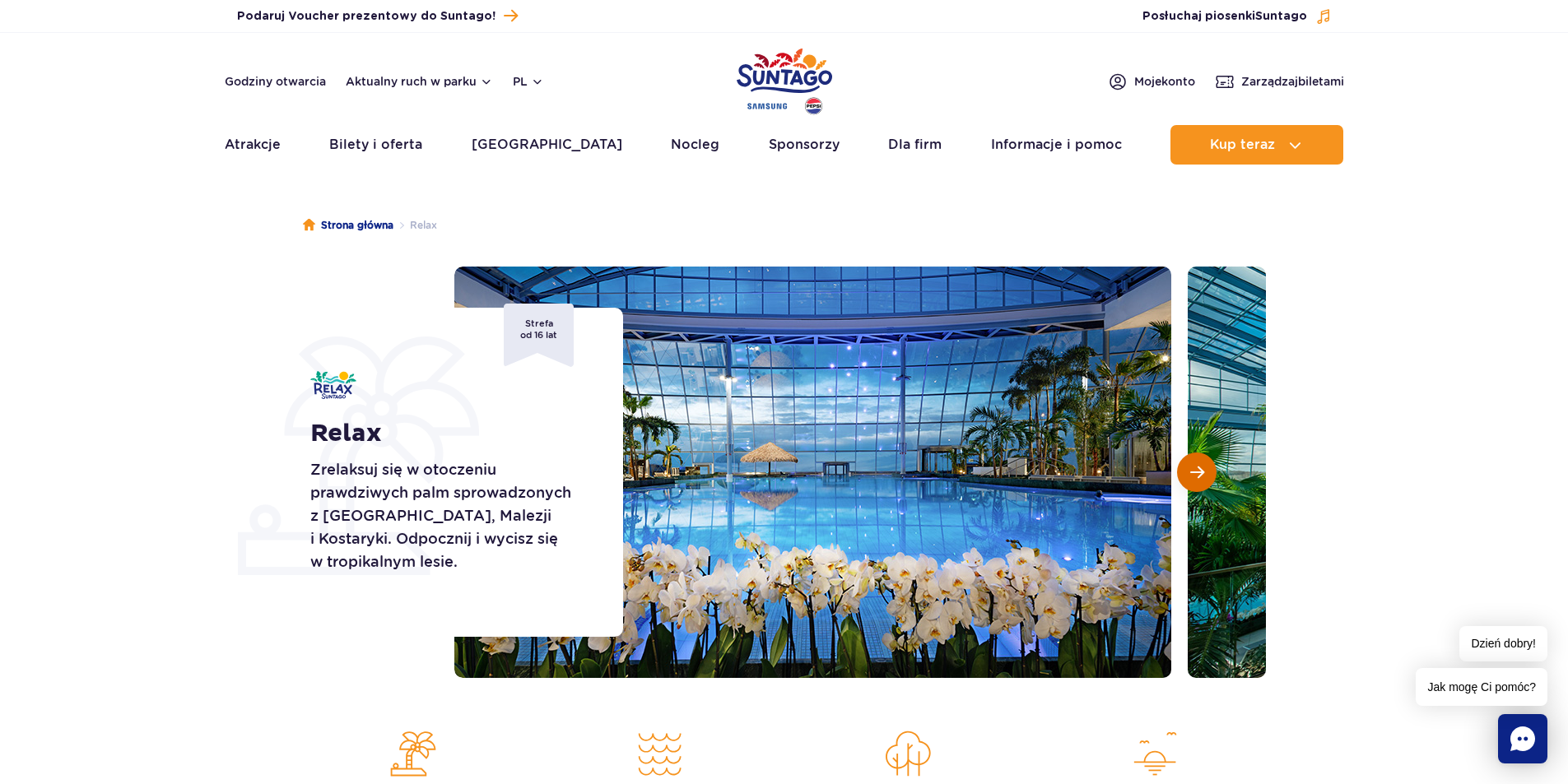
click at [1199, 478] on span "Następny slajd" at bounding box center [1197, 472] width 14 height 15
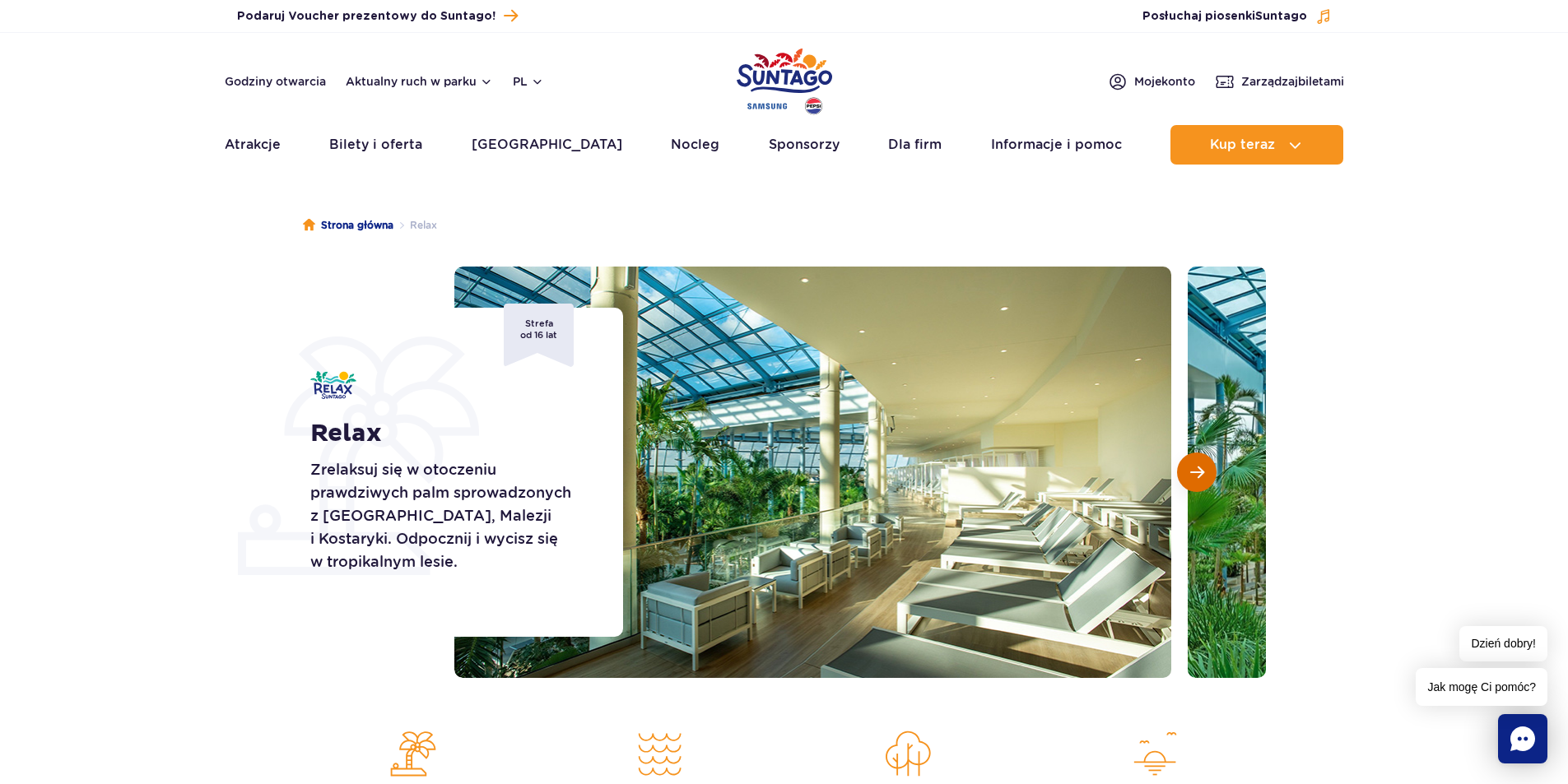
click at [1199, 478] on span "Następny slajd" at bounding box center [1197, 472] width 14 height 15
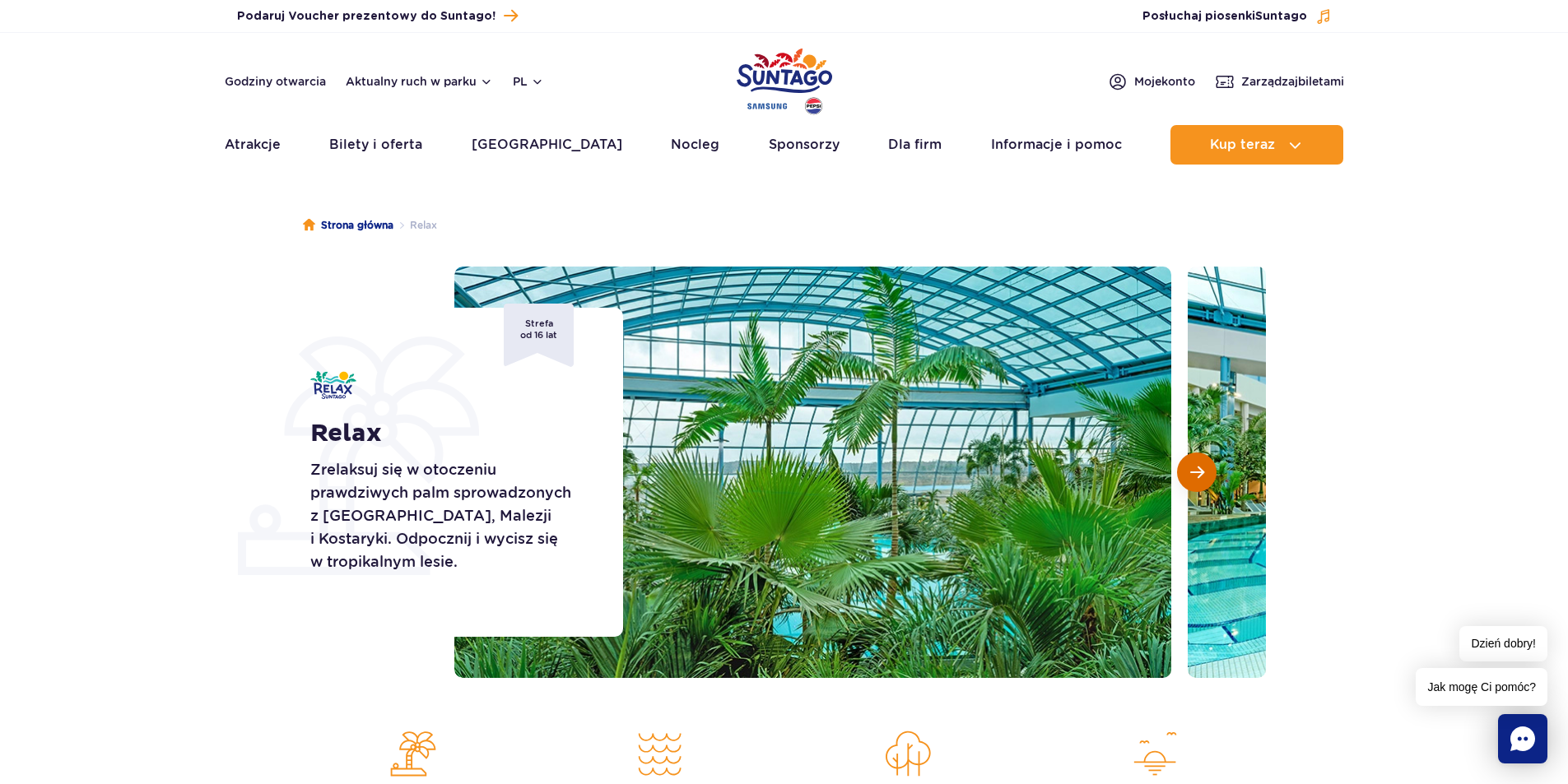
click at [1199, 478] on span "Następny slajd" at bounding box center [1197, 472] width 14 height 15
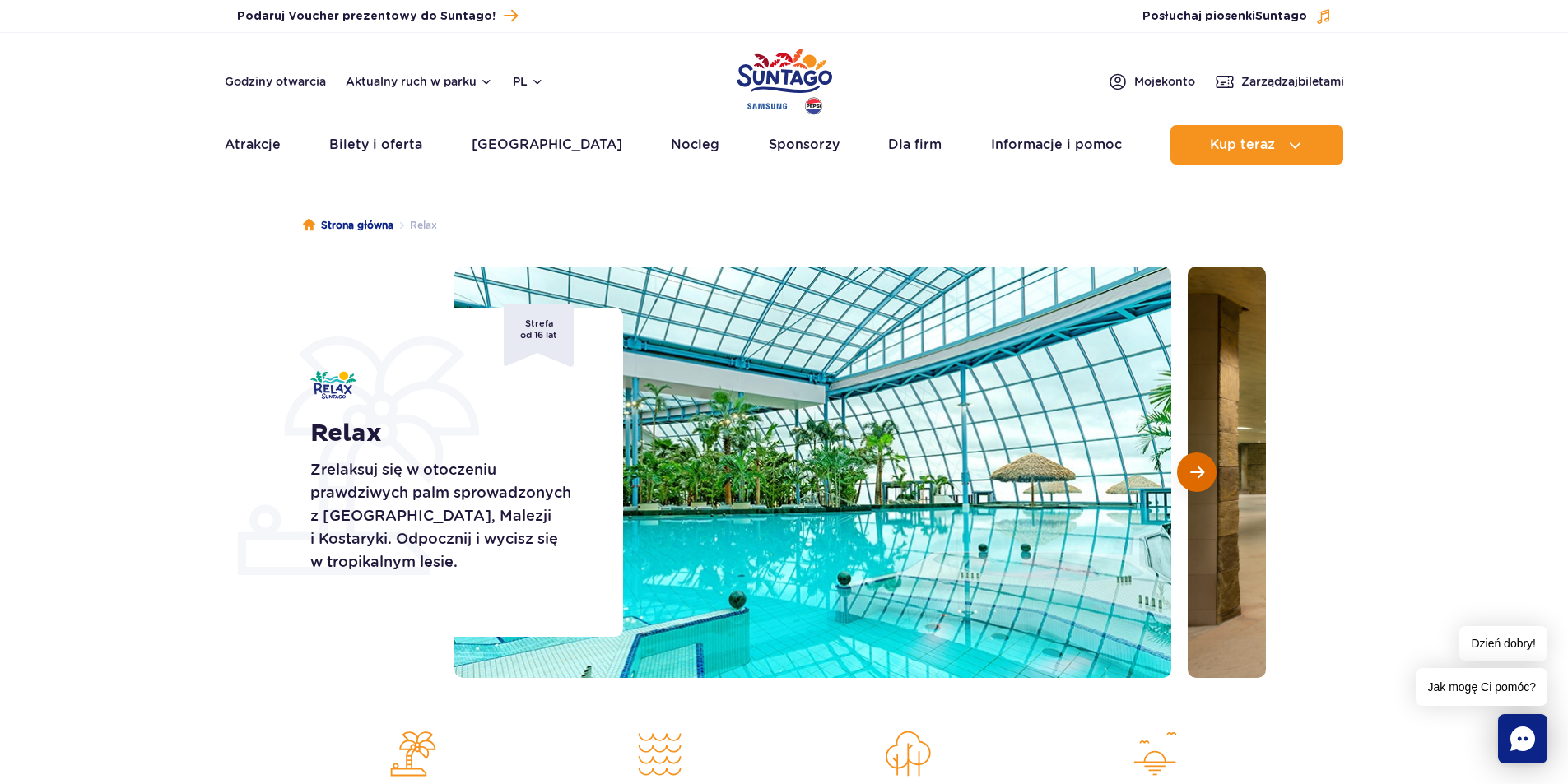
click at [1199, 478] on span "Następny slajd" at bounding box center [1197, 472] width 14 height 15
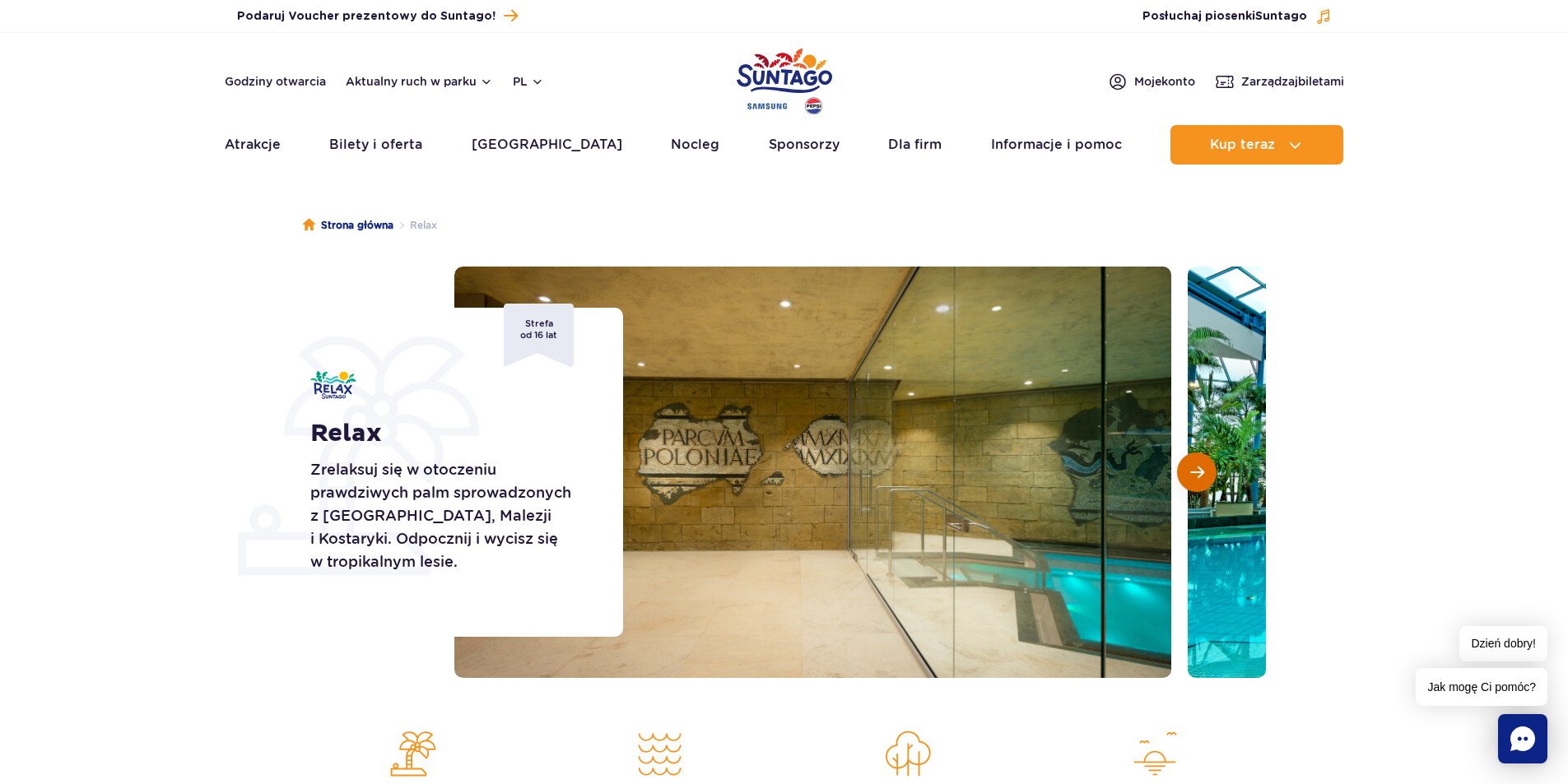
click at [1199, 478] on span "Następny slajd" at bounding box center [1197, 472] width 14 height 15
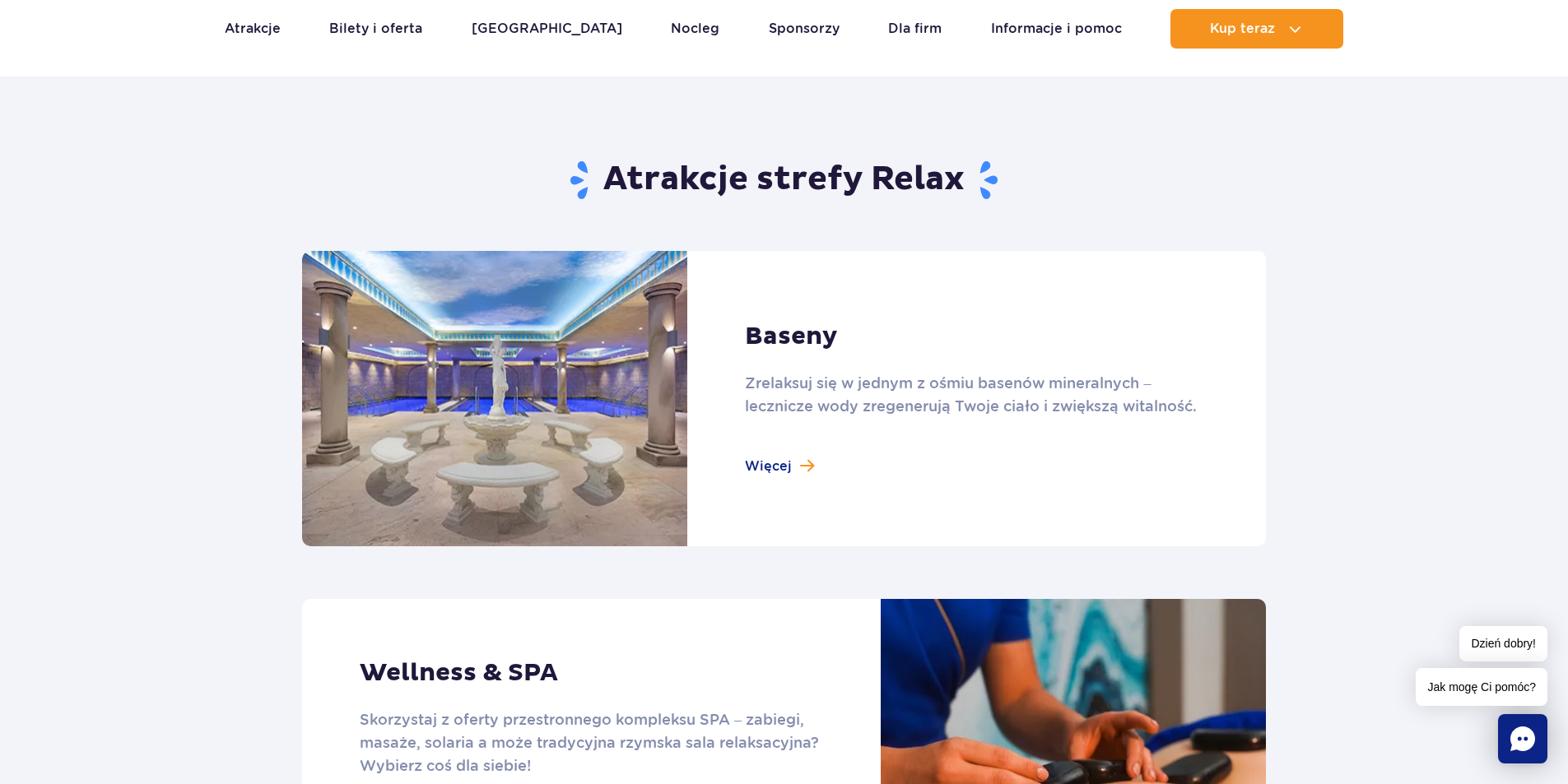
scroll to position [987, 0]
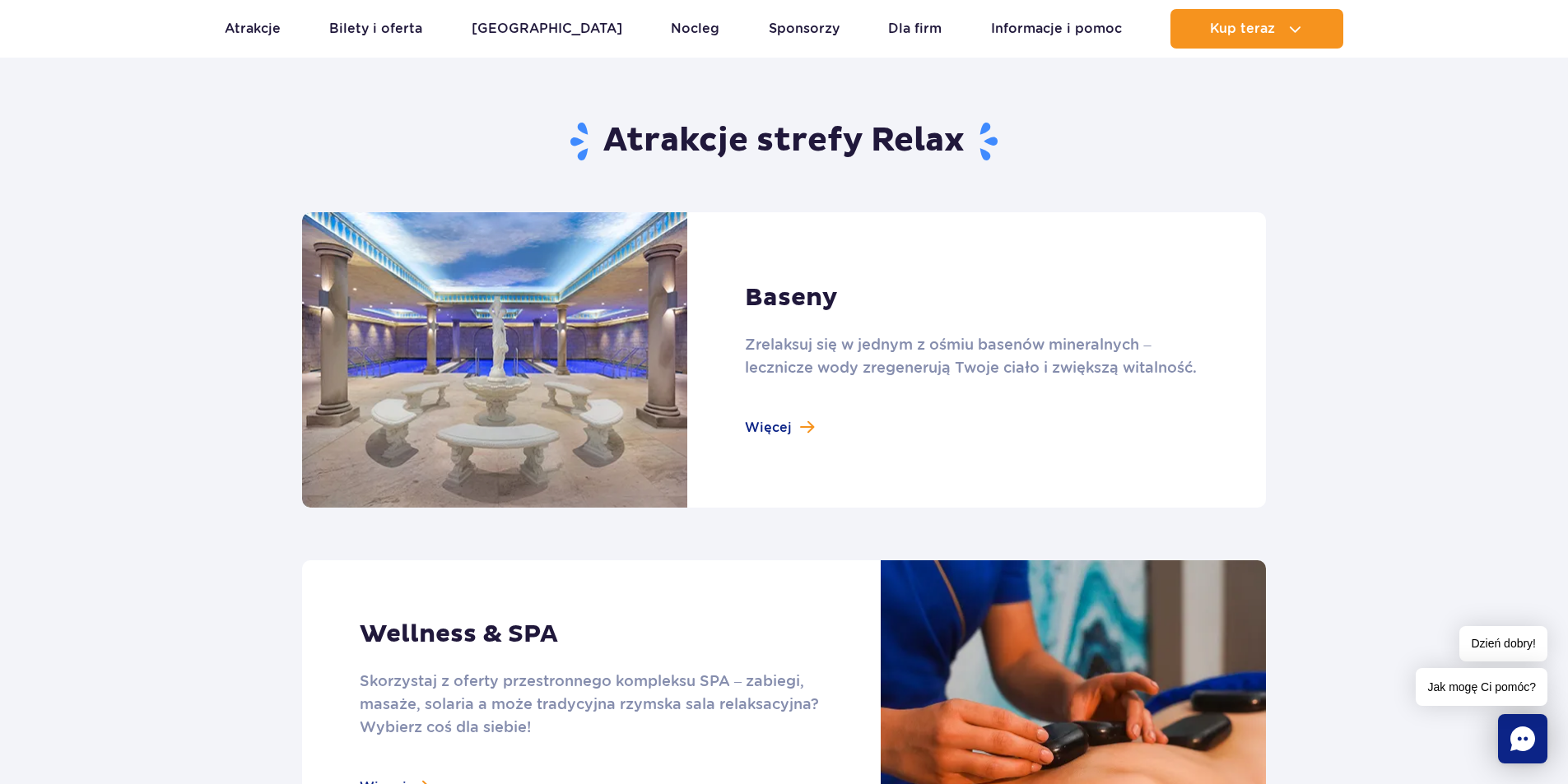
click at [773, 425] on link at bounding box center [784, 360] width 964 height 295
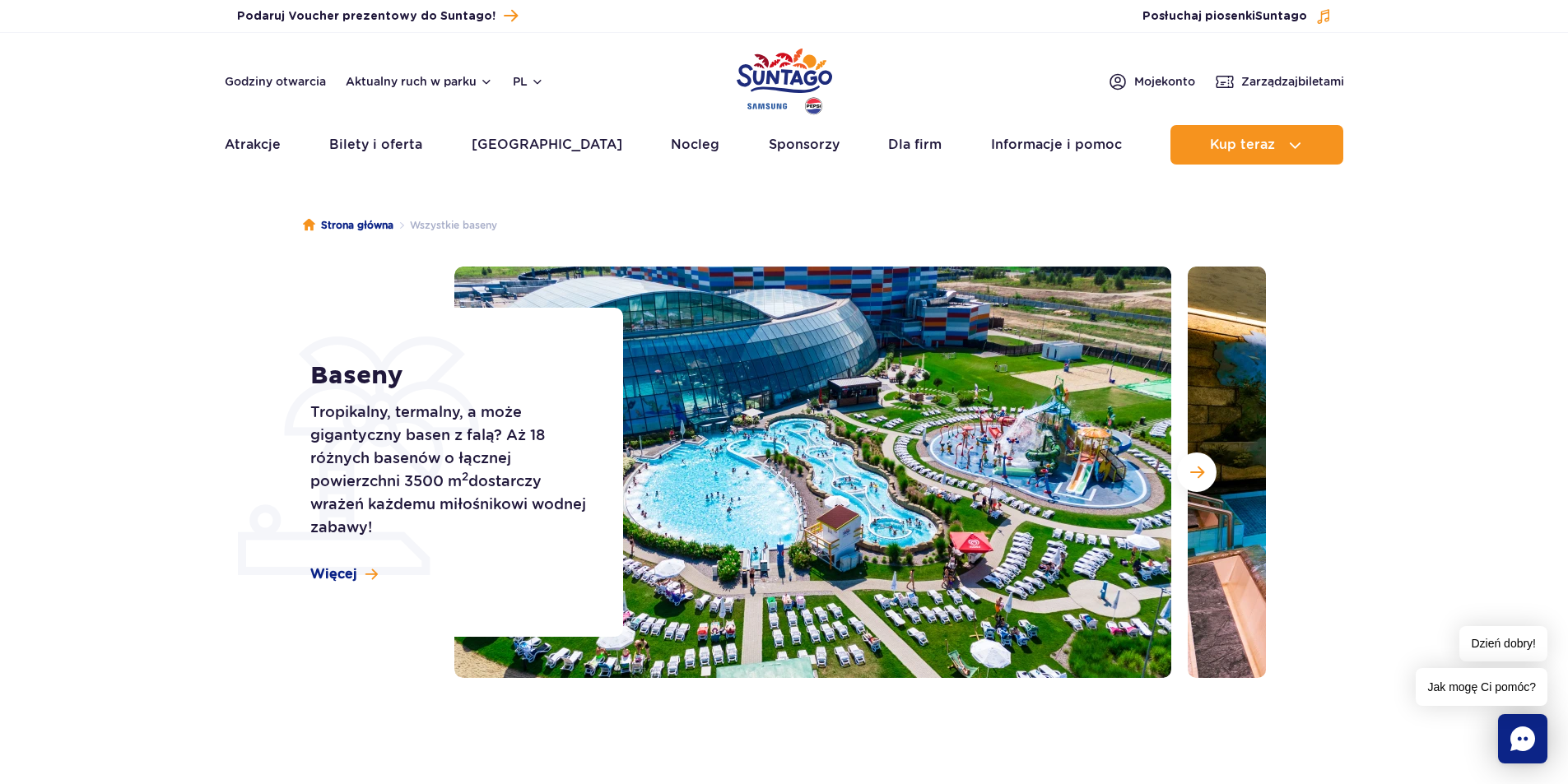
drag, startPoint x: 328, startPoint y: 436, endPoint x: 463, endPoint y: 532, distance: 165.7
click at [463, 532] on p "Tropikalny, termalny, a może gigantyczny basen z falą? Aż 18 różnych basenów o …" at bounding box center [448, 470] width 276 height 138
click at [471, 526] on p "Tropikalny, termalny, a może gigantyczny basen z falą? Aż 18 różnych basenów o …" at bounding box center [448, 470] width 276 height 138
click at [346, 577] on span "Więcej" at bounding box center [334, 574] width 47 height 18
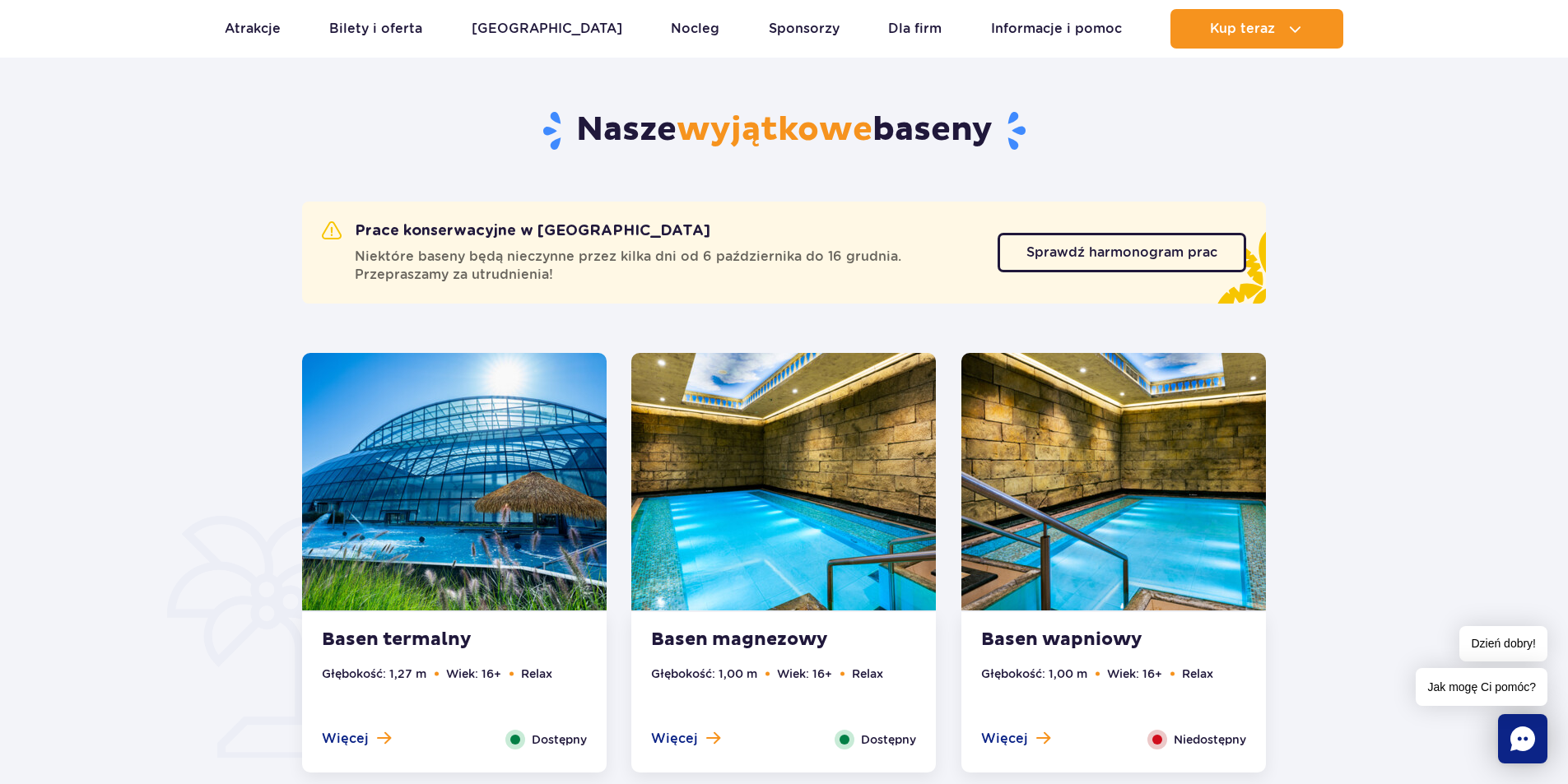
scroll to position [829, 0]
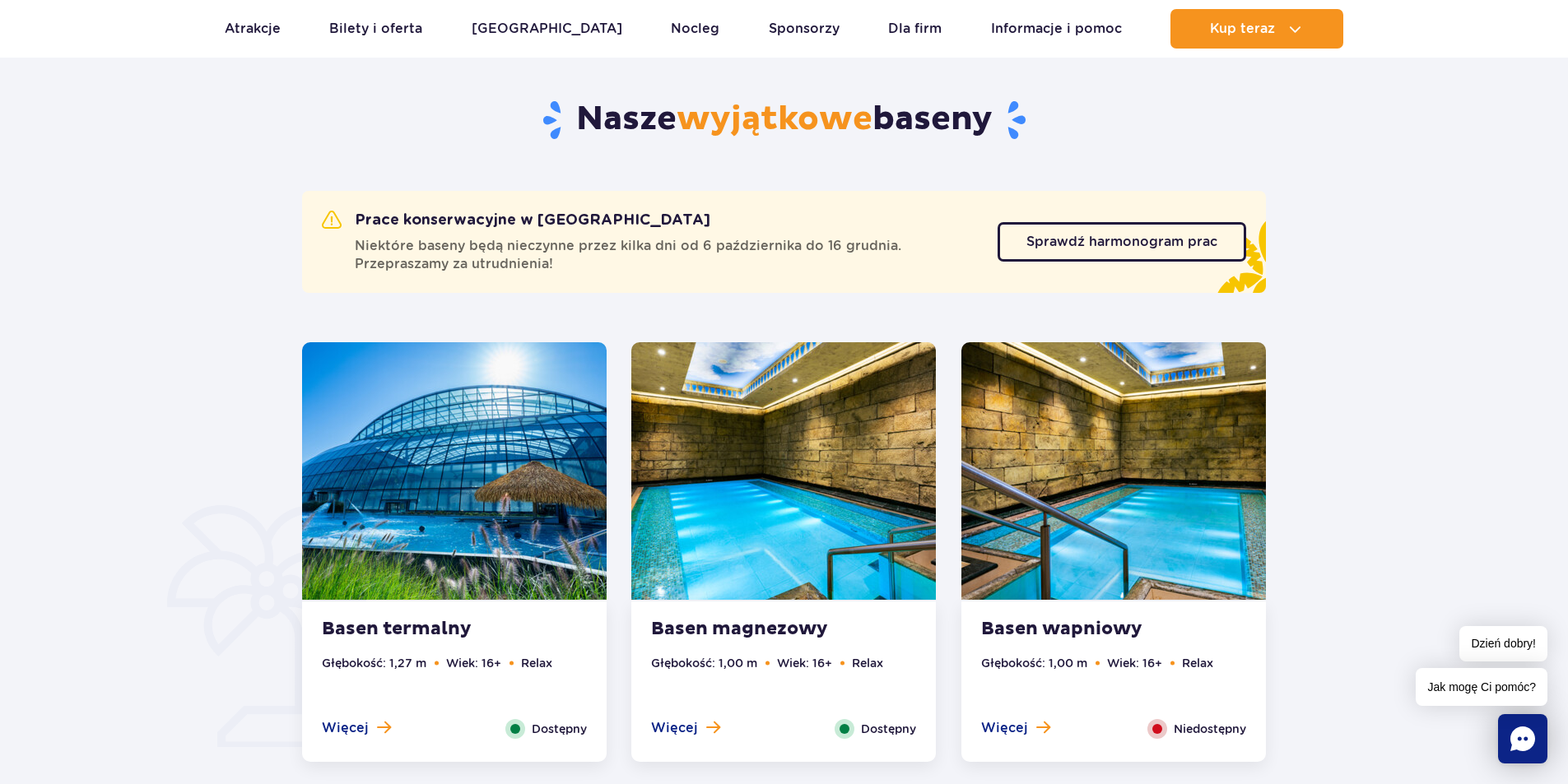
click at [778, 498] on img at bounding box center [784, 471] width 305 height 257
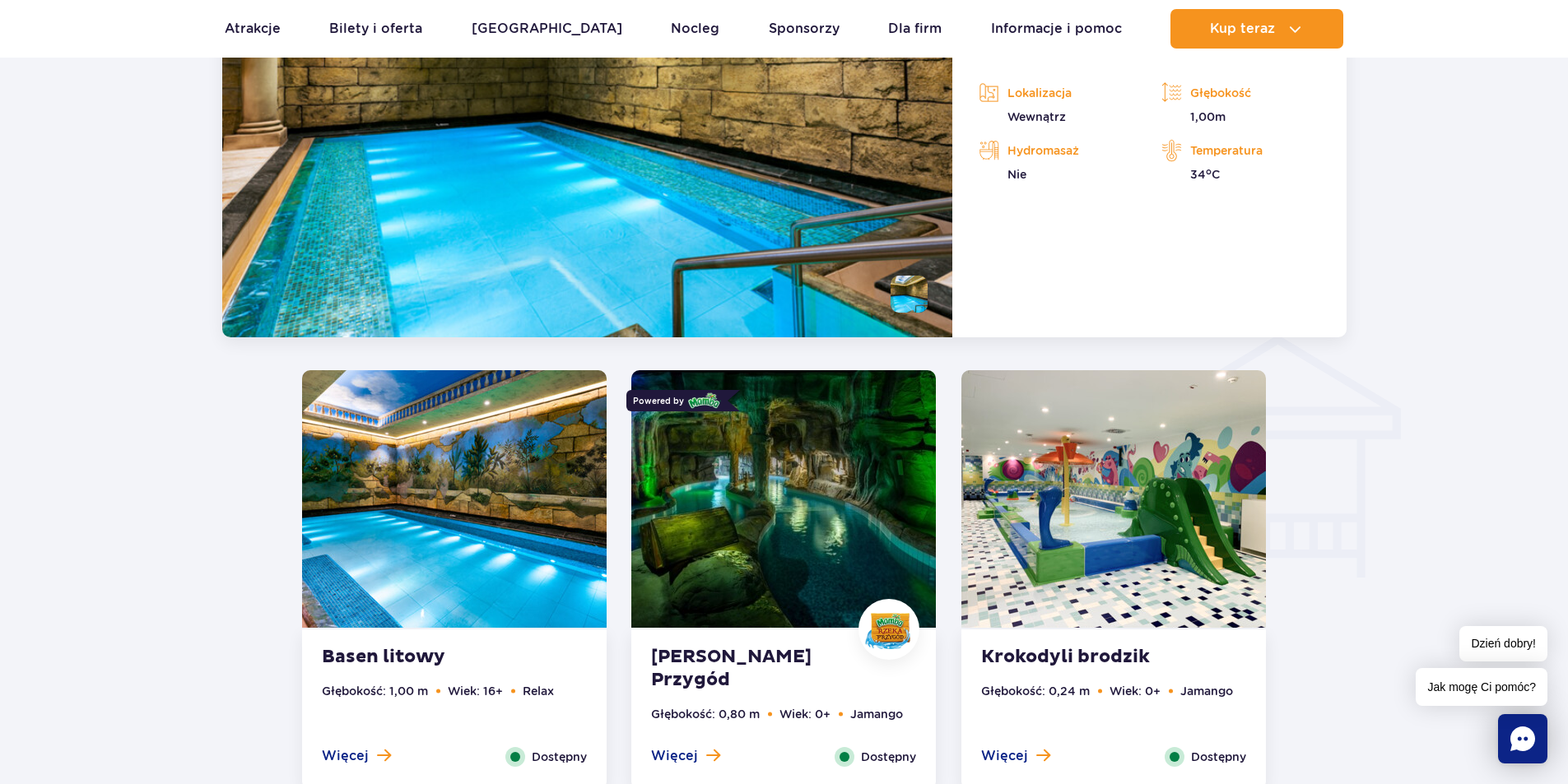
scroll to position [1777, 0]
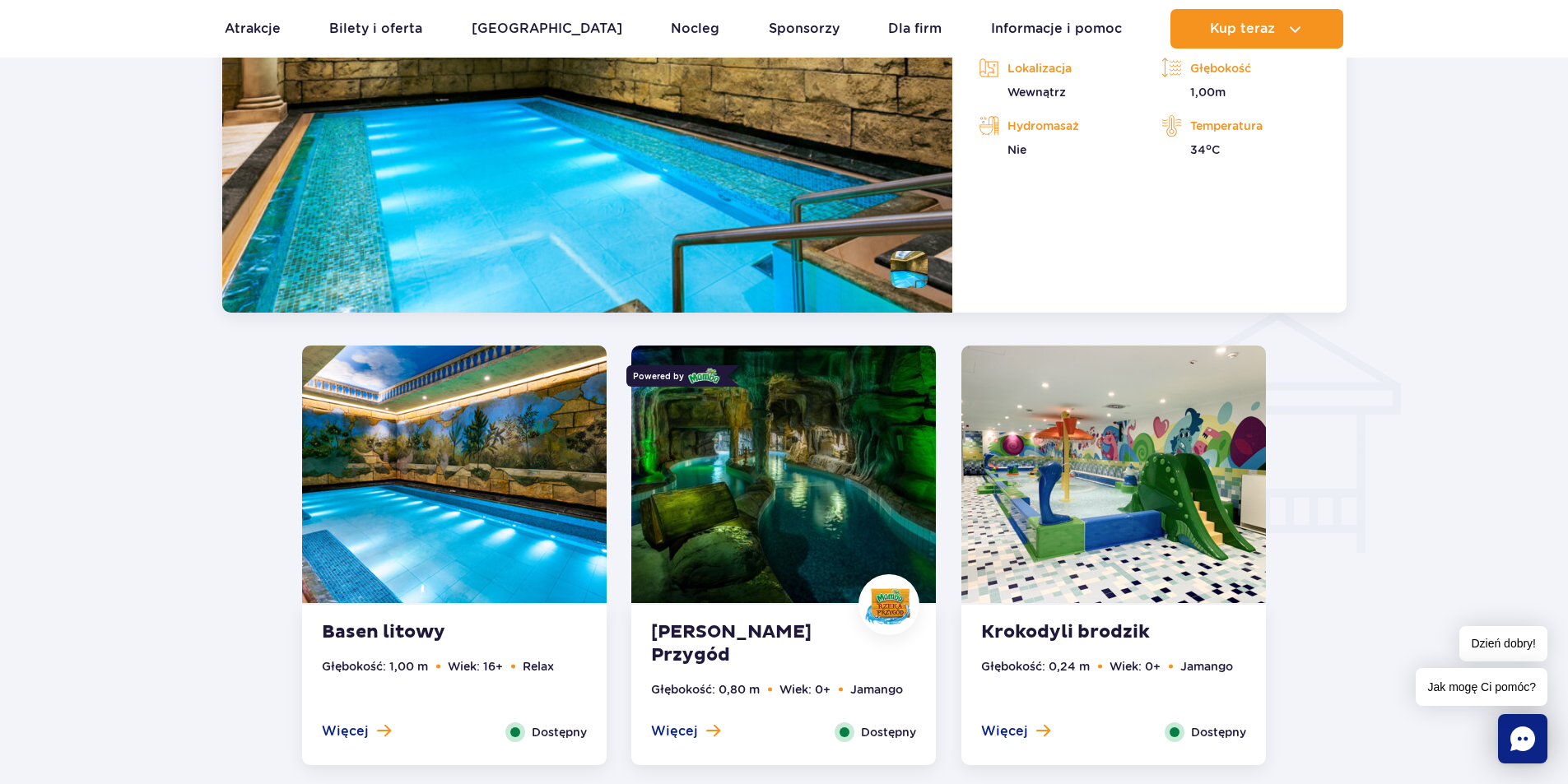
click at [786, 492] on img at bounding box center [784, 474] width 305 height 257
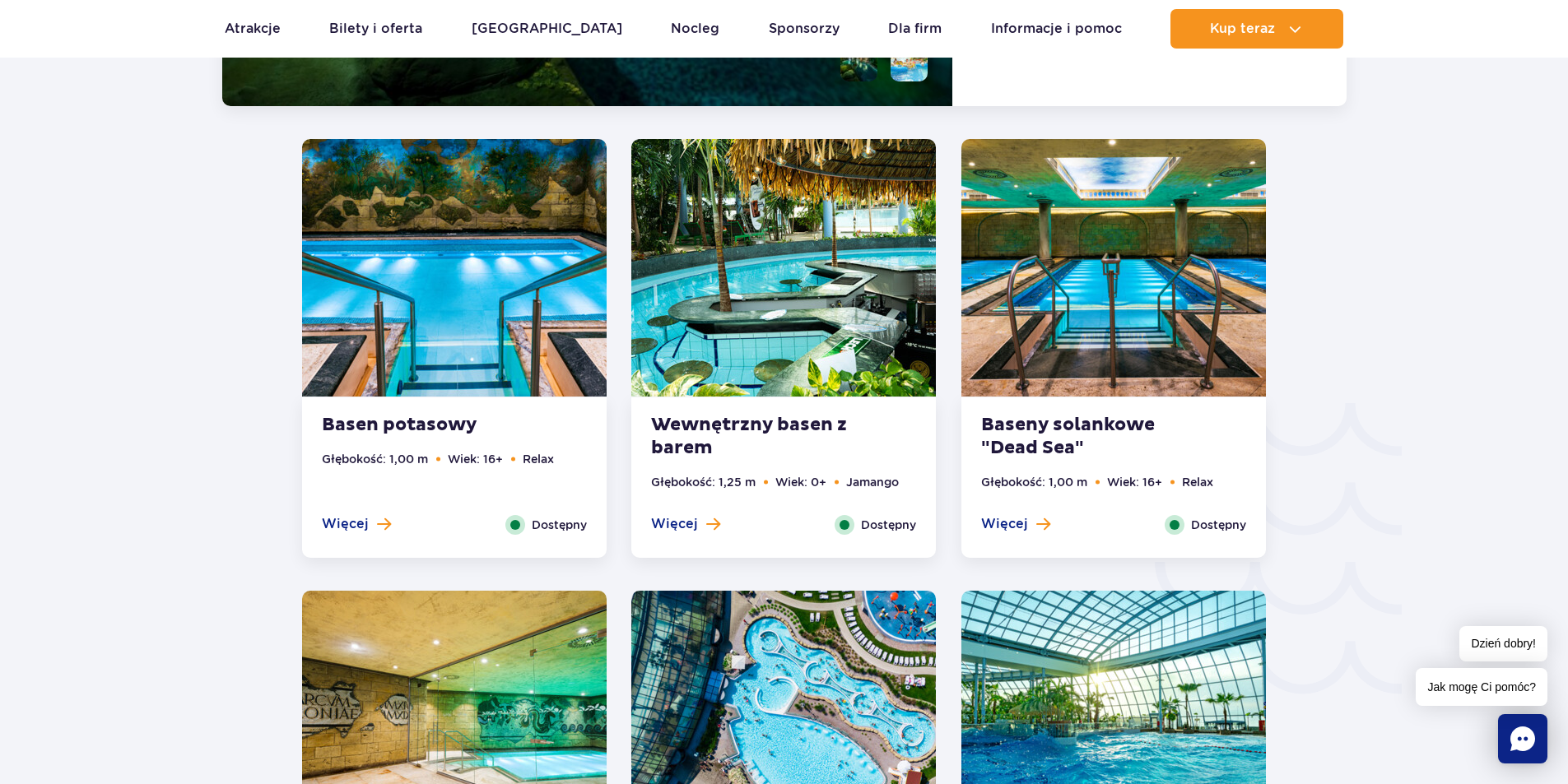
scroll to position [2476, 0]
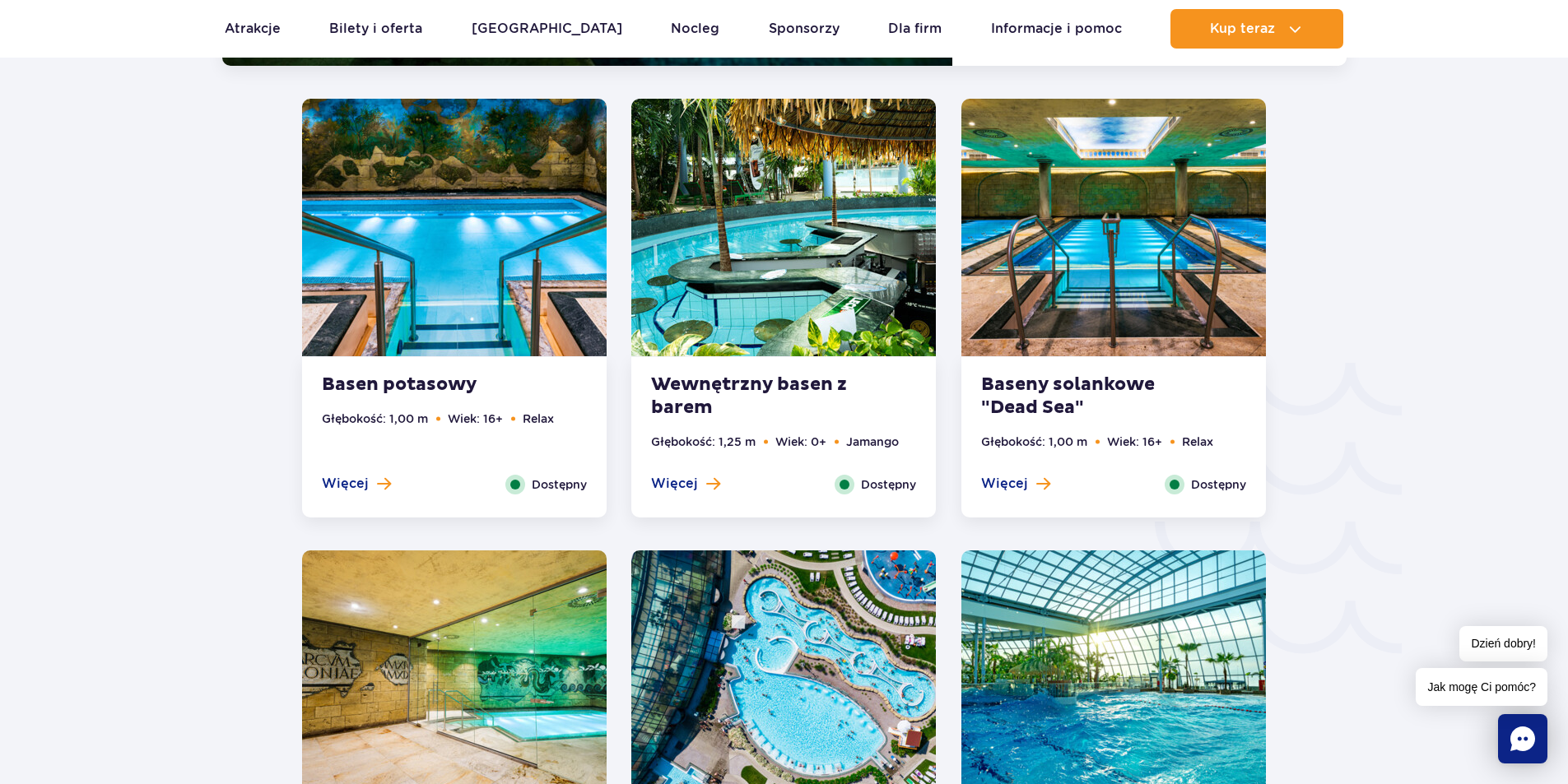
click at [1145, 307] on img at bounding box center [1114, 227] width 305 height 257
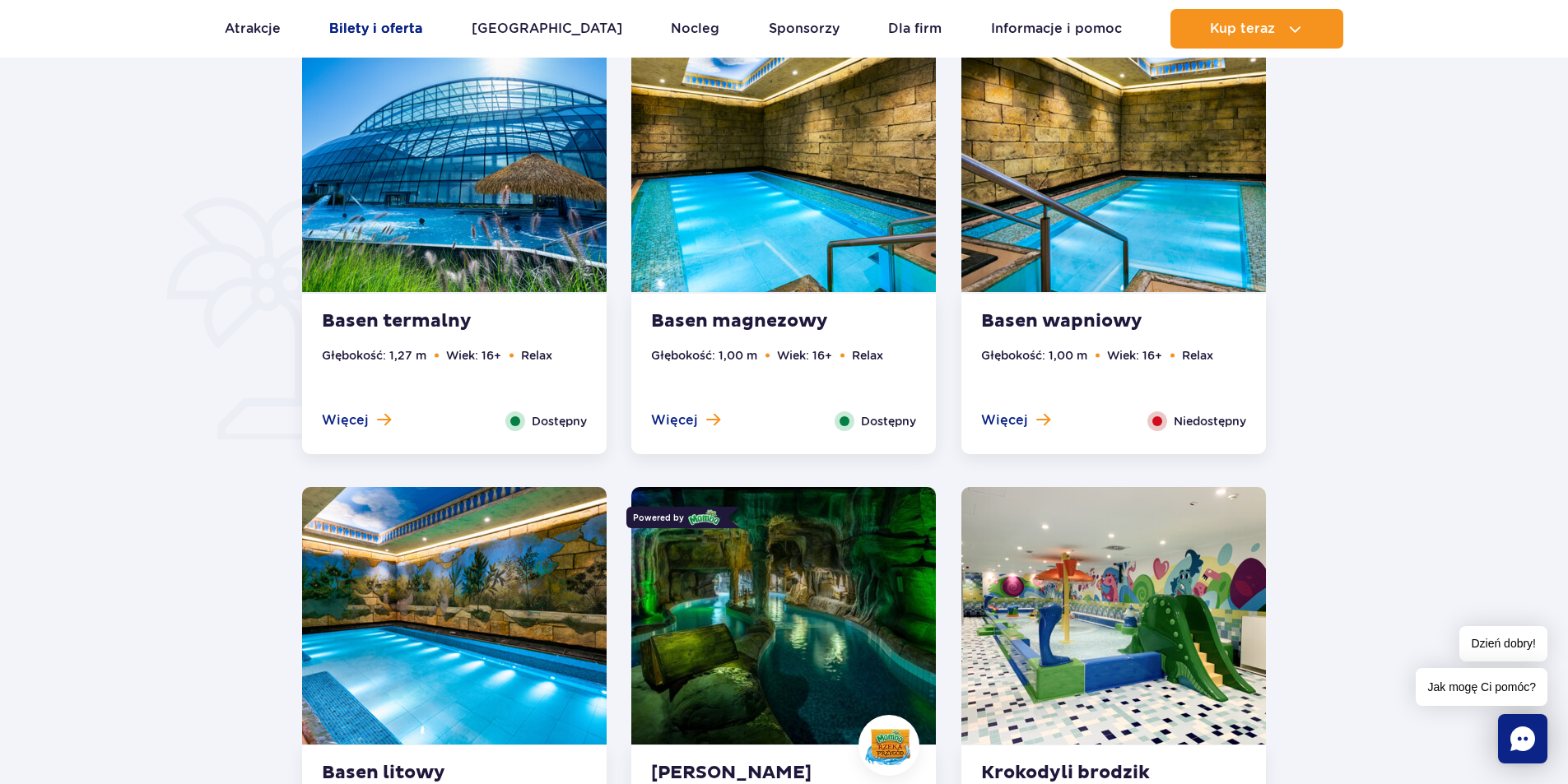
scroll to position [1117, 0]
